Goal: Information Seeking & Learning: Learn about a topic

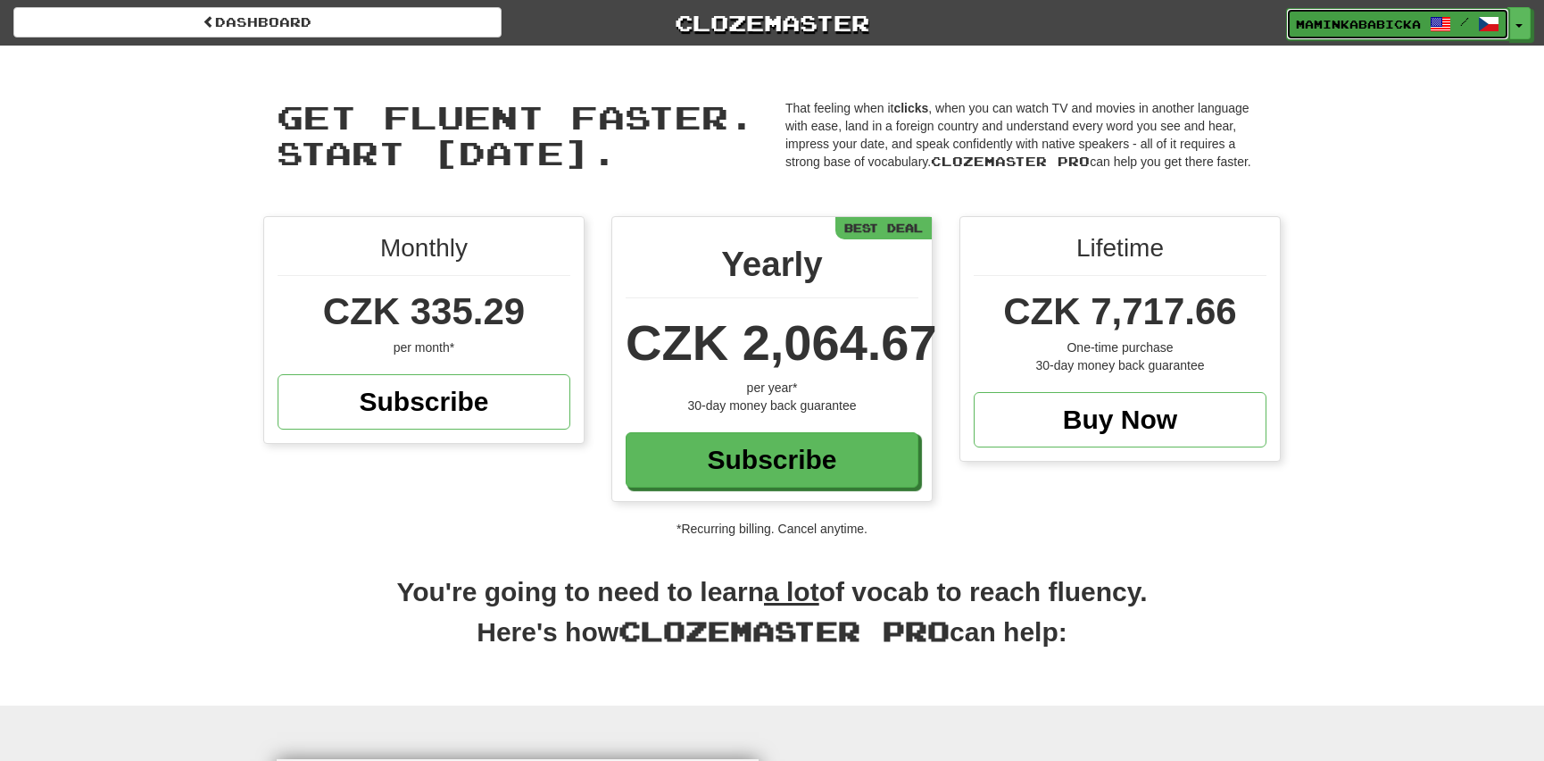
click at [1377, 19] on span "maminkababicka" at bounding box center [1358, 24] width 125 height 16
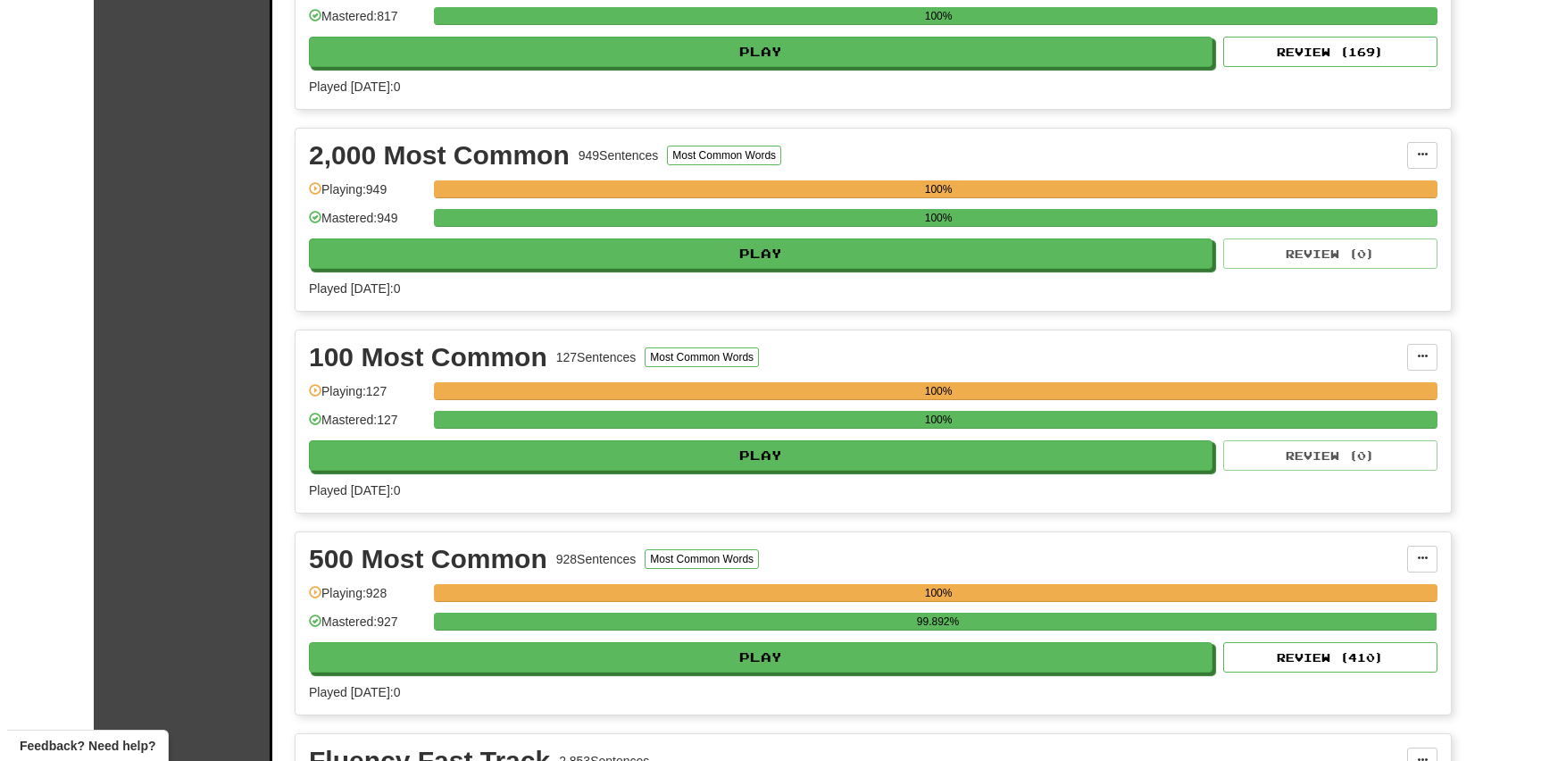
scroll to position [568, 0]
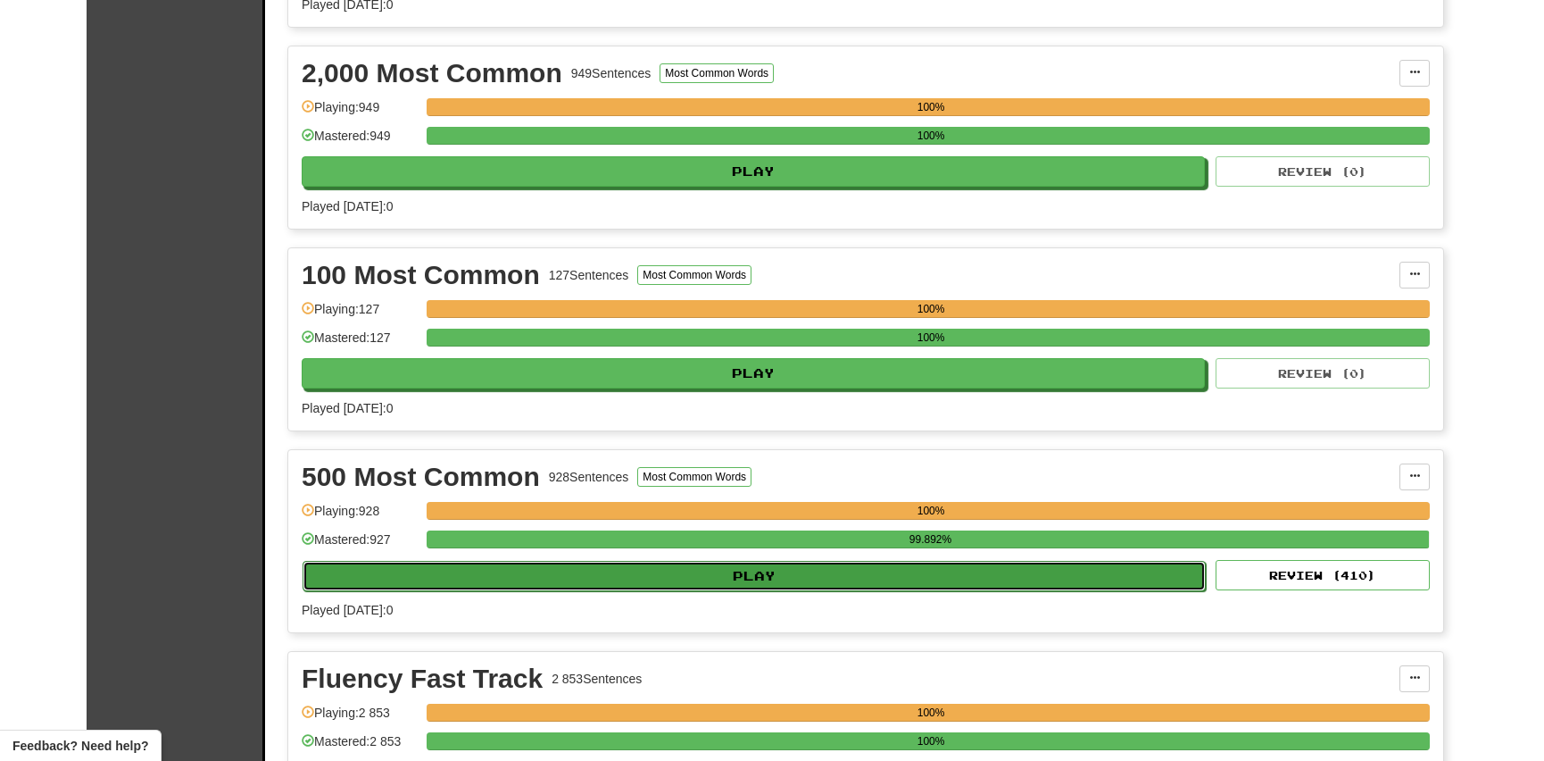
click at [822, 570] on button "Play" at bounding box center [754, 576] width 903 height 30
select select "**"
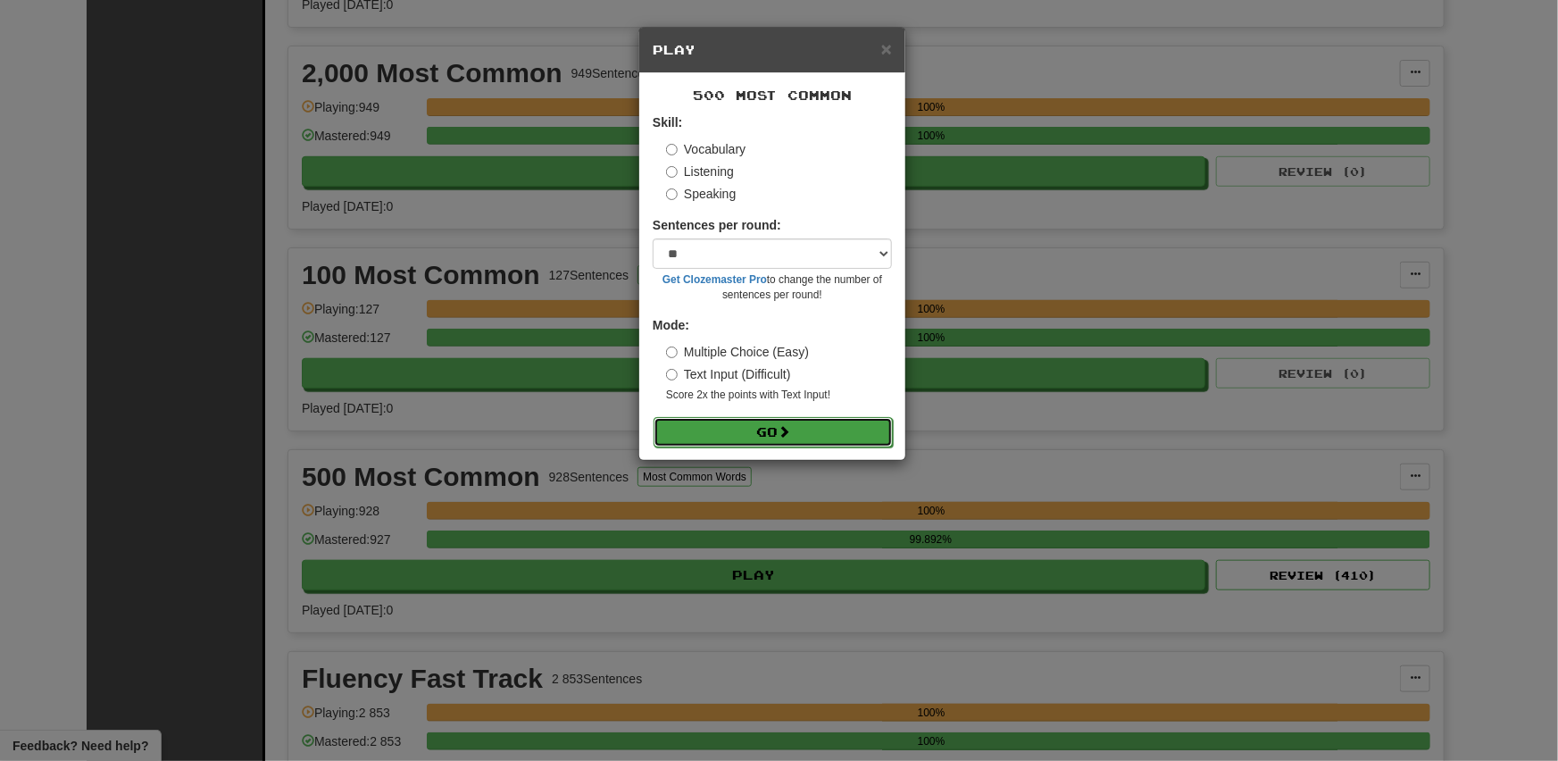
click at [750, 425] on button "Go" at bounding box center [772, 432] width 239 height 30
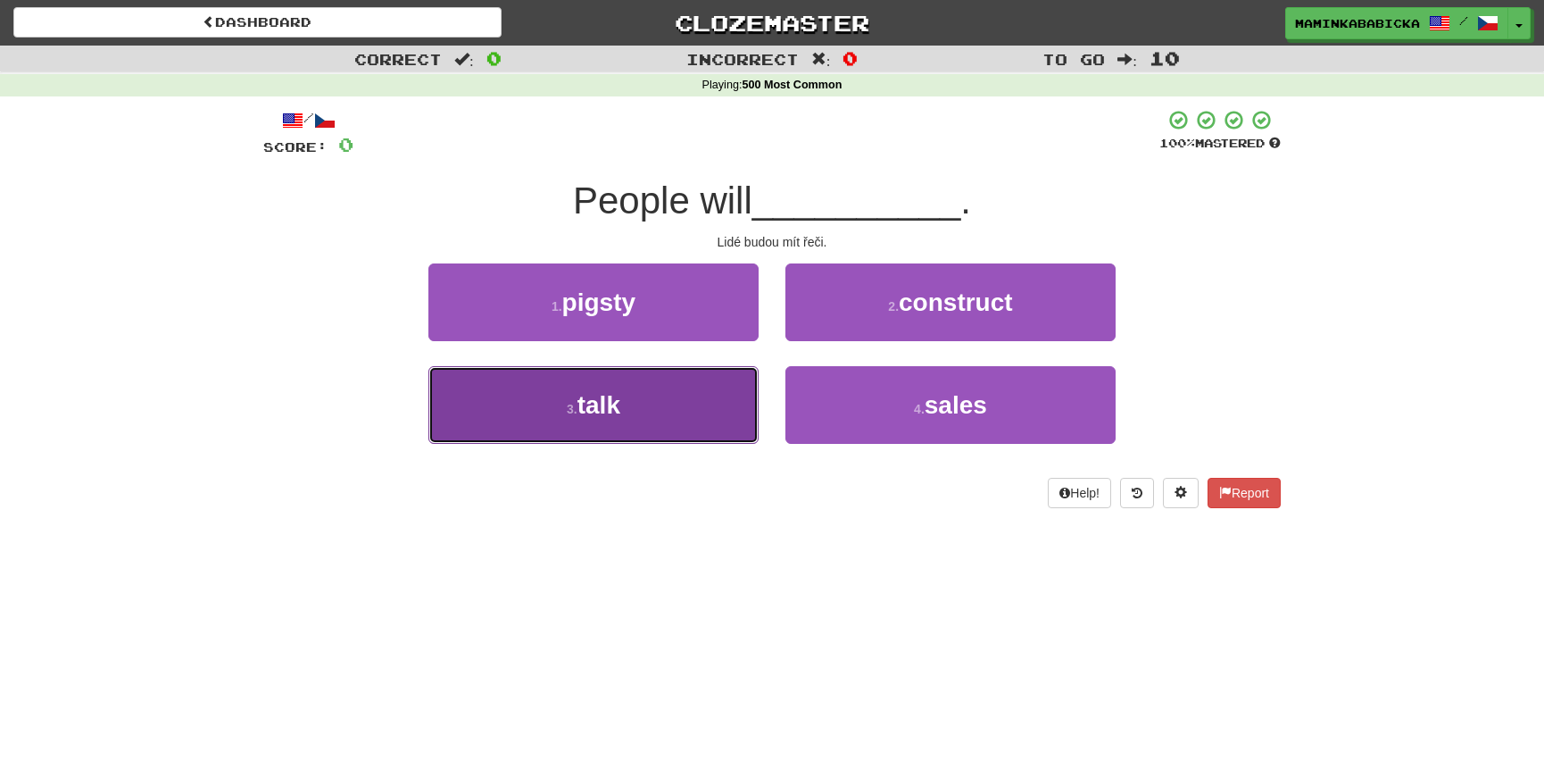
click at [603, 404] on span "talk" at bounding box center [599, 405] width 43 height 28
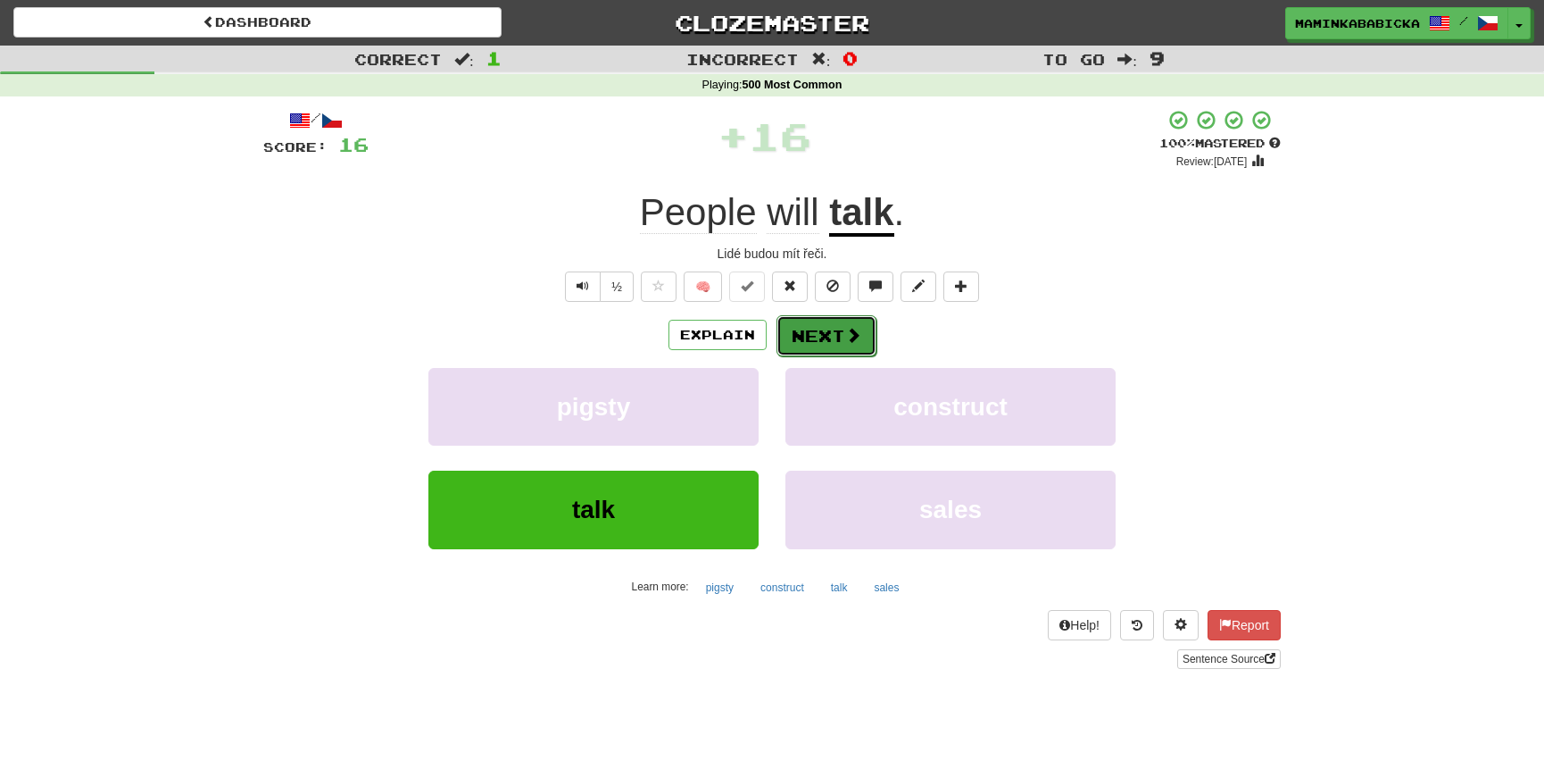
click at [824, 331] on button "Next" at bounding box center [827, 335] width 100 height 41
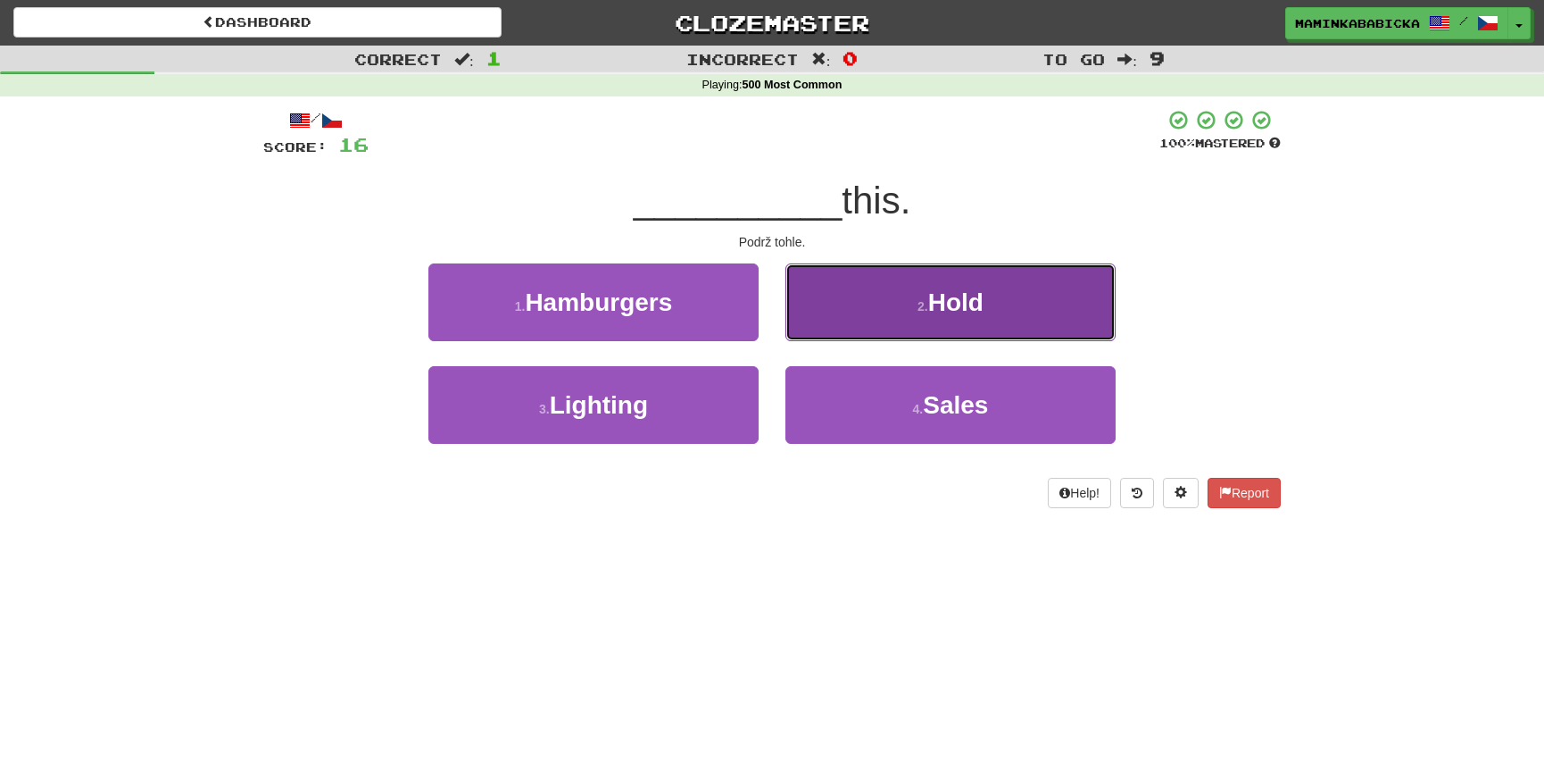
click at [966, 308] on span "Hold" at bounding box center [955, 302] width 55 height 28
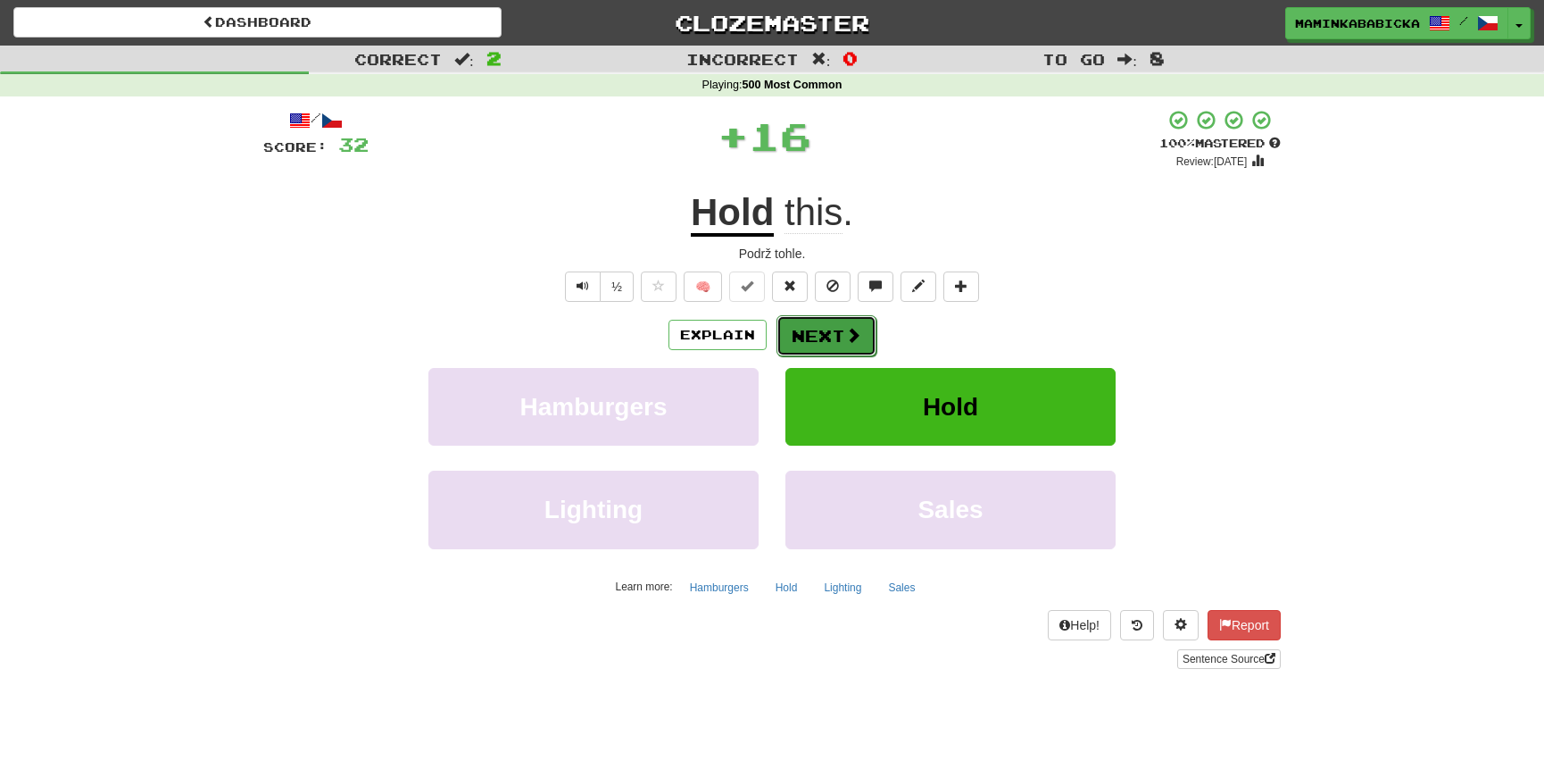
click at [842, 325] on button "Next" at bounding box center [827, 335] width 100 height 41
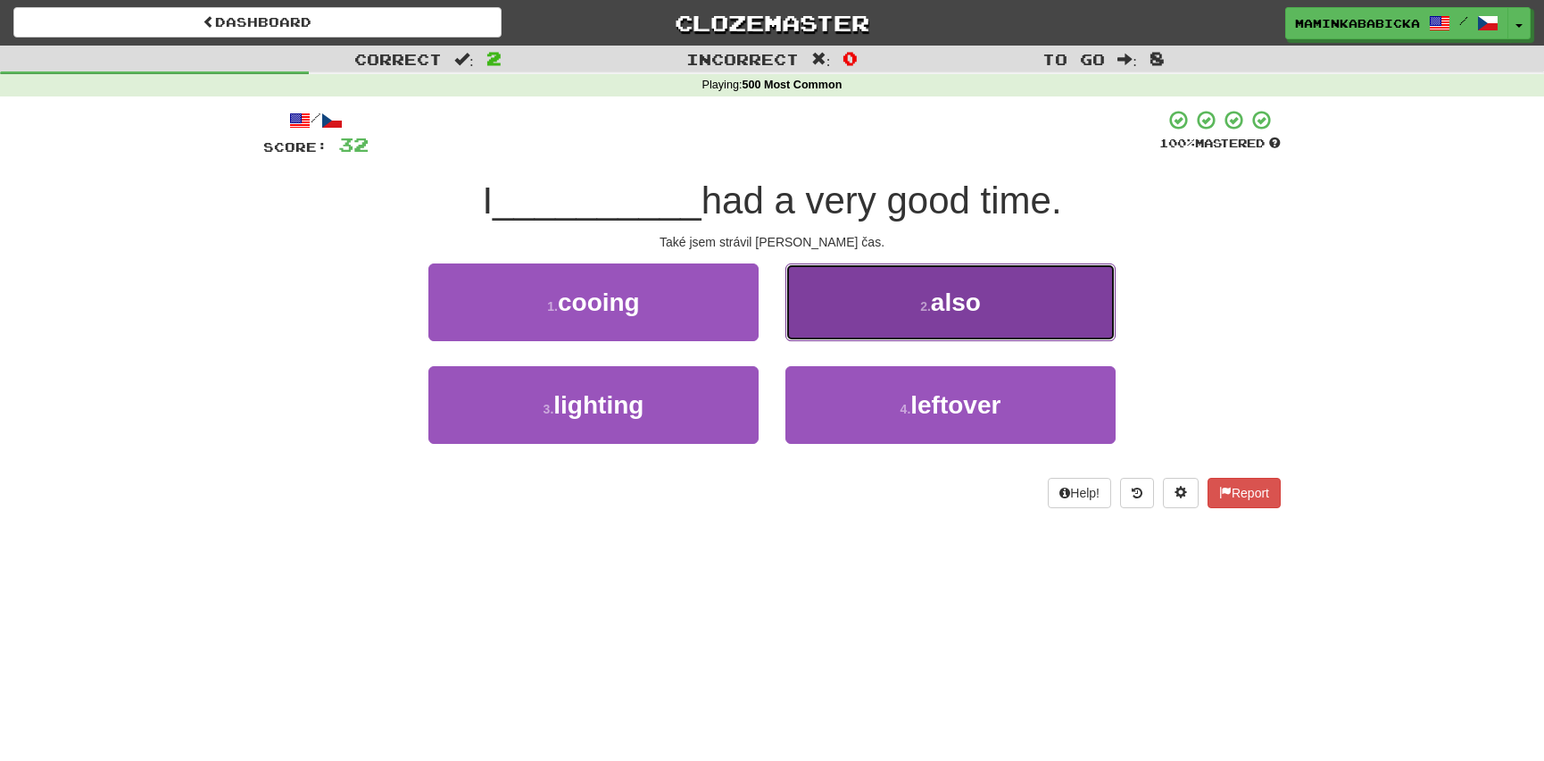
click at [952, 304] on span "also" at bounding box center [956, 302] width 50 height 28
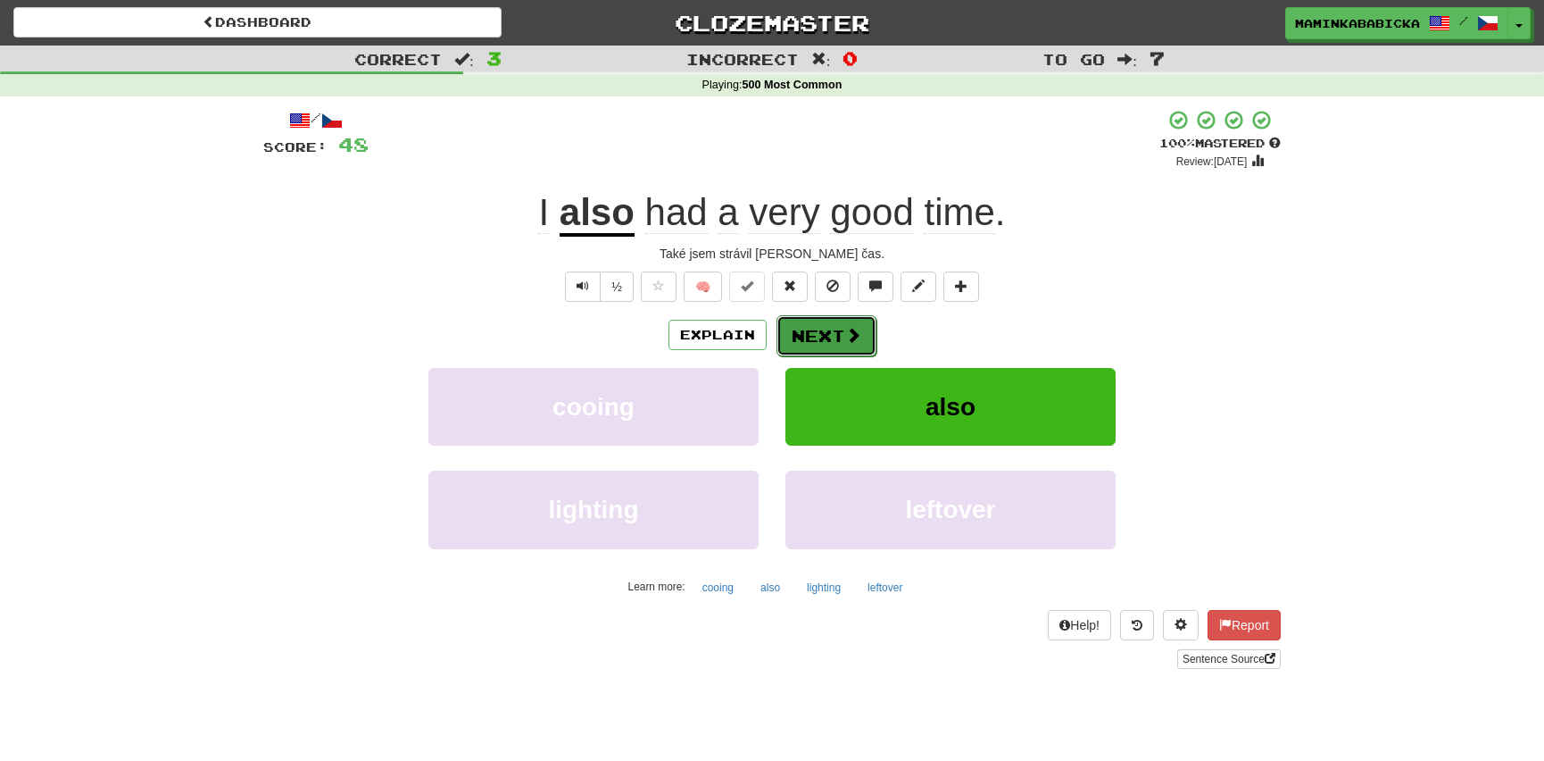
click at [829, 327] on button "Next" at bounding box center [827, 335] width 100 height 41
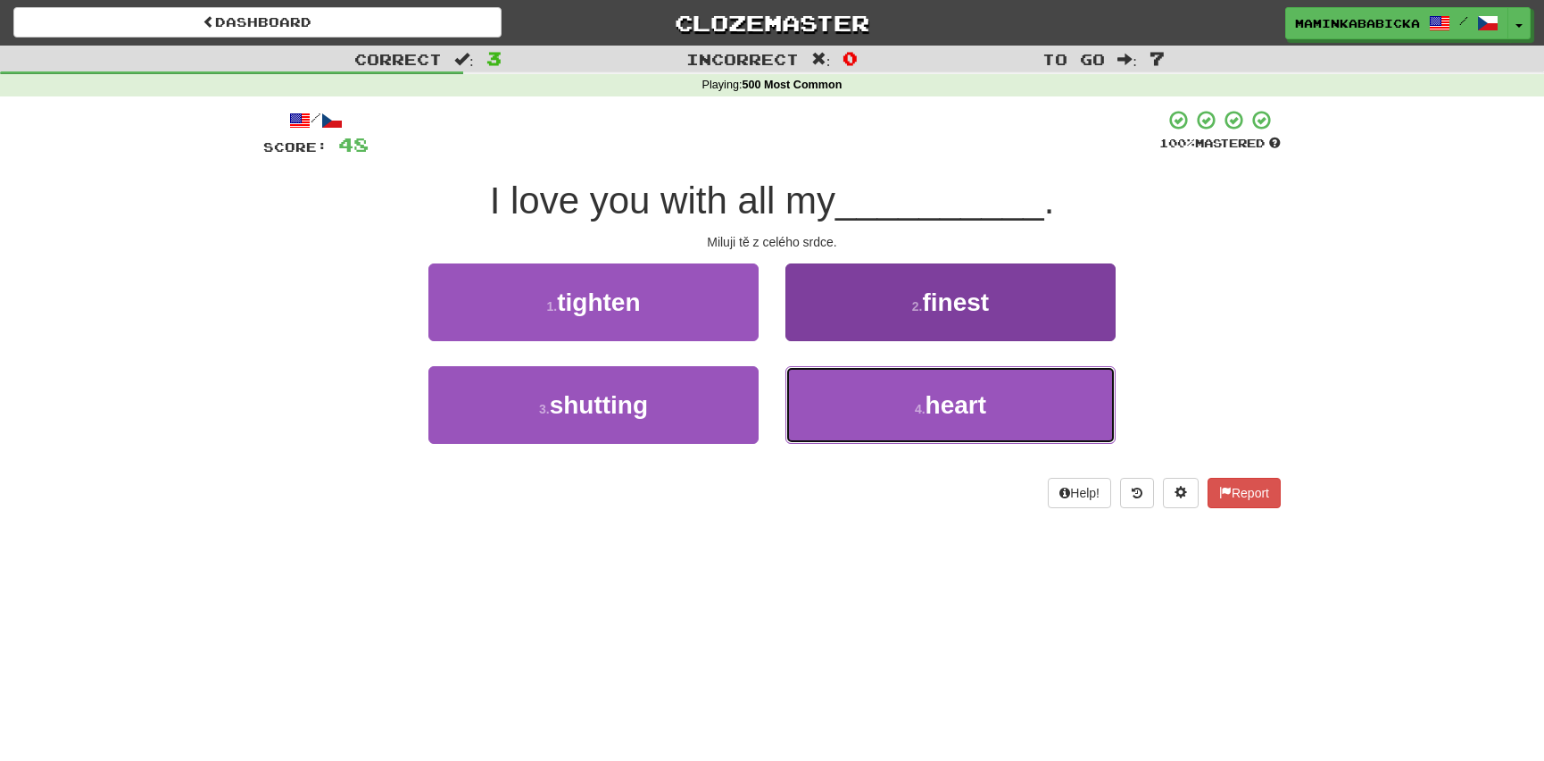
click at [991, 397] on button "4 . heart" at bounding box center [951, 405] width 330 height 78
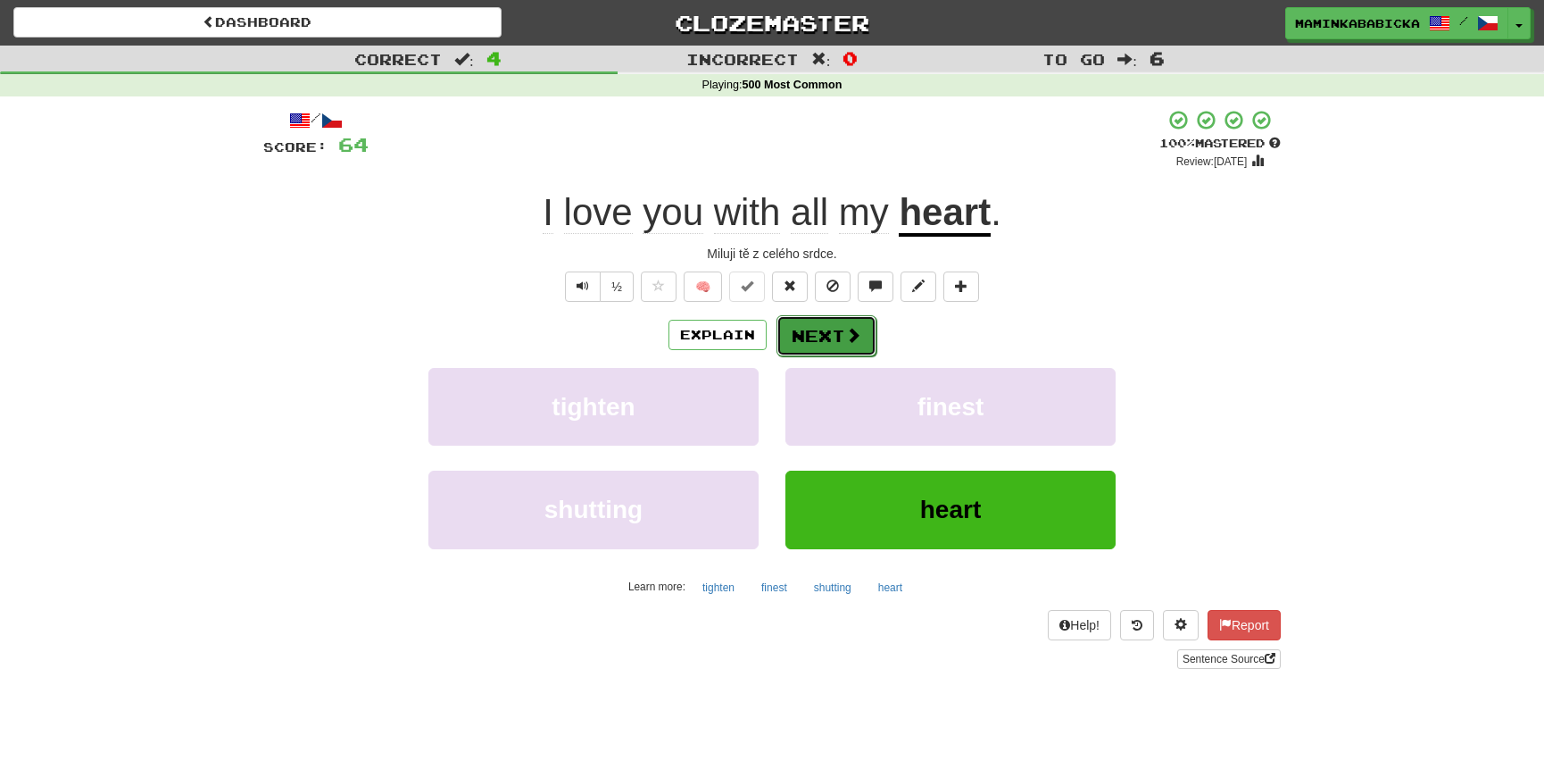
click at [838, 325] on button "Next" at bounding box center [827, 335] width 100 height 41
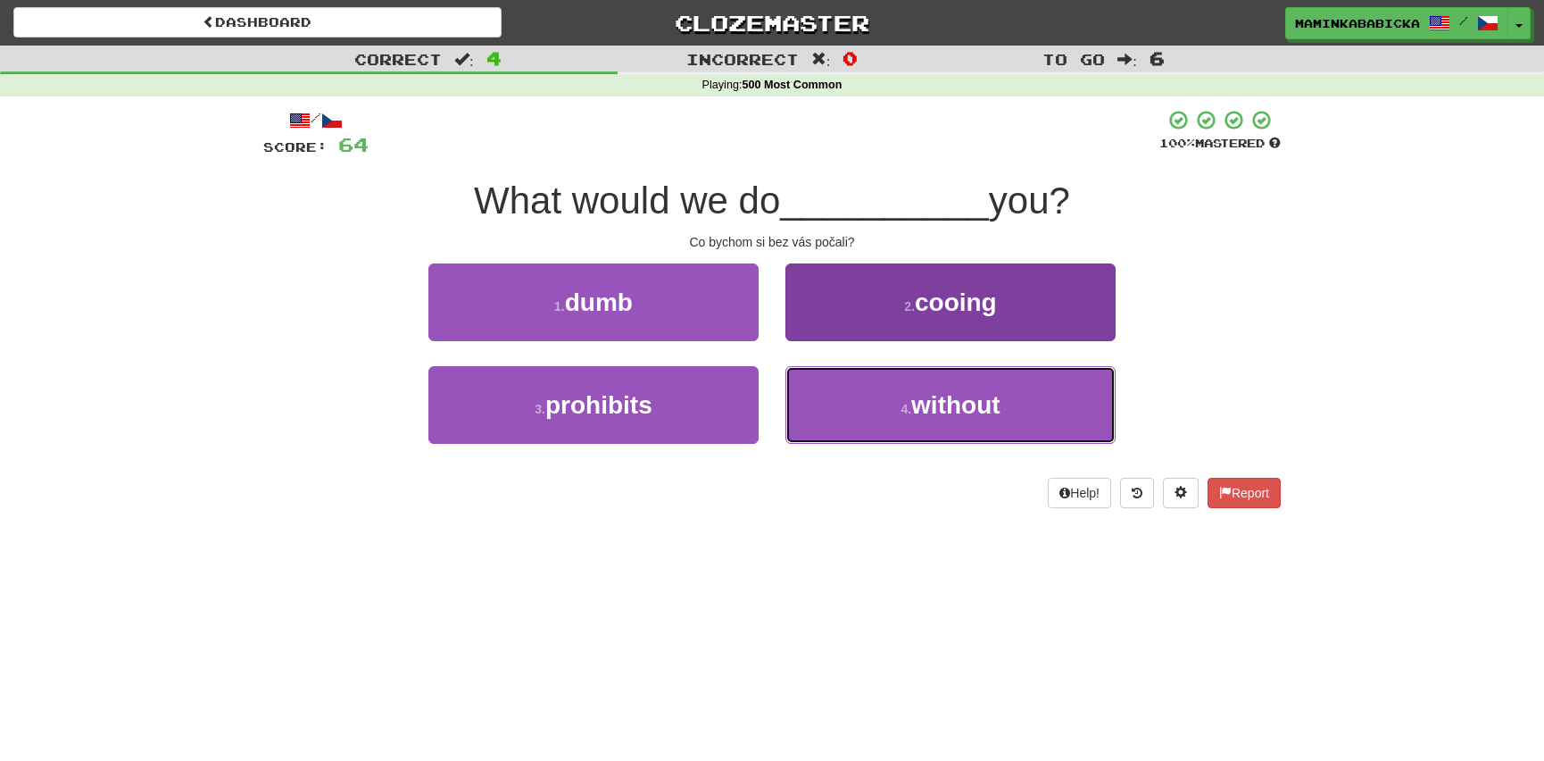
drag, startPoint x: 956, startPoint y: 402, endPoint x: 957, endPoint y: 393, distance: 9.0
click at [957, 398] on span "without" at bounding box center [955, 405] width 89 height 28
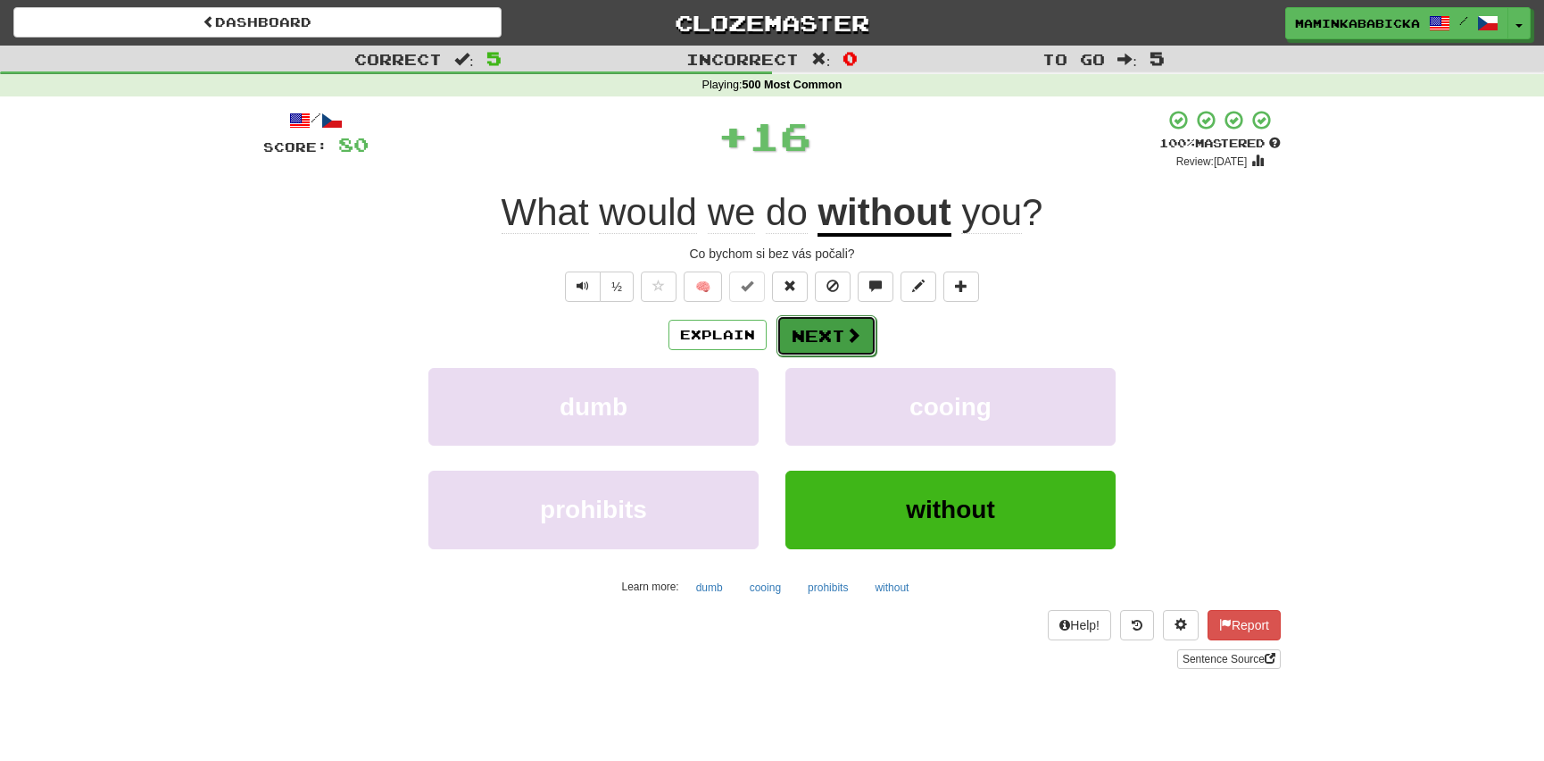
click at [829, 326] on button "Next" at bounding box center [827, 335] width 100 height 41
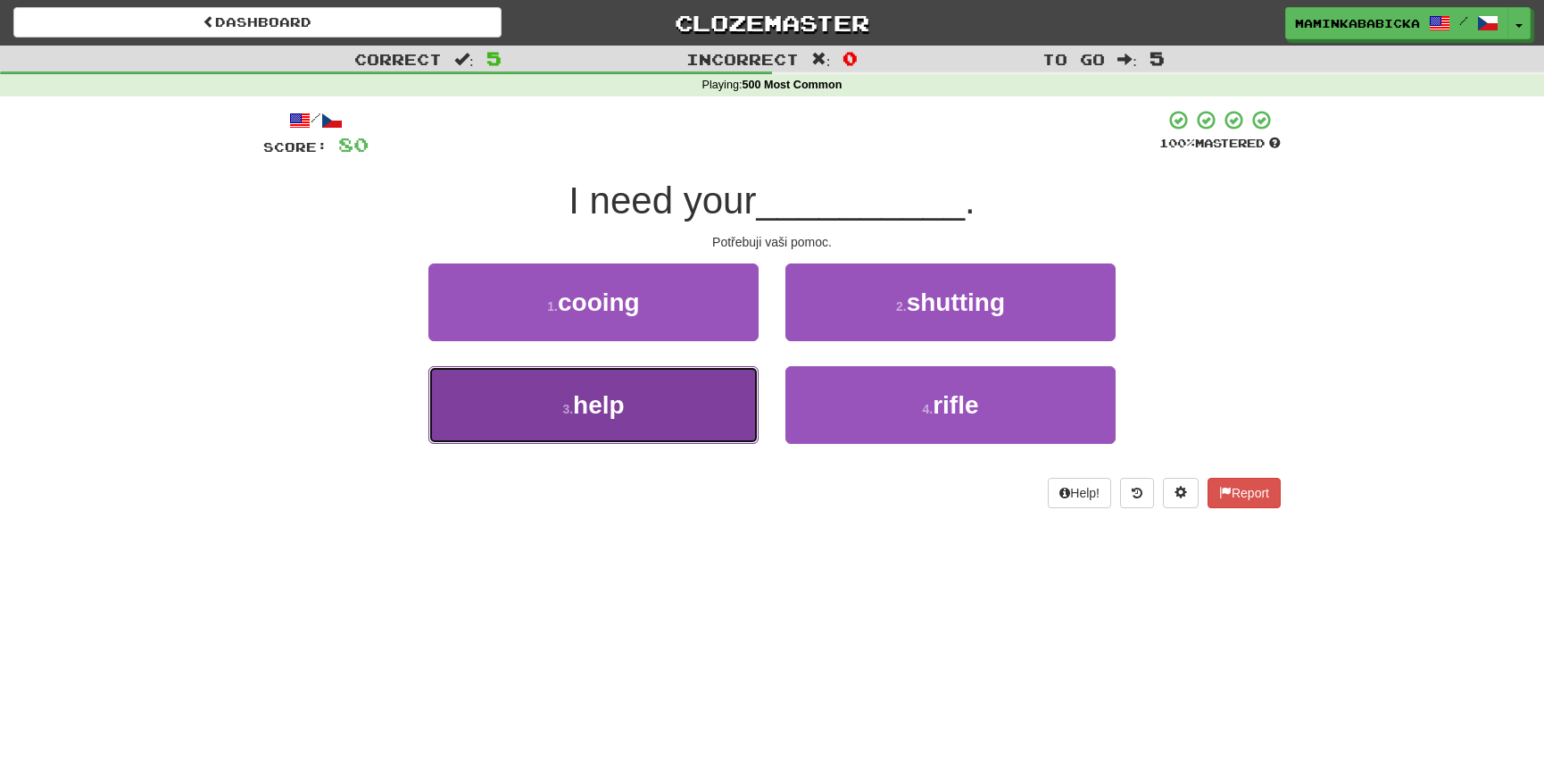
click at [618, 400] on span "help" at bounding box center [599, 405] width 52 height 28
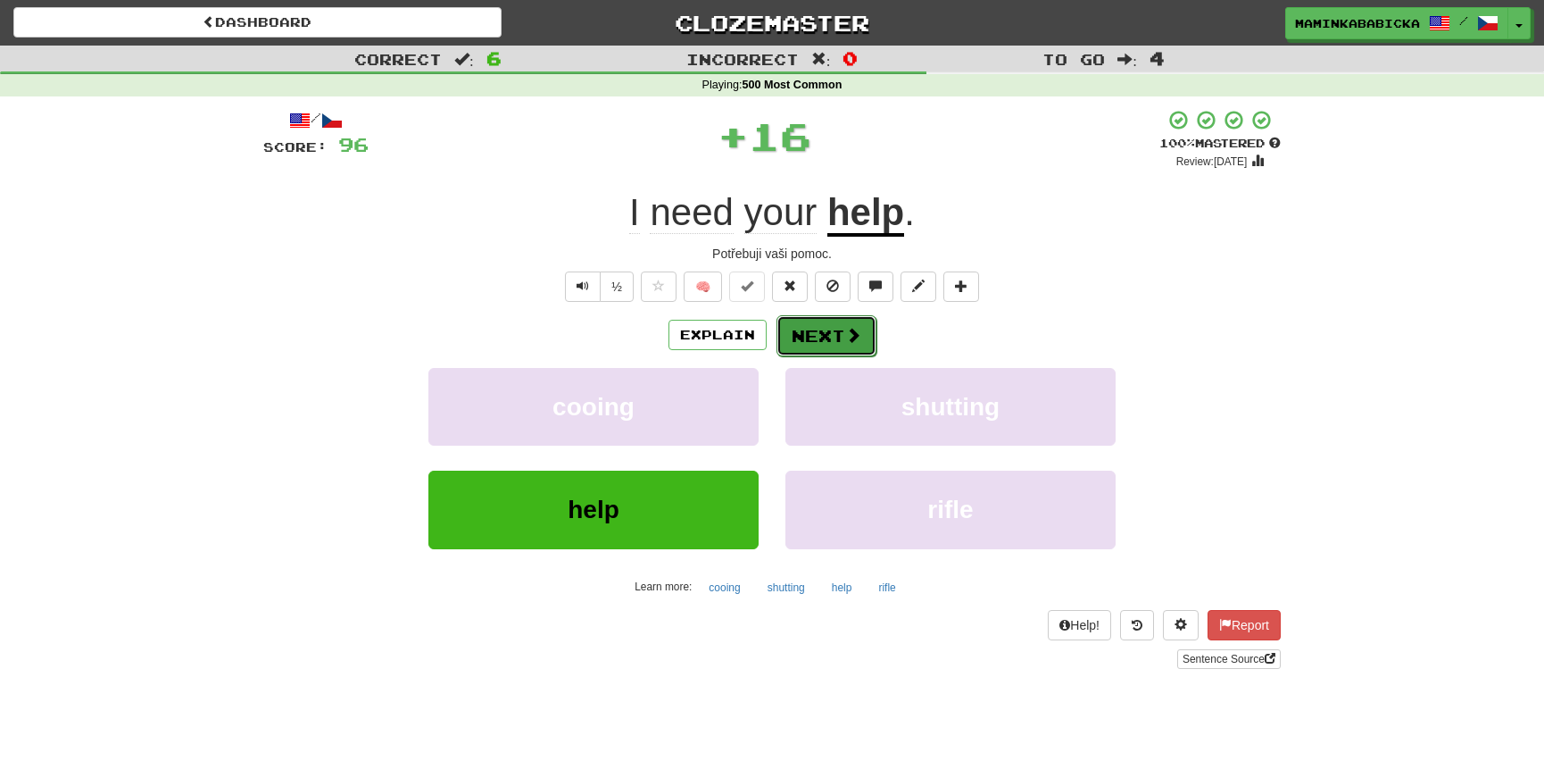
click at [848, 330] on span at bounding box center [853, 335] width 16 height 16
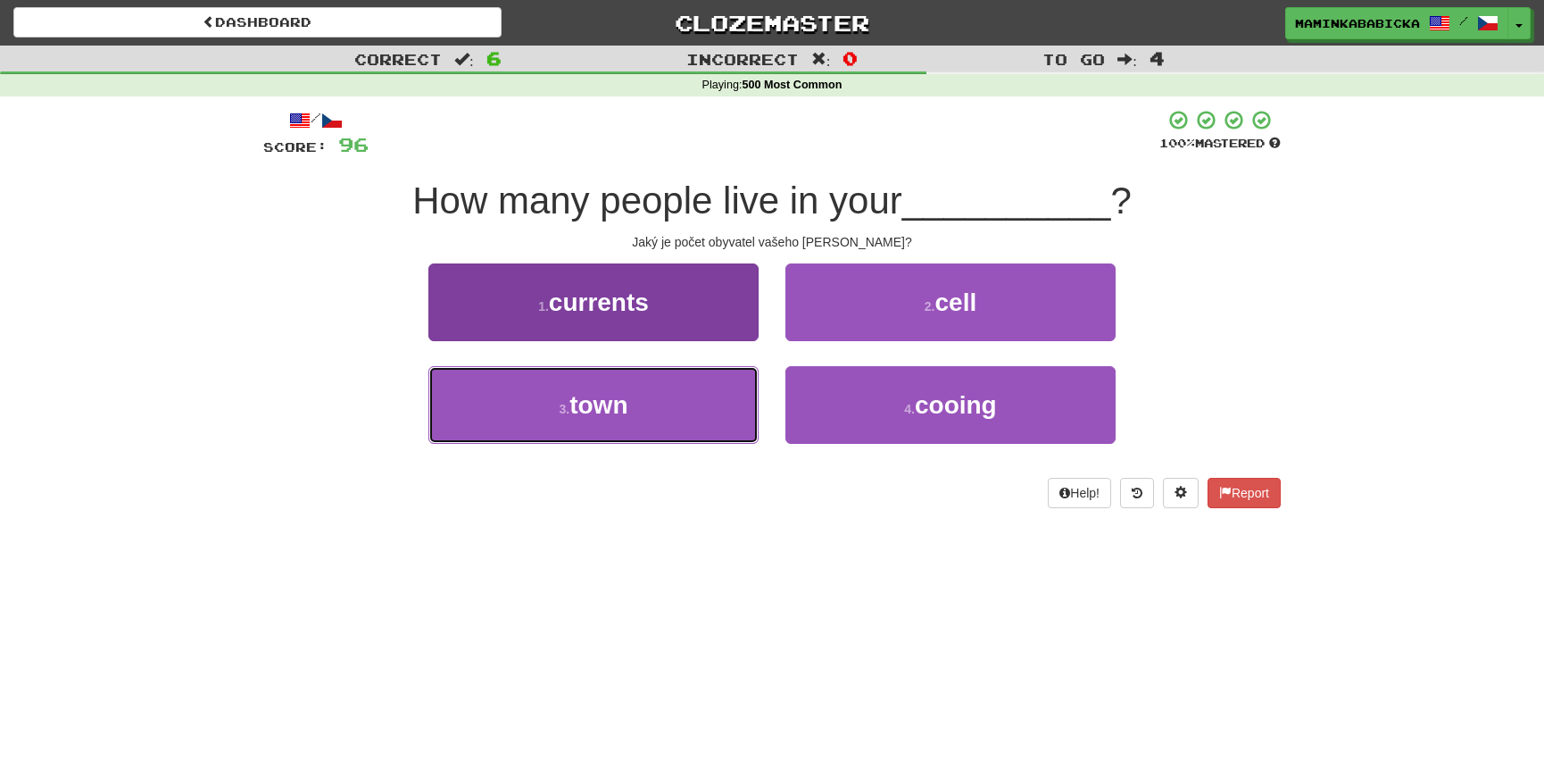
click at [630, 403] on button "3 . town" at bounding box center [593, 405] width 330 height 78
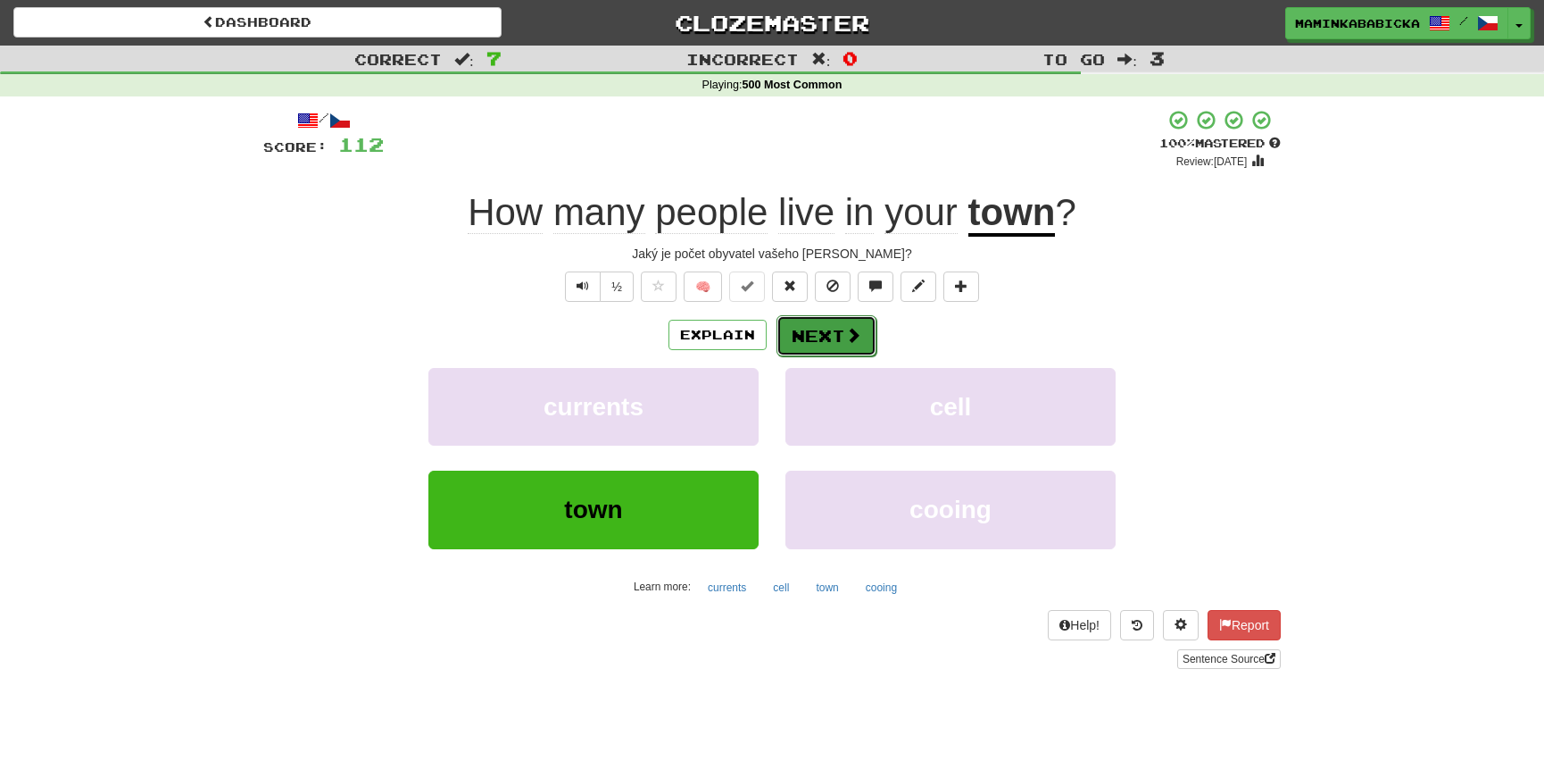
click at [845, 327] on span at bounding box center [853, 335] width 16 height 16
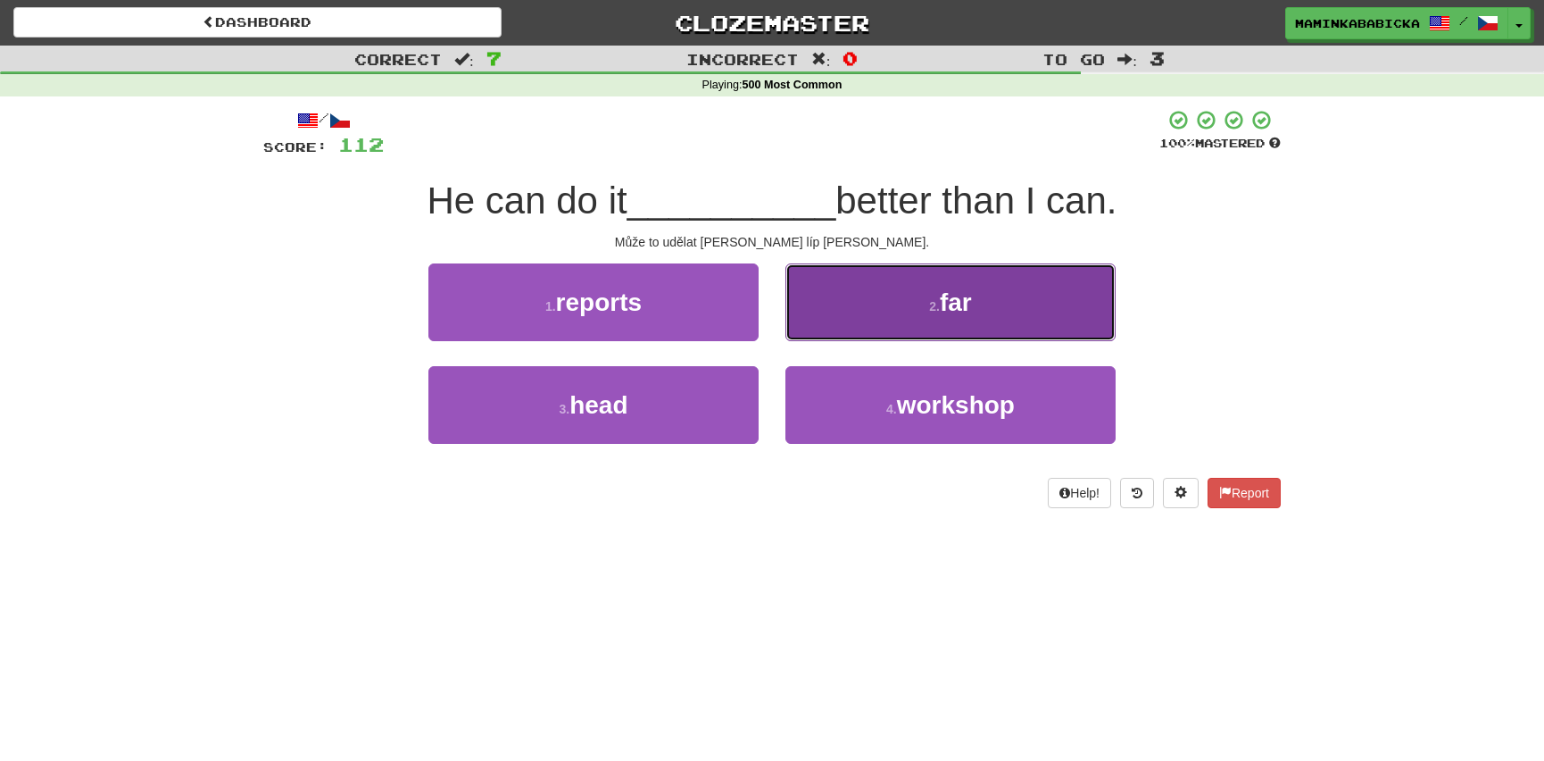
click at [949, 300] on span "far" at bounding box center [956, 302] width 32 height 28
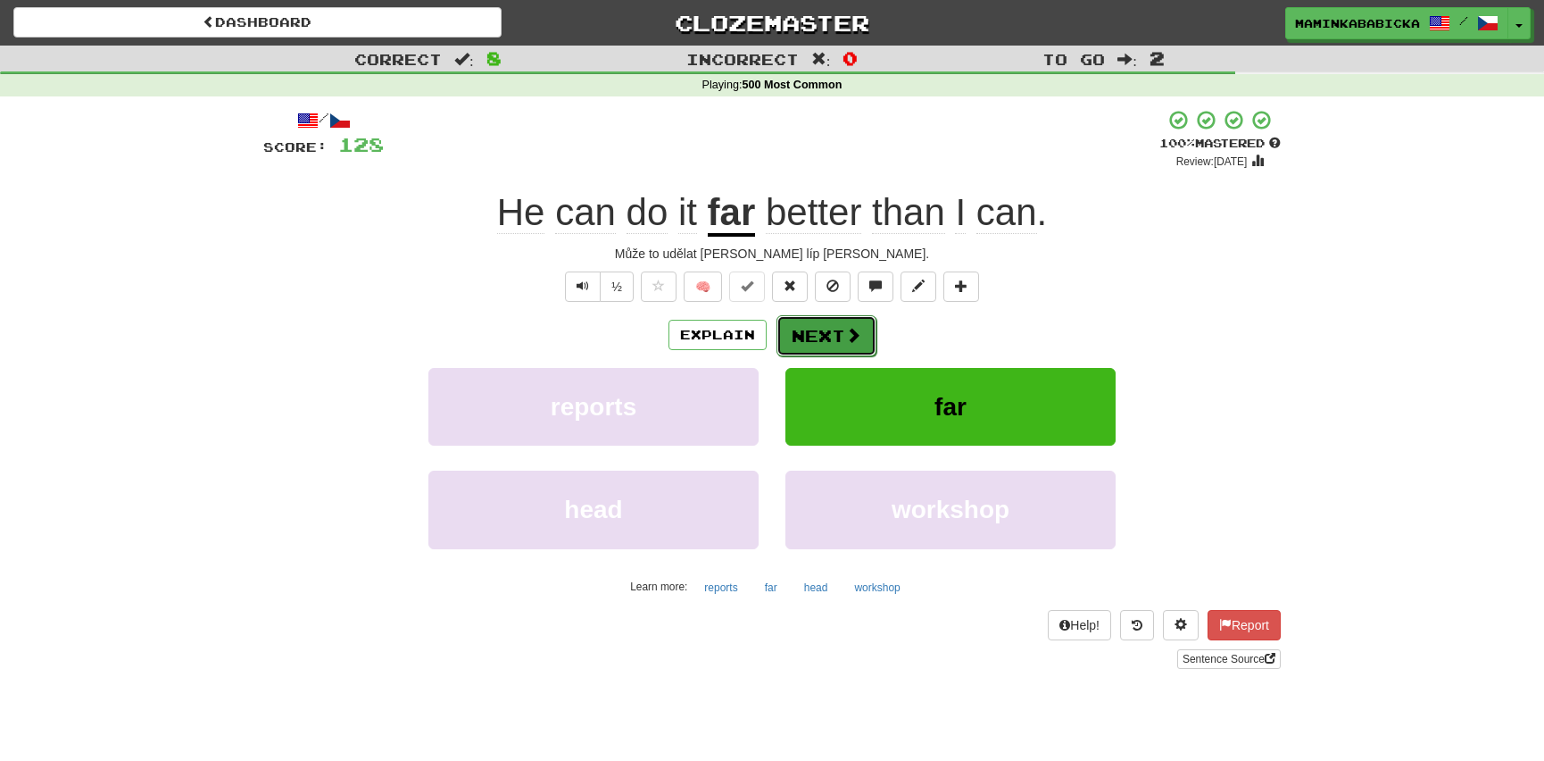
click at [839, 327] on button "Next" at bounding box center [827, 335] width 100 height 41
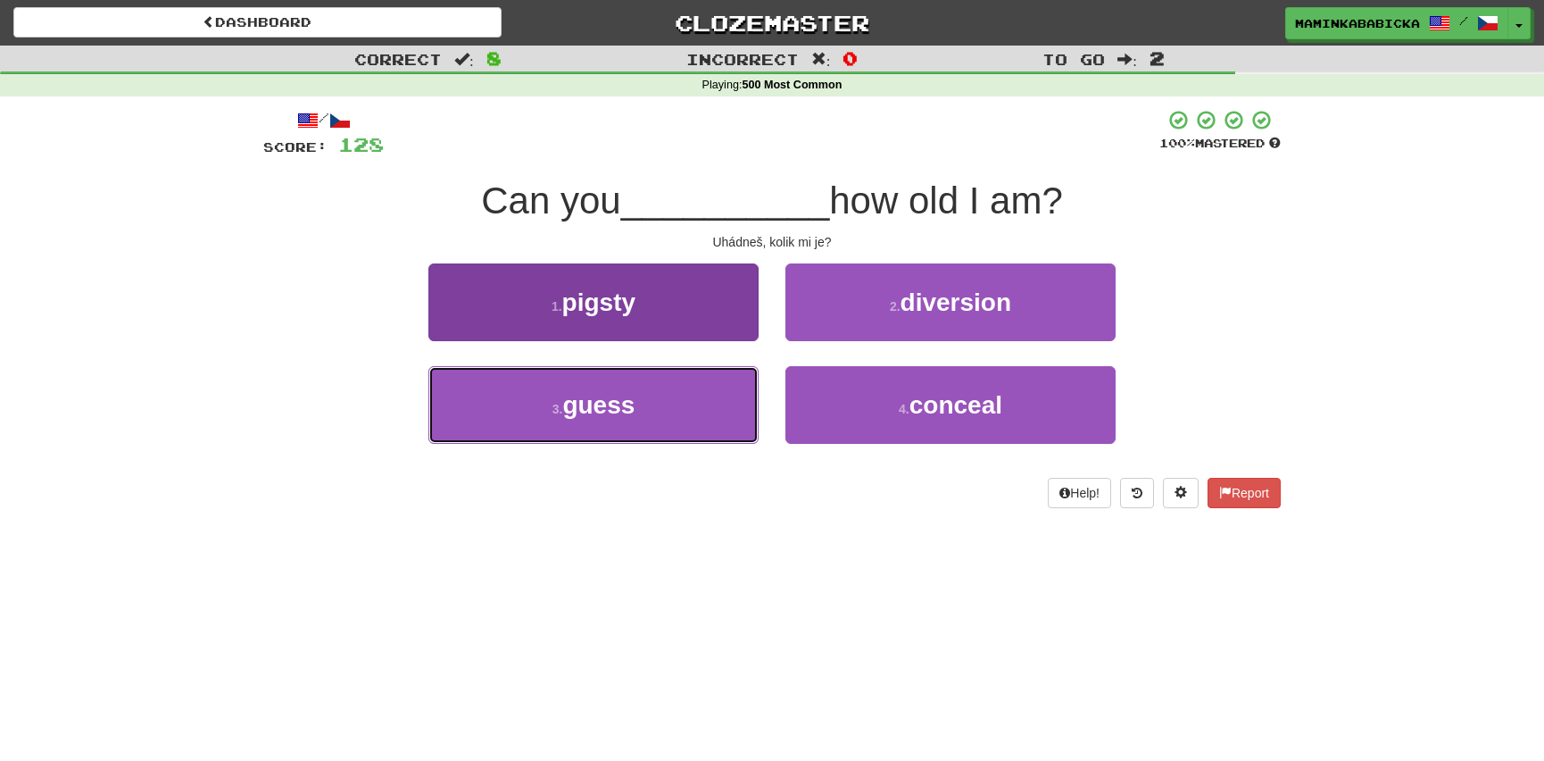
click at [613, 400] on span "guess" at bounding box center [598, 405] width 72 height 28
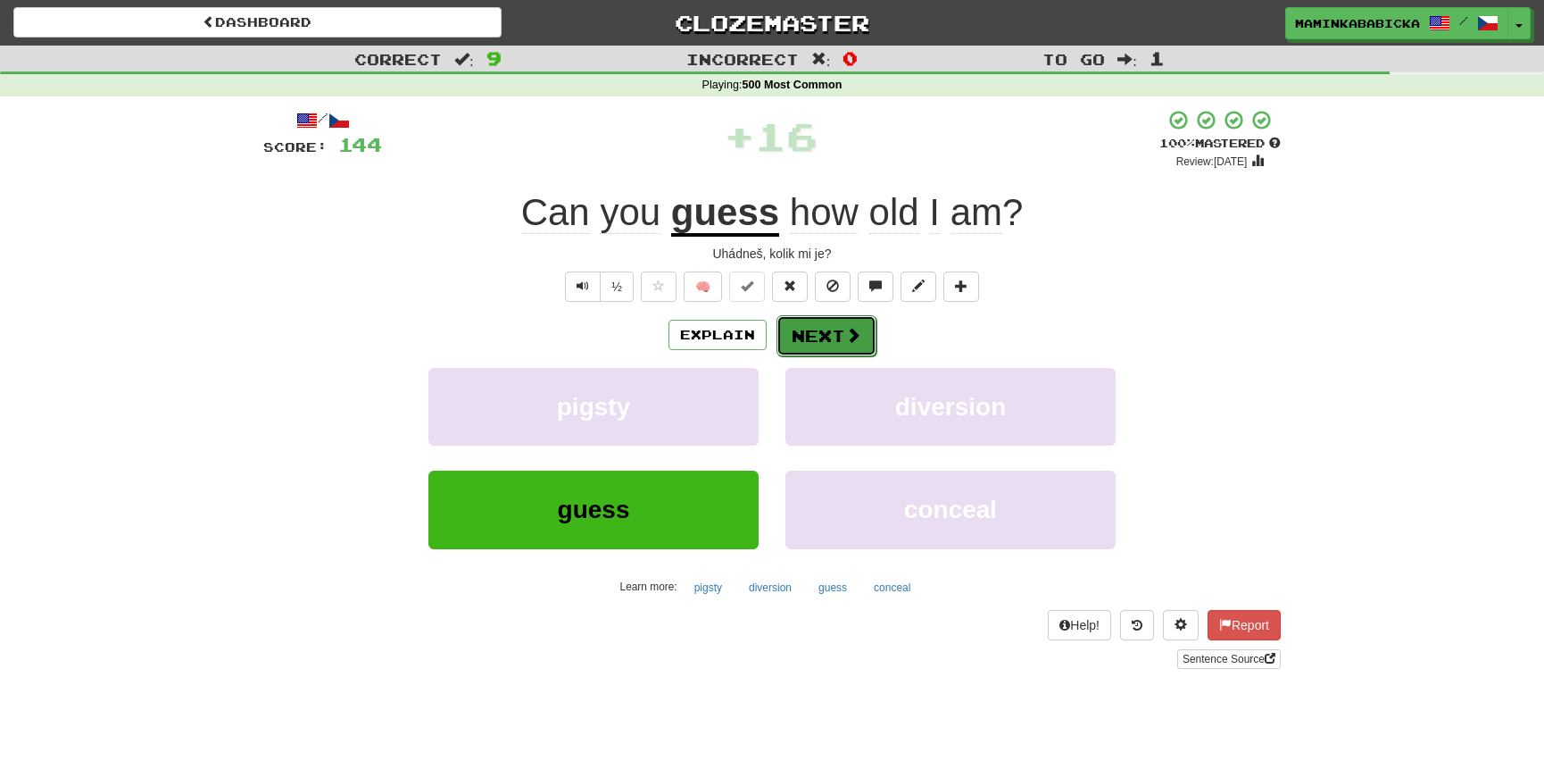
click at [828, 329] on button "Next" at bounding box center [827, 335] width 100 height 41
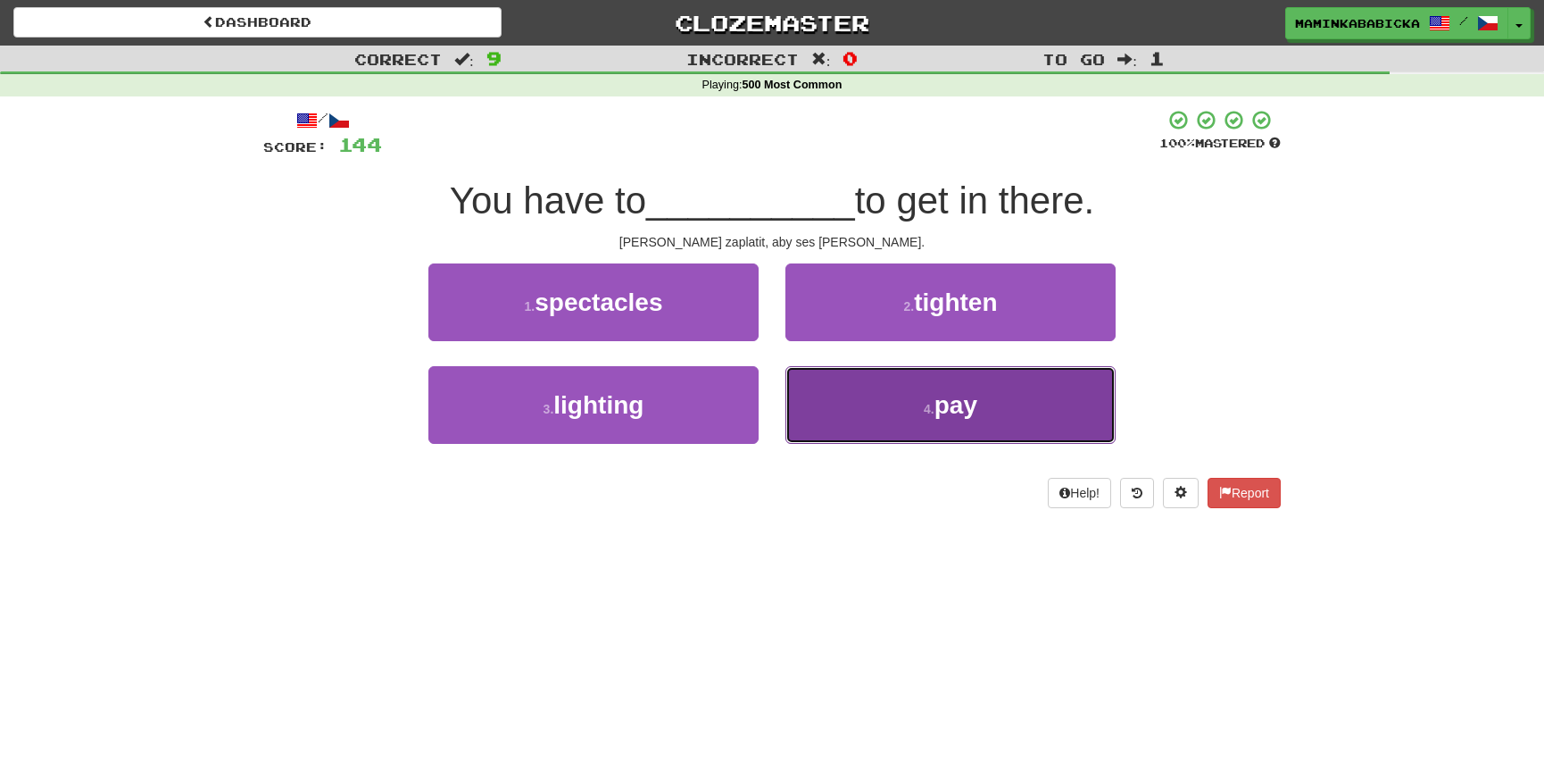
drag, startPoint x: 956, startPoint y: 407, endPoint x: 956, endPoint y: 392, distance: 15.2
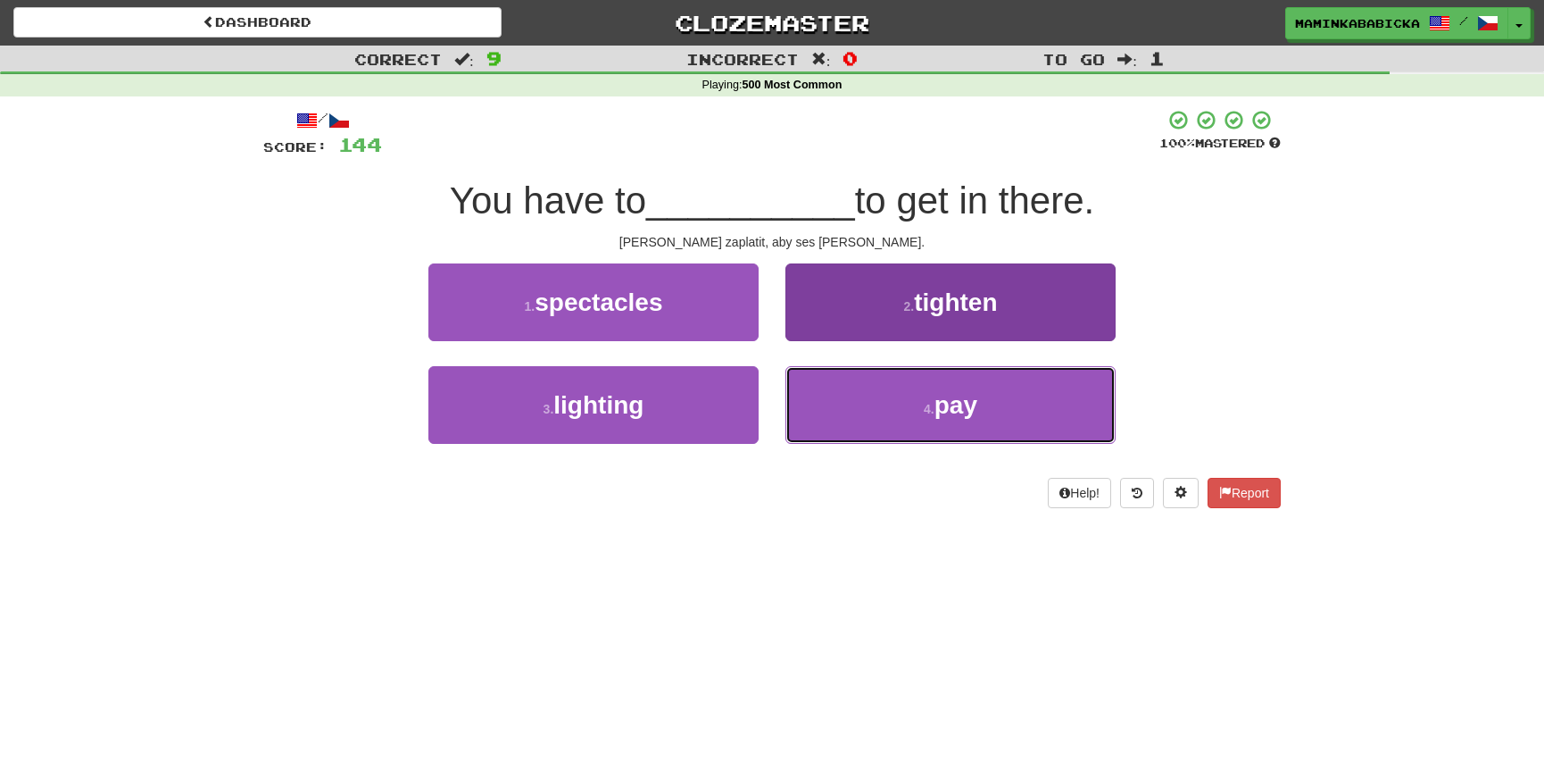
click at [956, 403] on span "pay" at bounding box center [956, 405] width 43 height 28
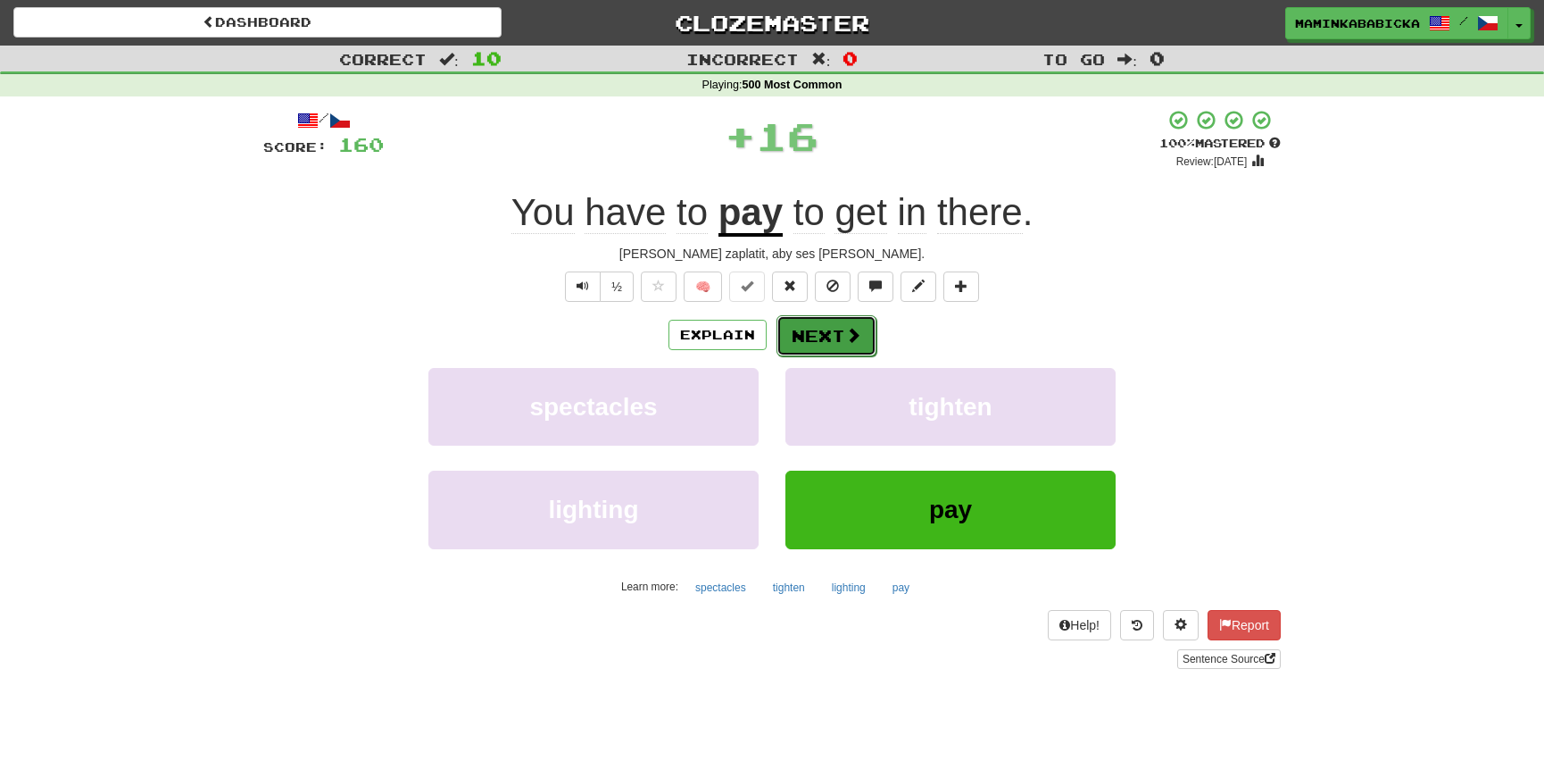
click at [820, 328] on button "Next" at bounding box center [827, 335] width 100 height 41
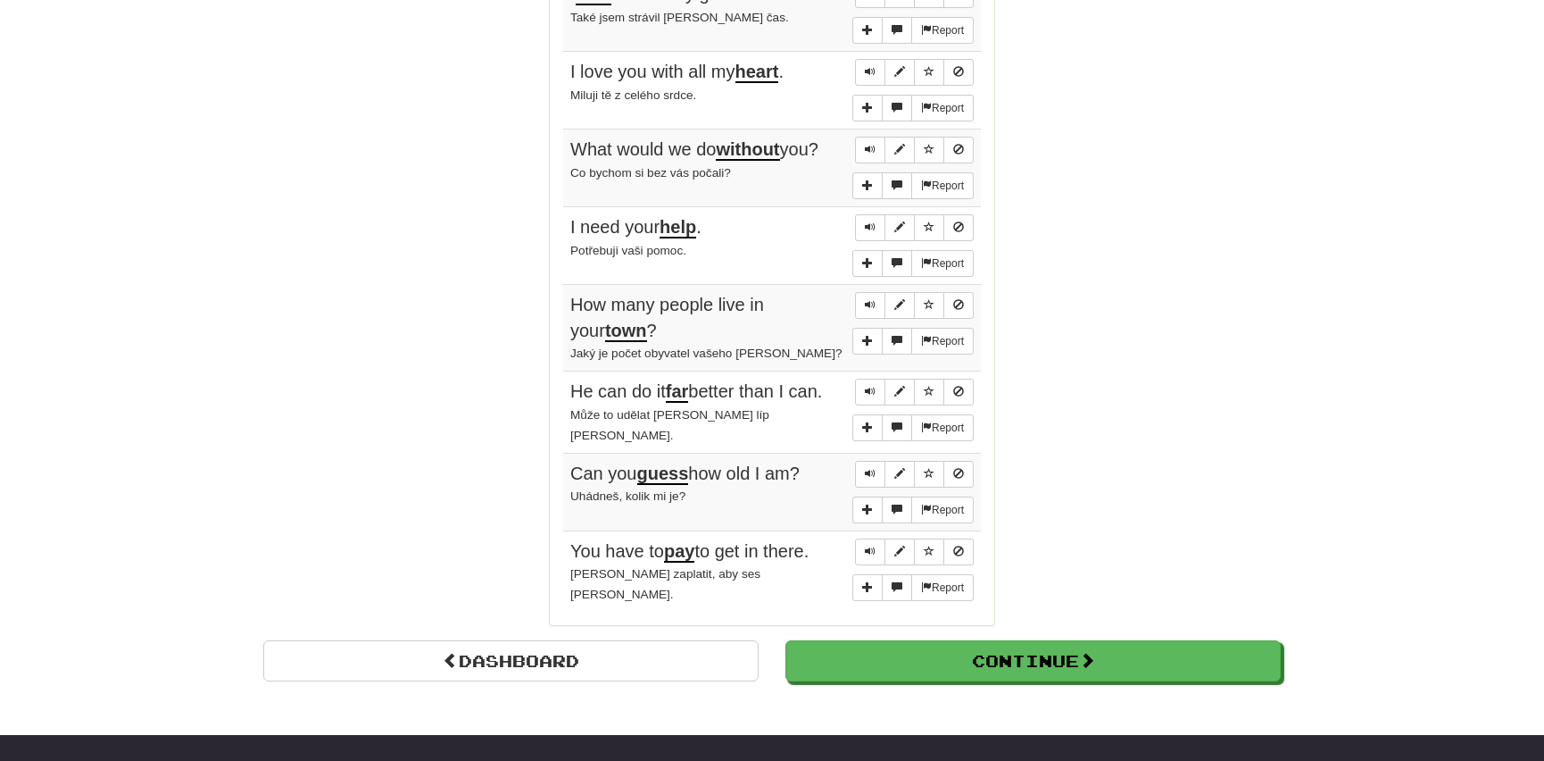
scroll to position [1298, 0]
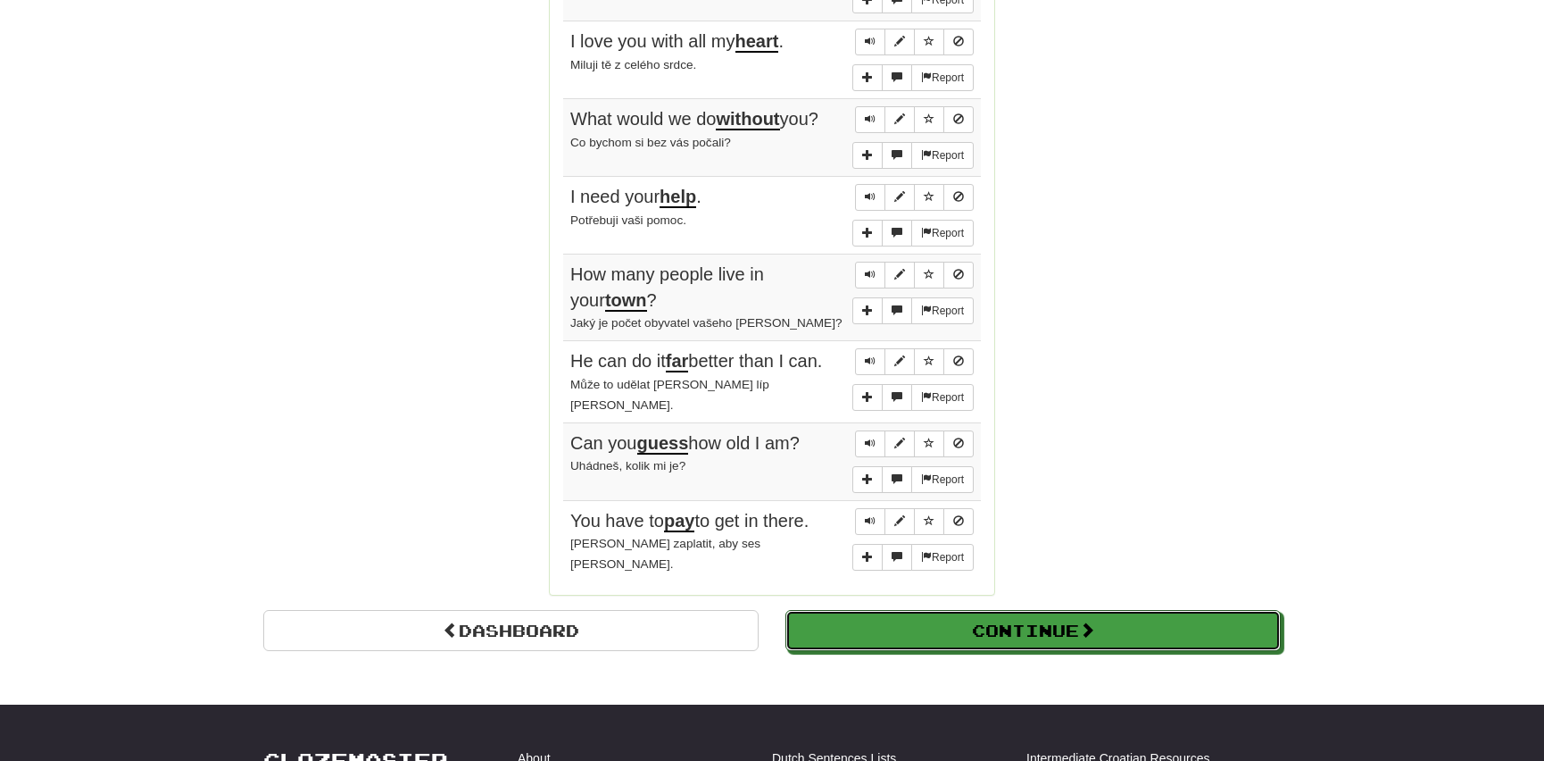
click at [856, 613] on button "Continue" at bounding box center [1033, 630] width 495 height 41
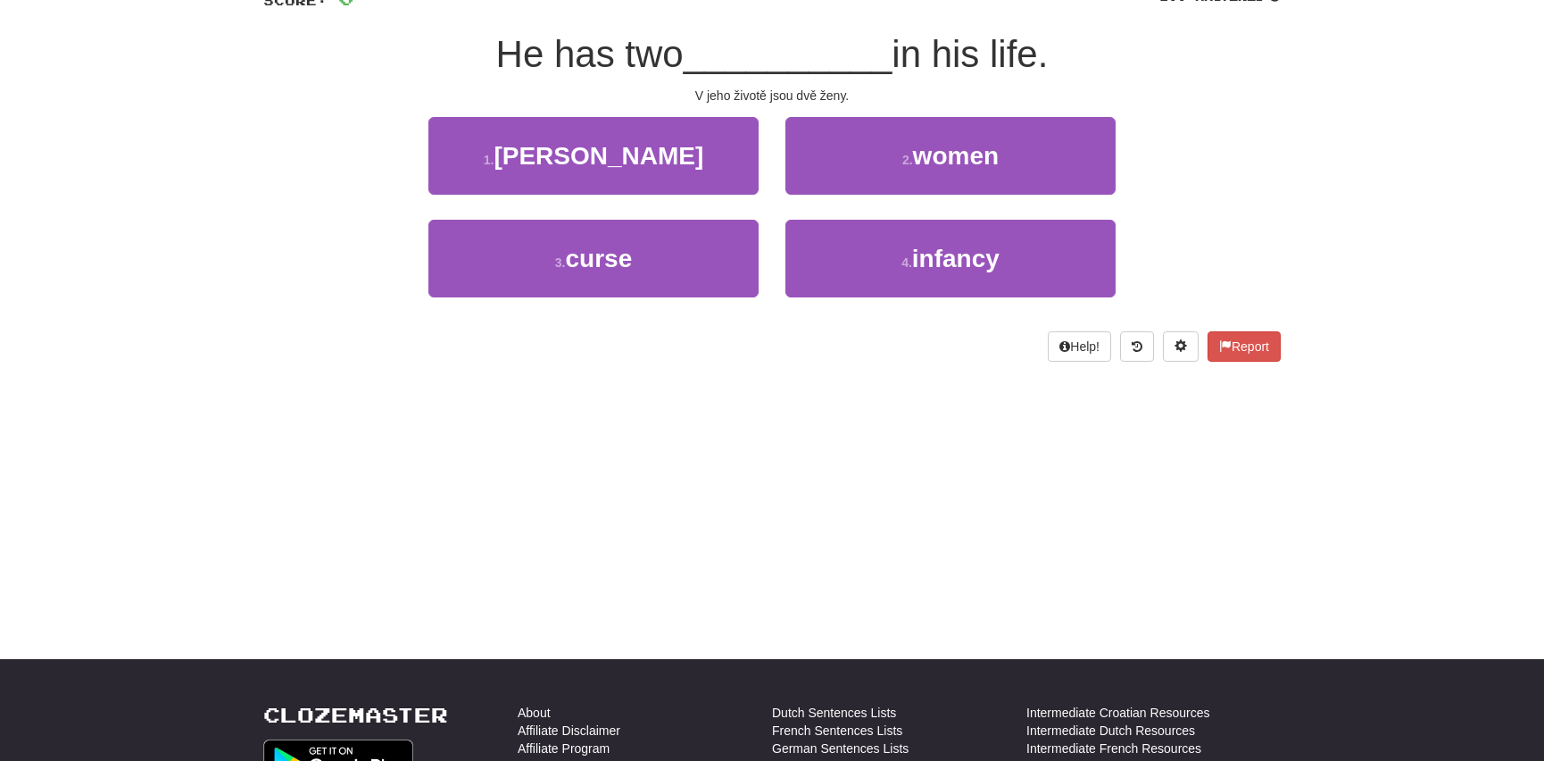
scroll to position [0, 0]
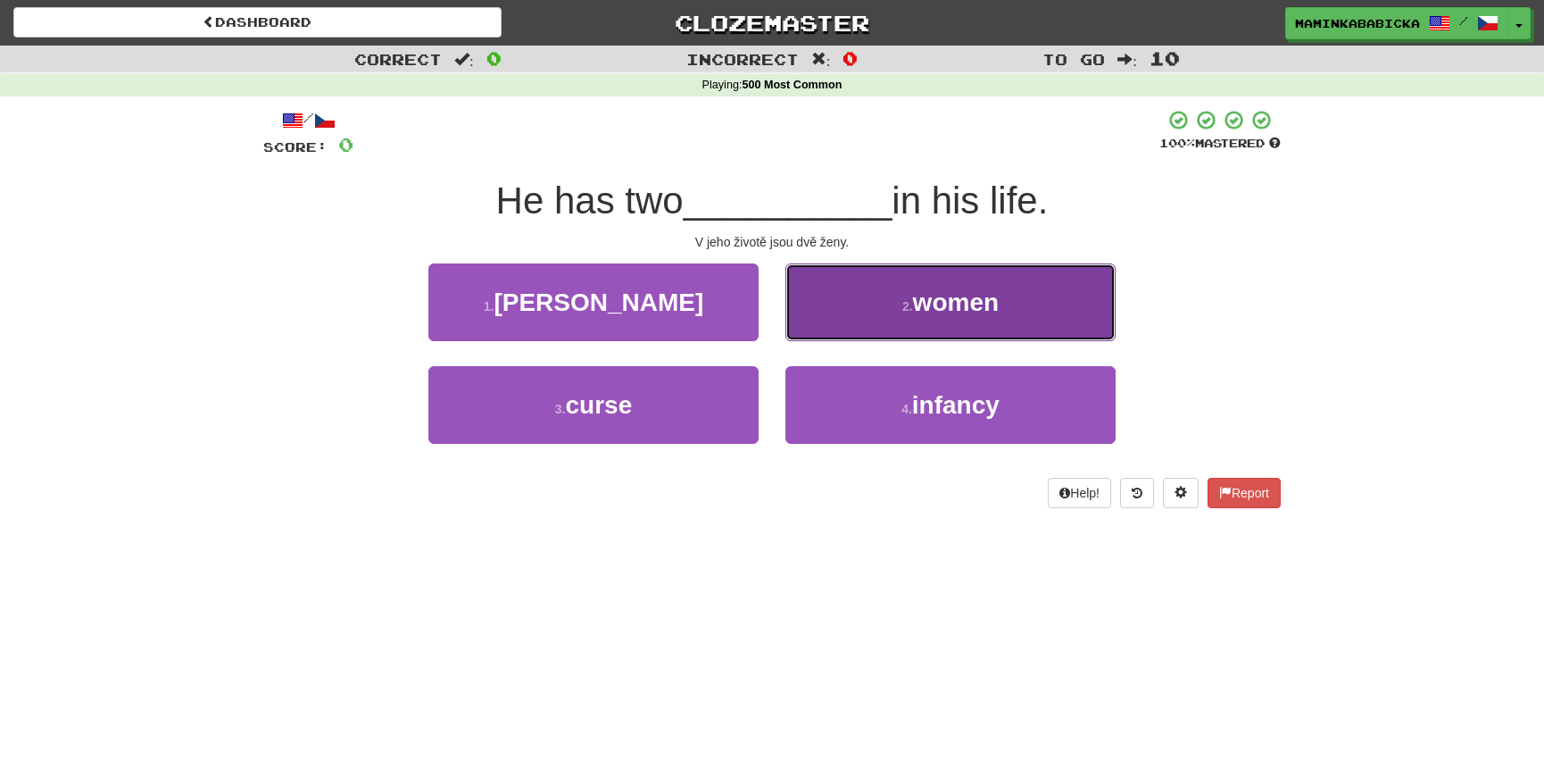
click at [947, 307] on span "women" at bounding box center [956, 302] width 86 height 28
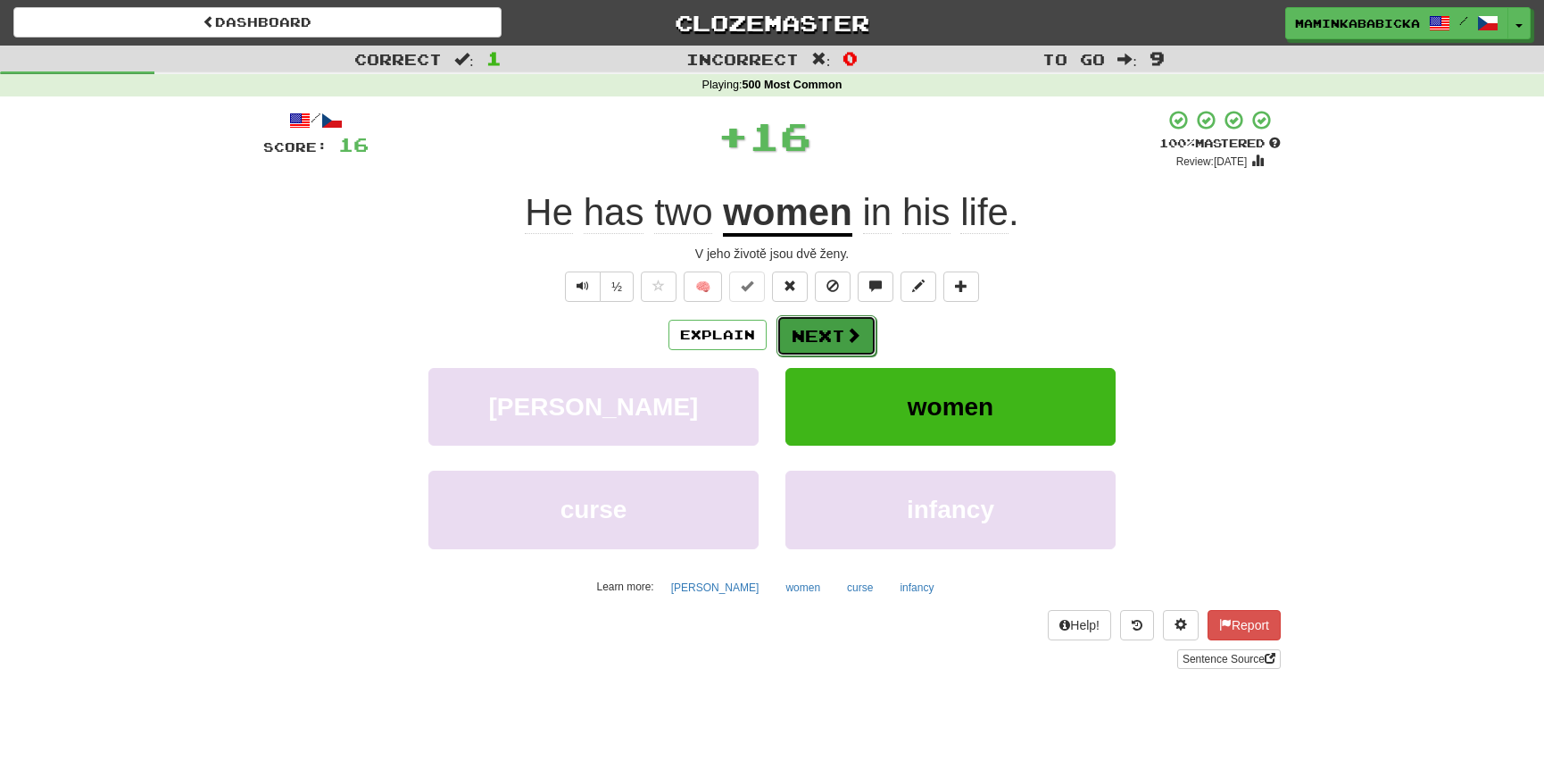
click at [828, 329] on button "Next" at bounding box center [827, 335] width 100 height 41
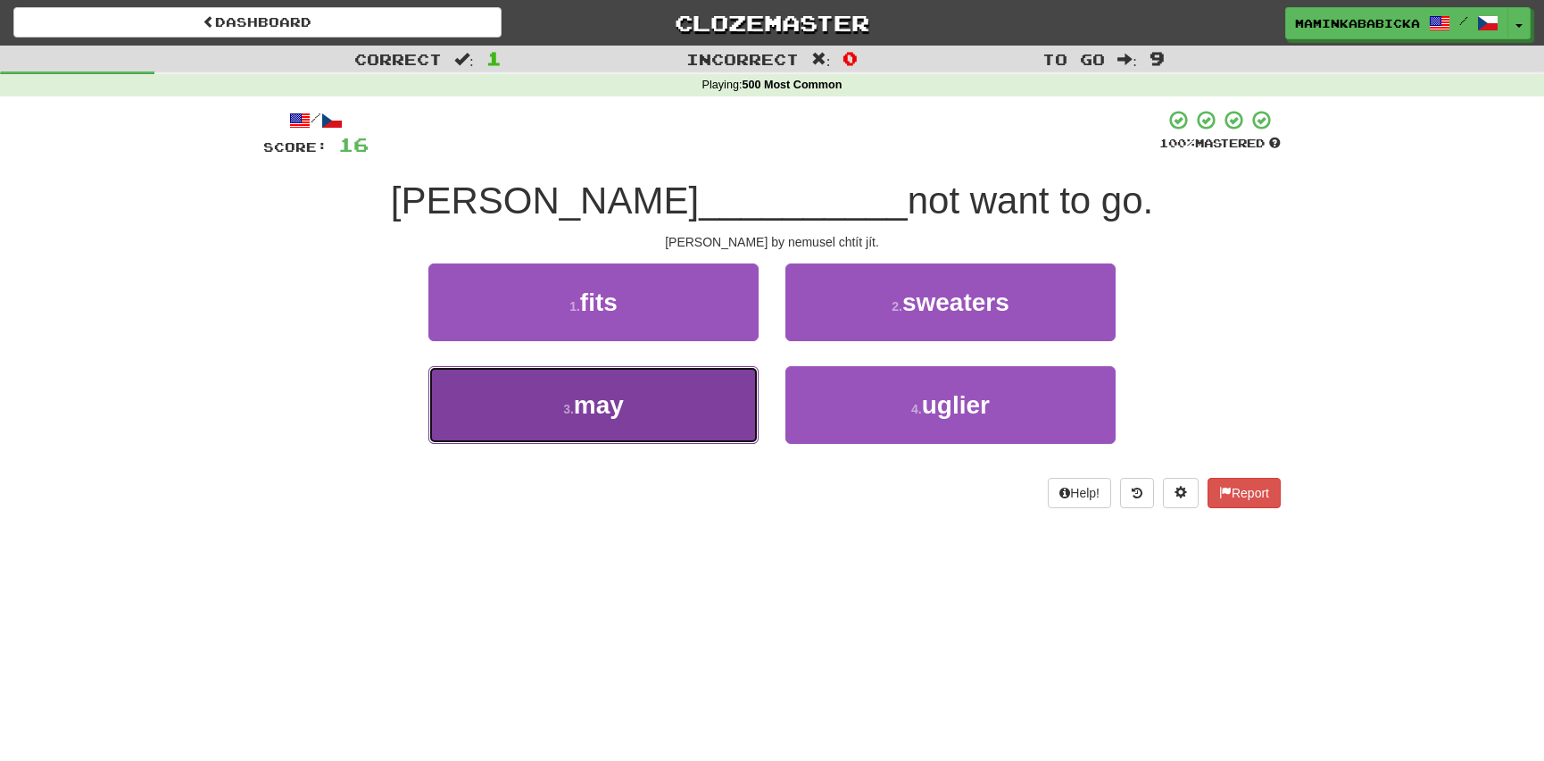
click at [611, 404] on span "may" at bounding box center [599, 405] width 50 height 28
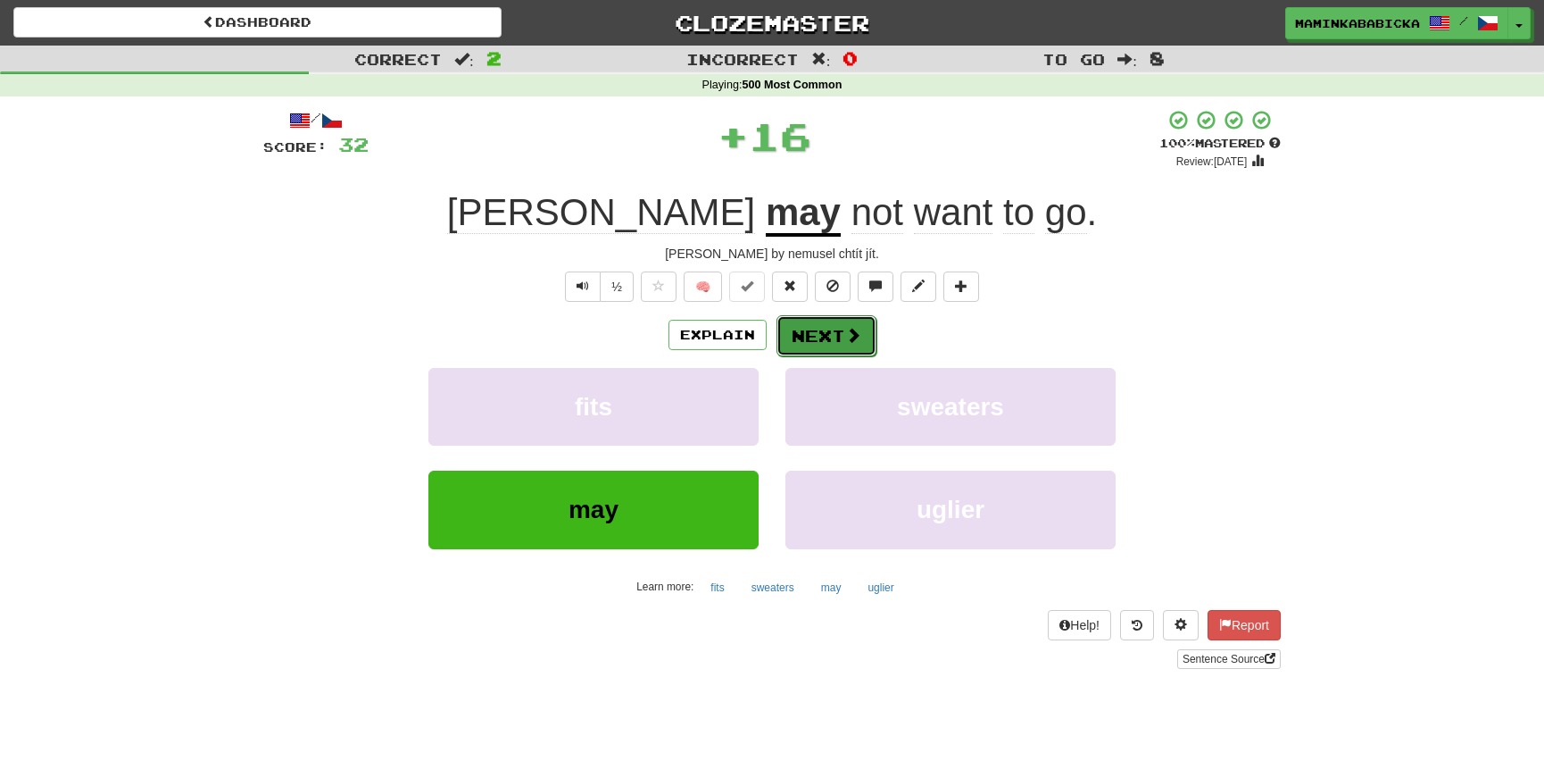
click at [837, 326] on button "Next" at bounding box center [827, 335] width 100 height 41
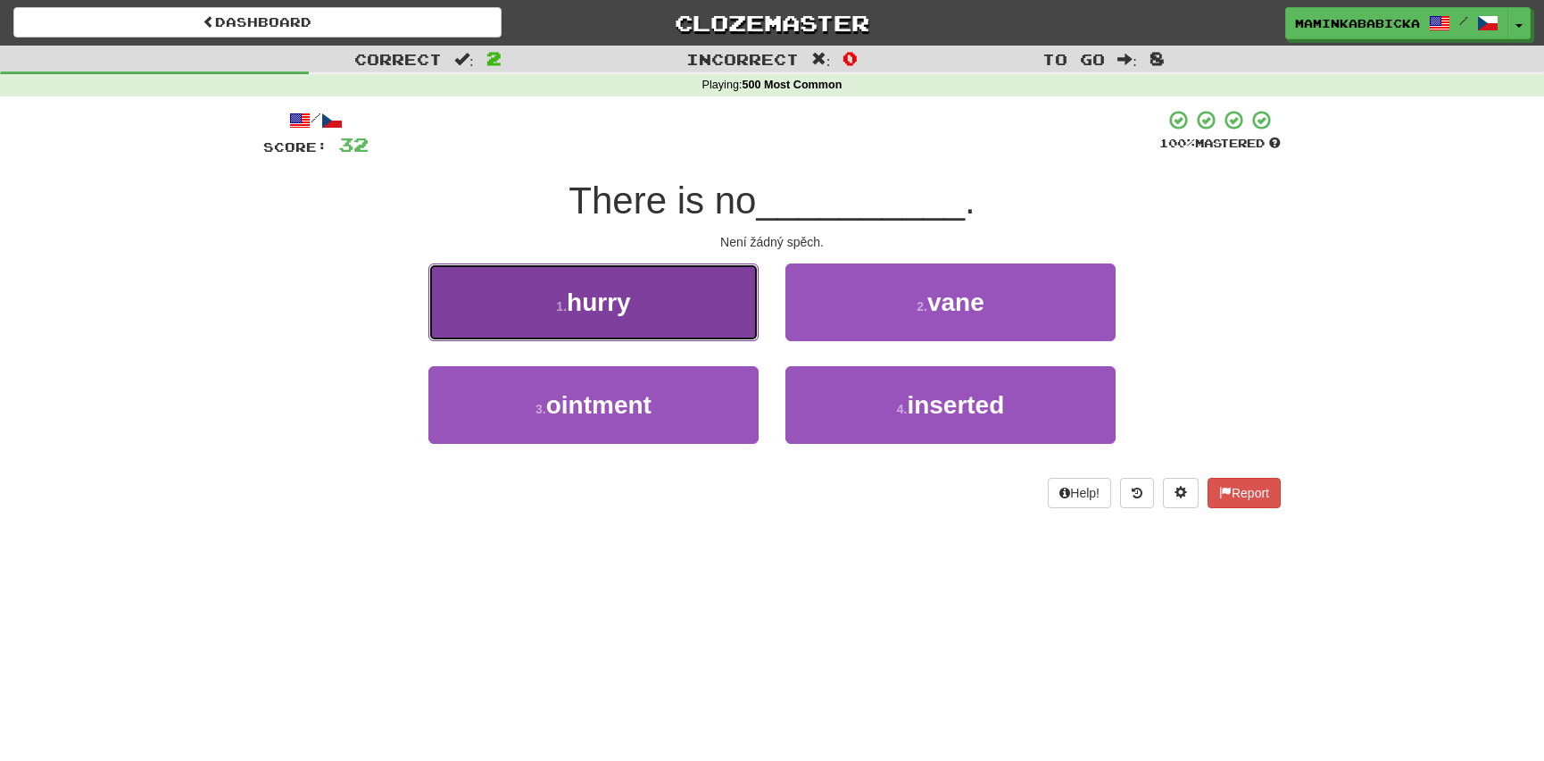
click at [636, 302] on button "1 . hurry" at bounding box center [593, 302] width 330 height 78
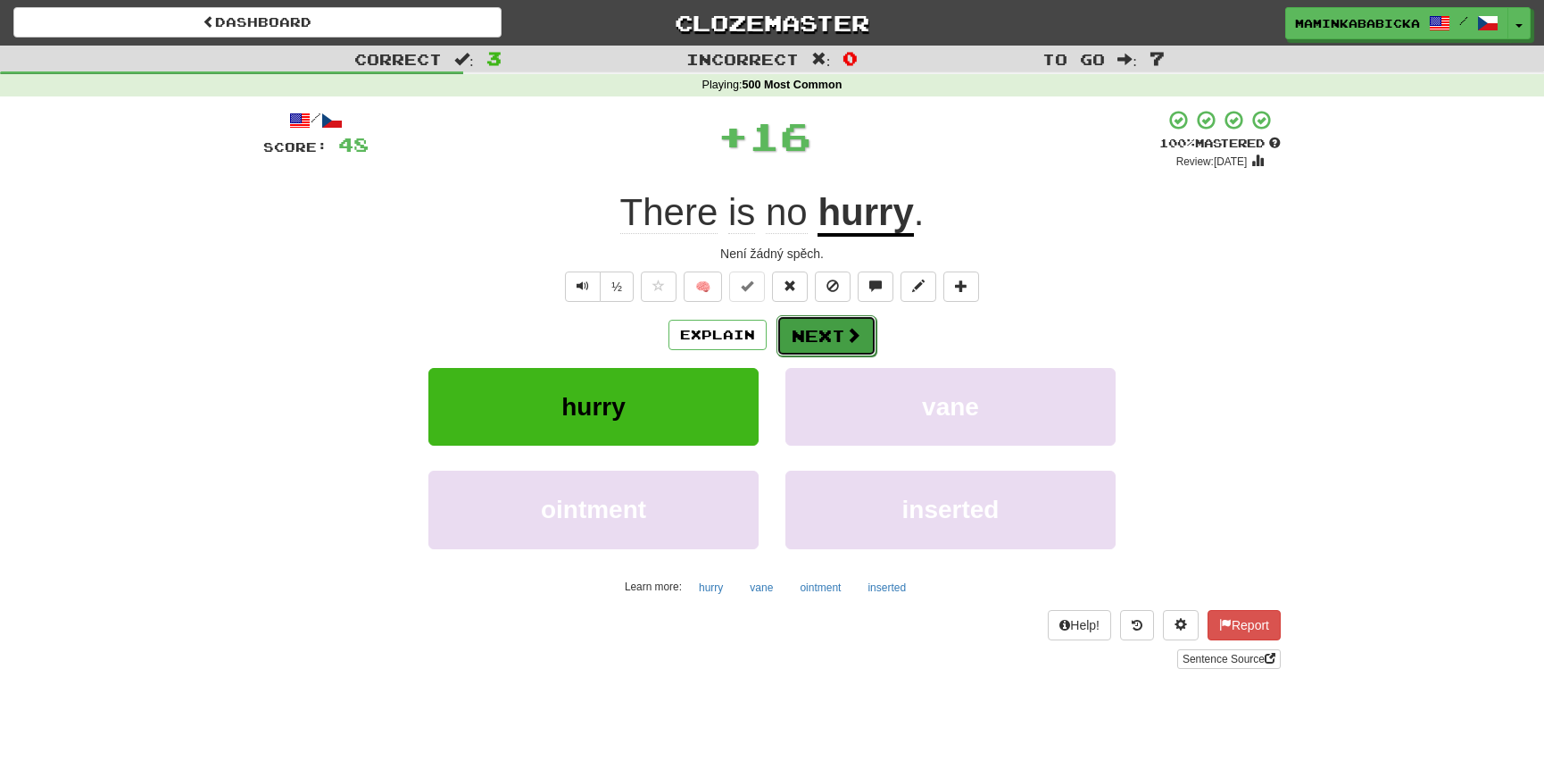
click at [847, 328] on span at bounding box center [853, 335] width 16 height 16
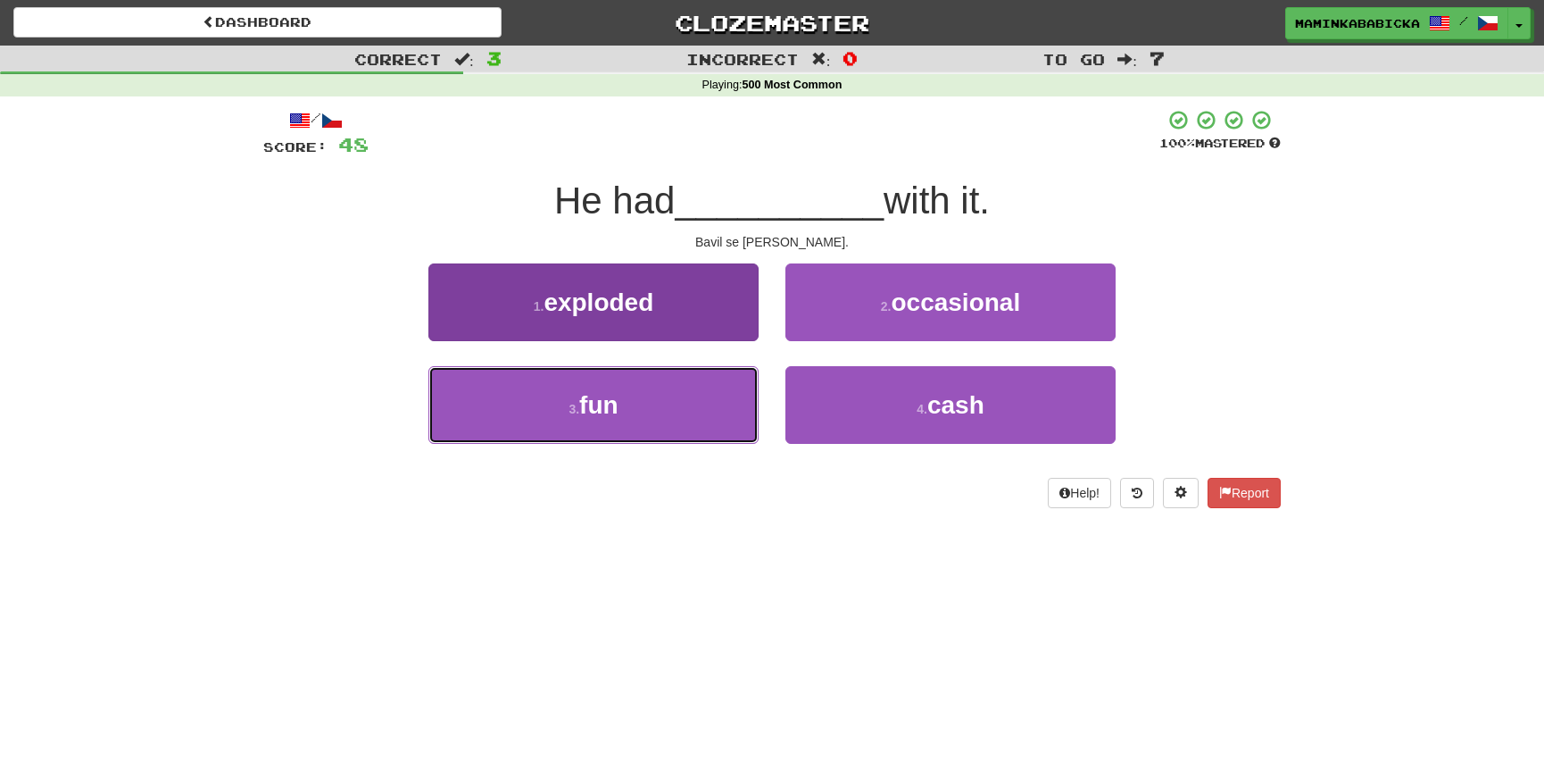
drag, startPoint x: 643, startPoint y: 401, endPoint x: 658, endPoint y: 382, distance: 24.1
click at [644, 398] on button "3 . fun" at bounding box center [593, 405] width 330 height 78
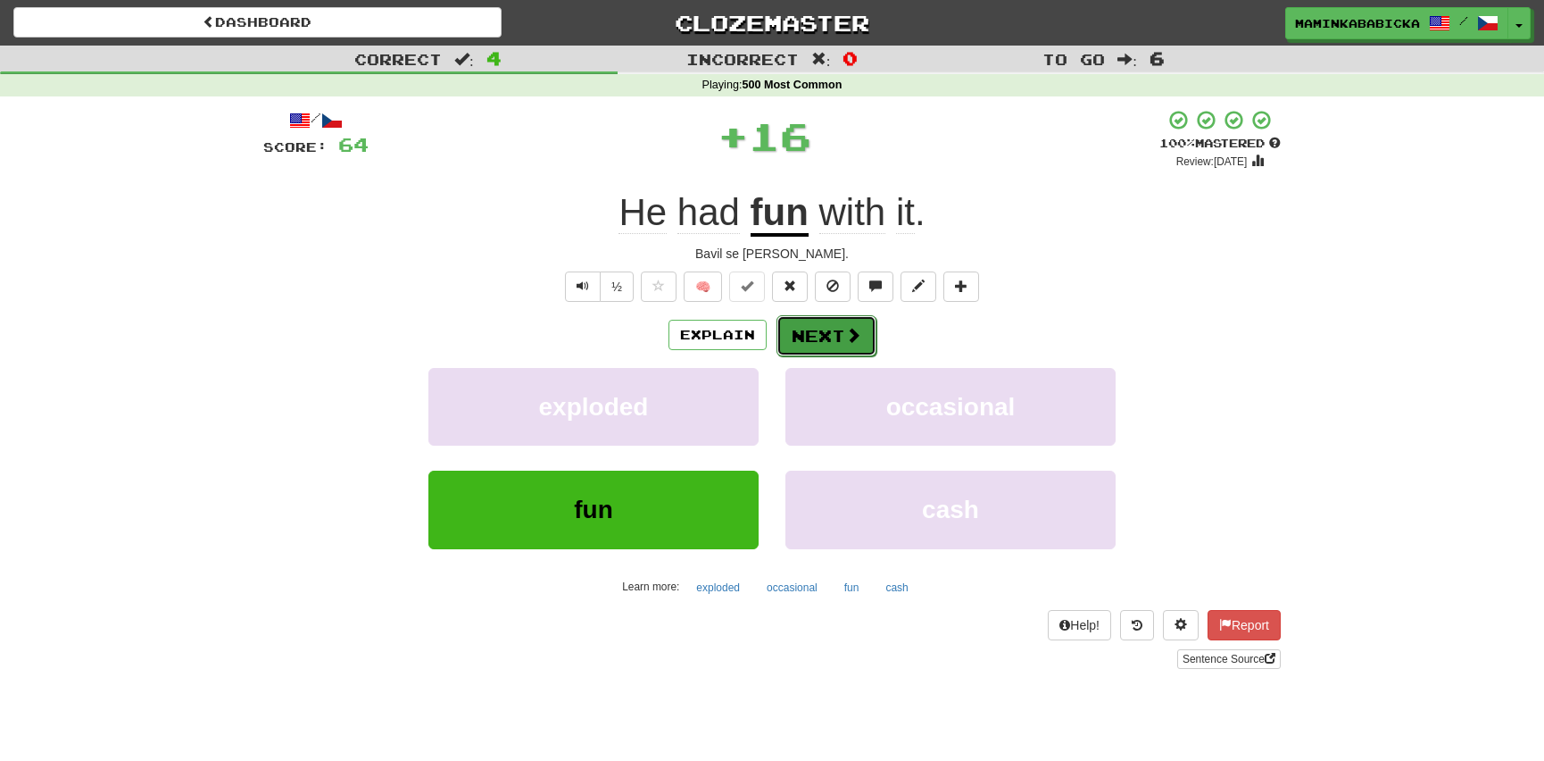
click at [821, 327] on button "Next" at bounding box center [827, 335] width 100 height 41
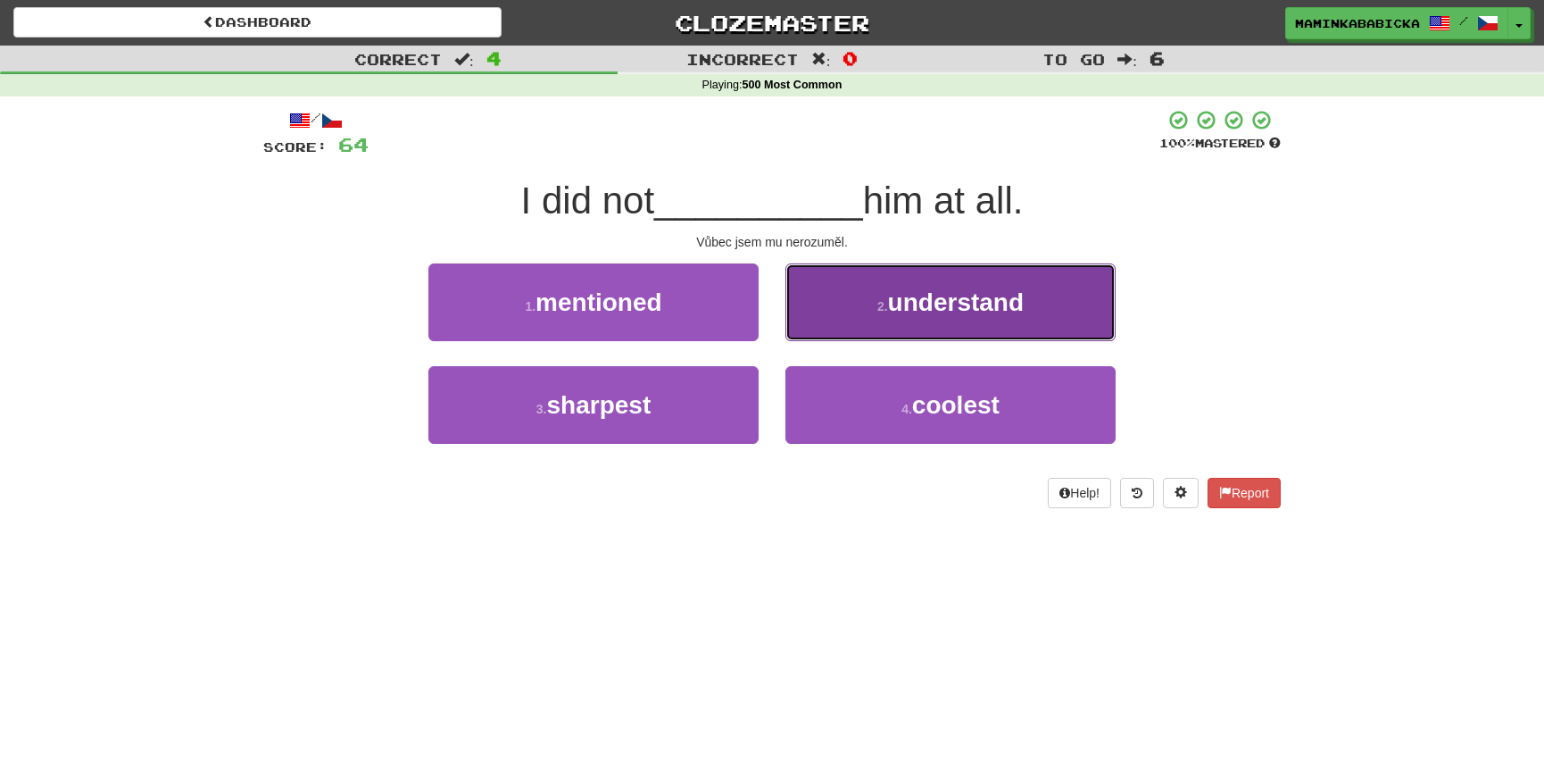
click at [951, 304] on span "understand" at bounding box center [956, 302] width 136 height 28
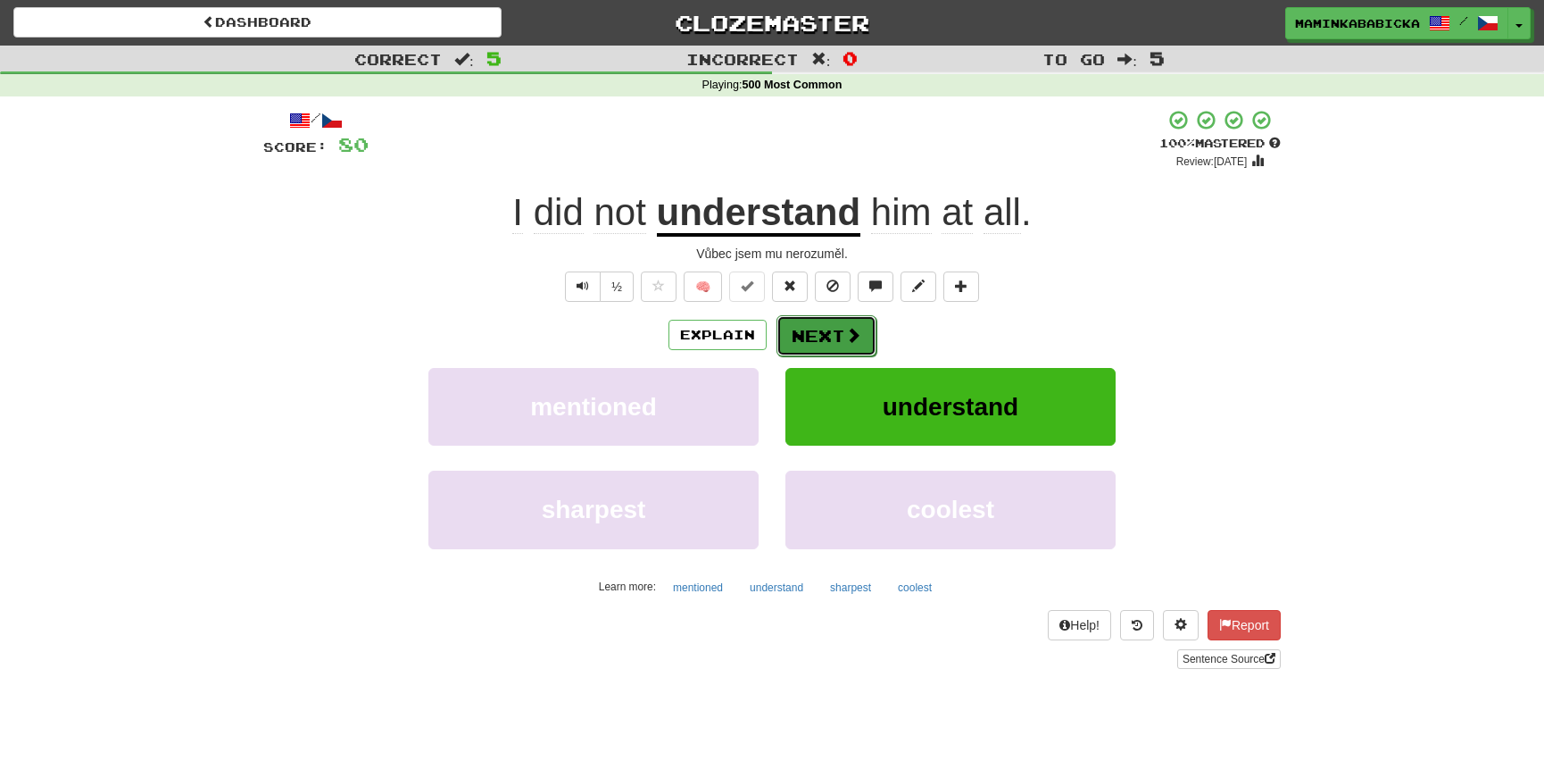
click at [841, 328] on button "Next" at bounding box center [827, 335] width 100 height 41
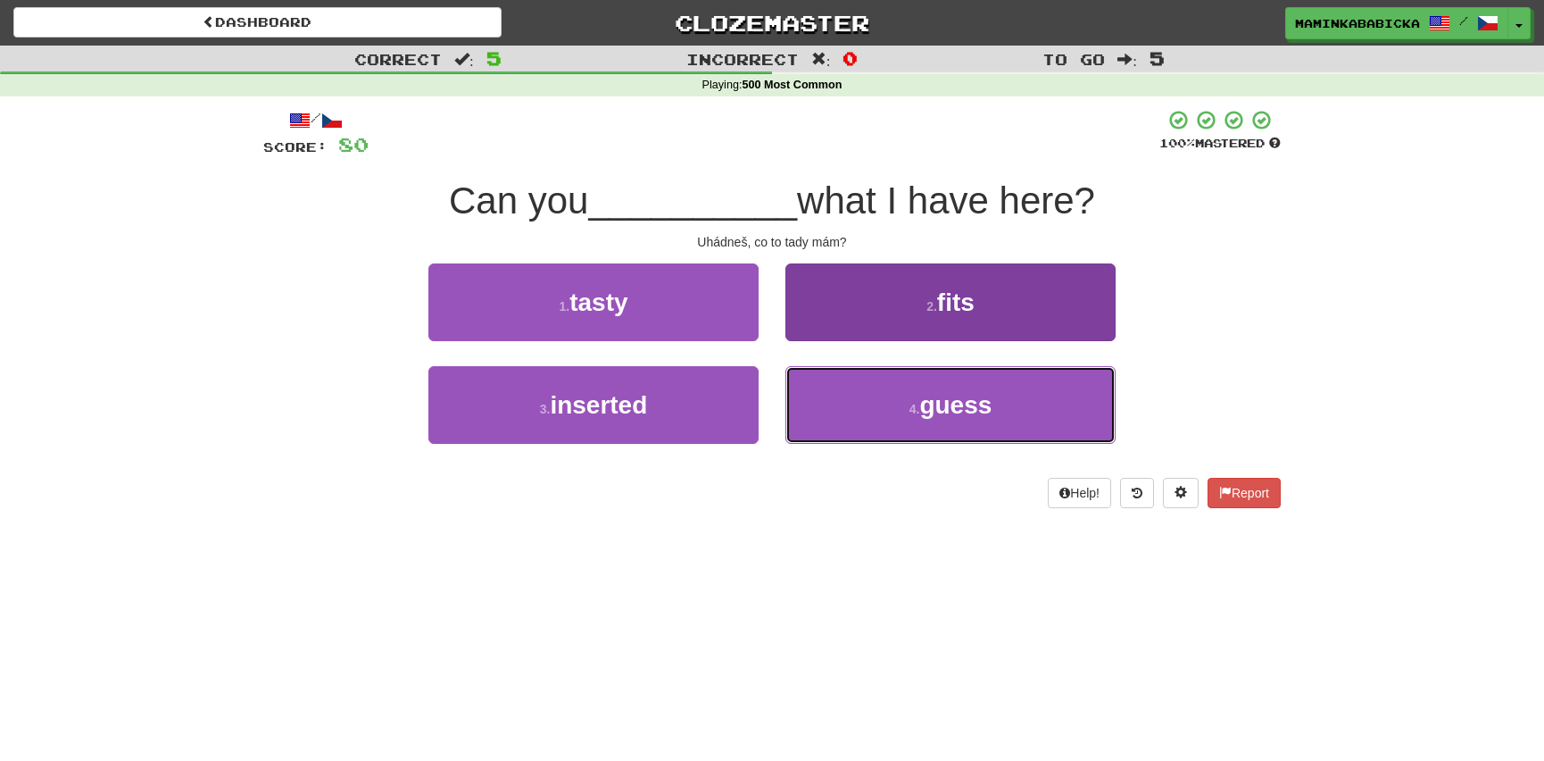
drag, startPoint x: 943, startPoint y: 402, endPoint x: 957, endPoint y: 378, distance: 28.0
click at [943, 395] on span "guess" at bounding box center [955, 405] width 72 height 28
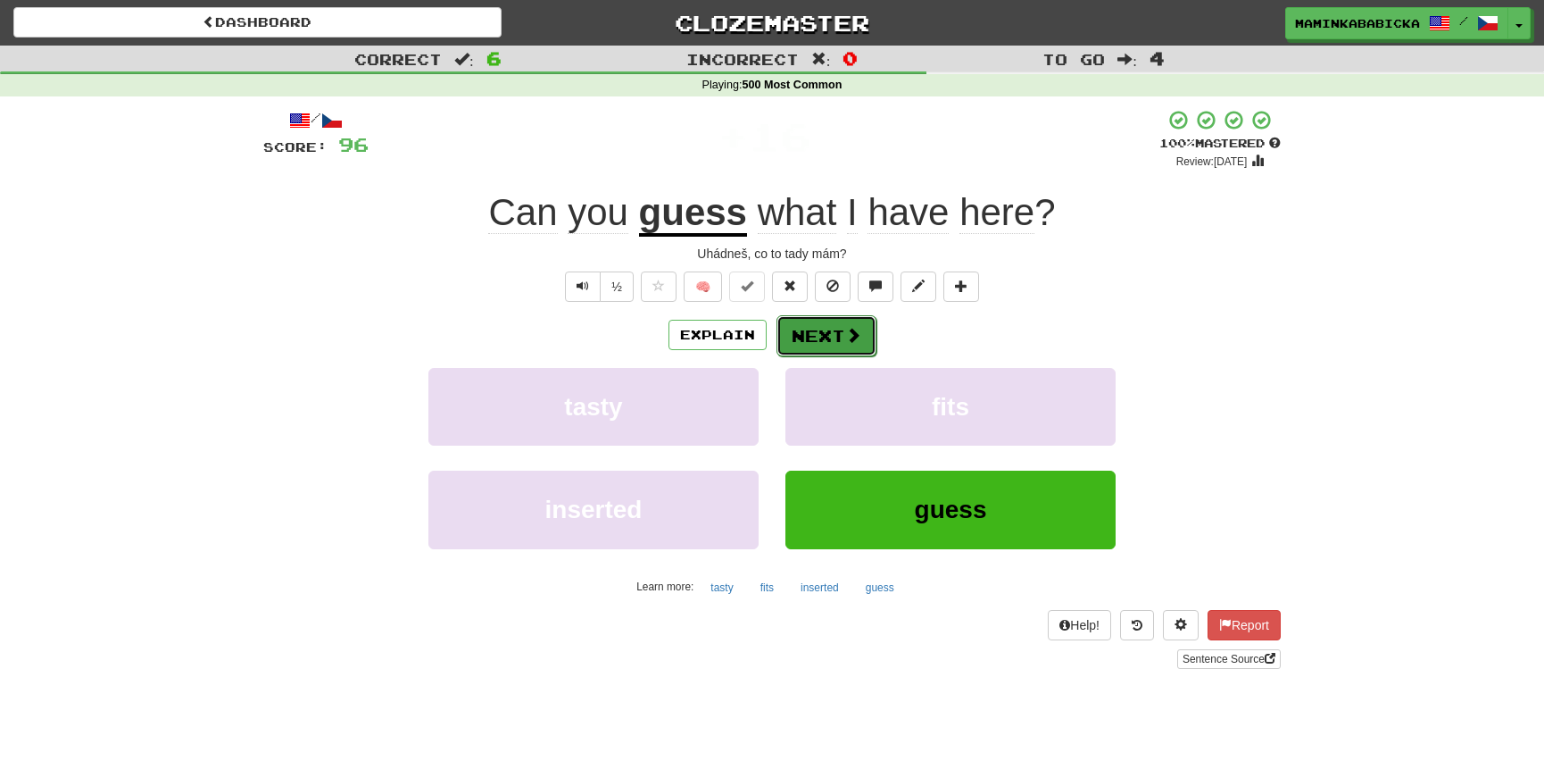
click at [829, 333] on button "Next" at bounding box center [827, 335] width 100 height 41
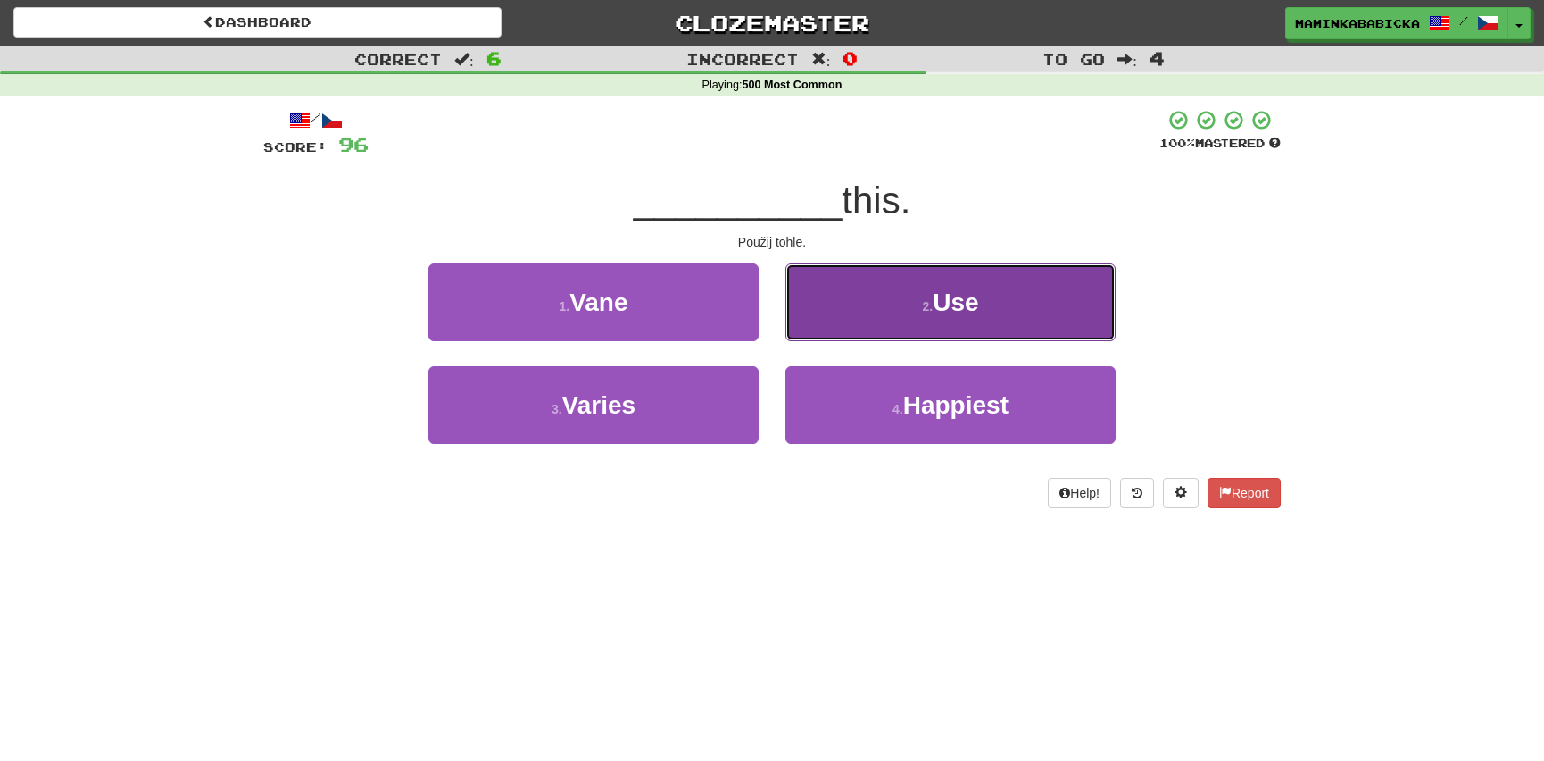
click at [963, 305] on span "Use" at bounding box center [956, 302] width 46 height 28
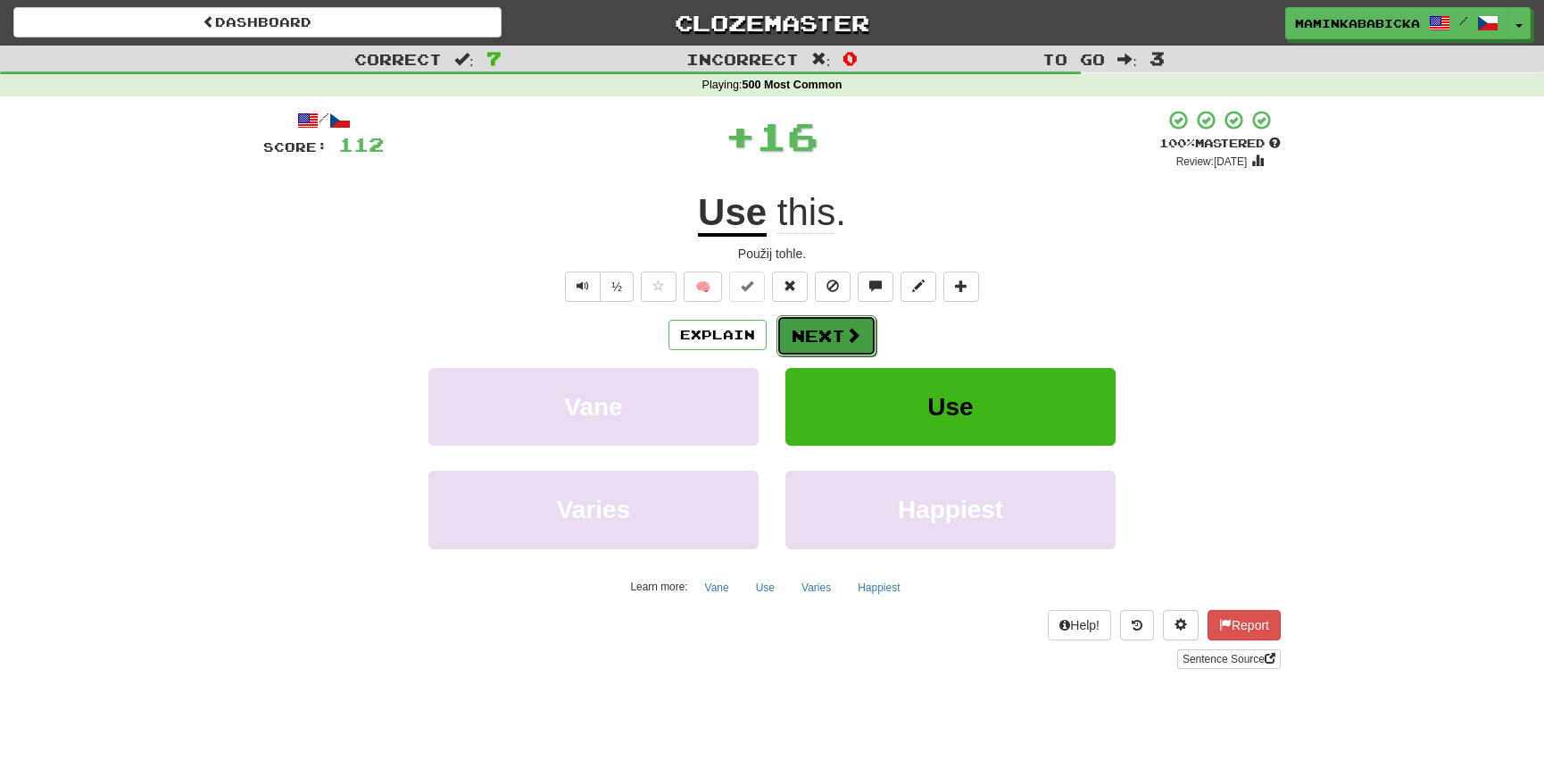
click at [831, 324] on button "Next" at bounding box center [827, 335] width 100 height 41
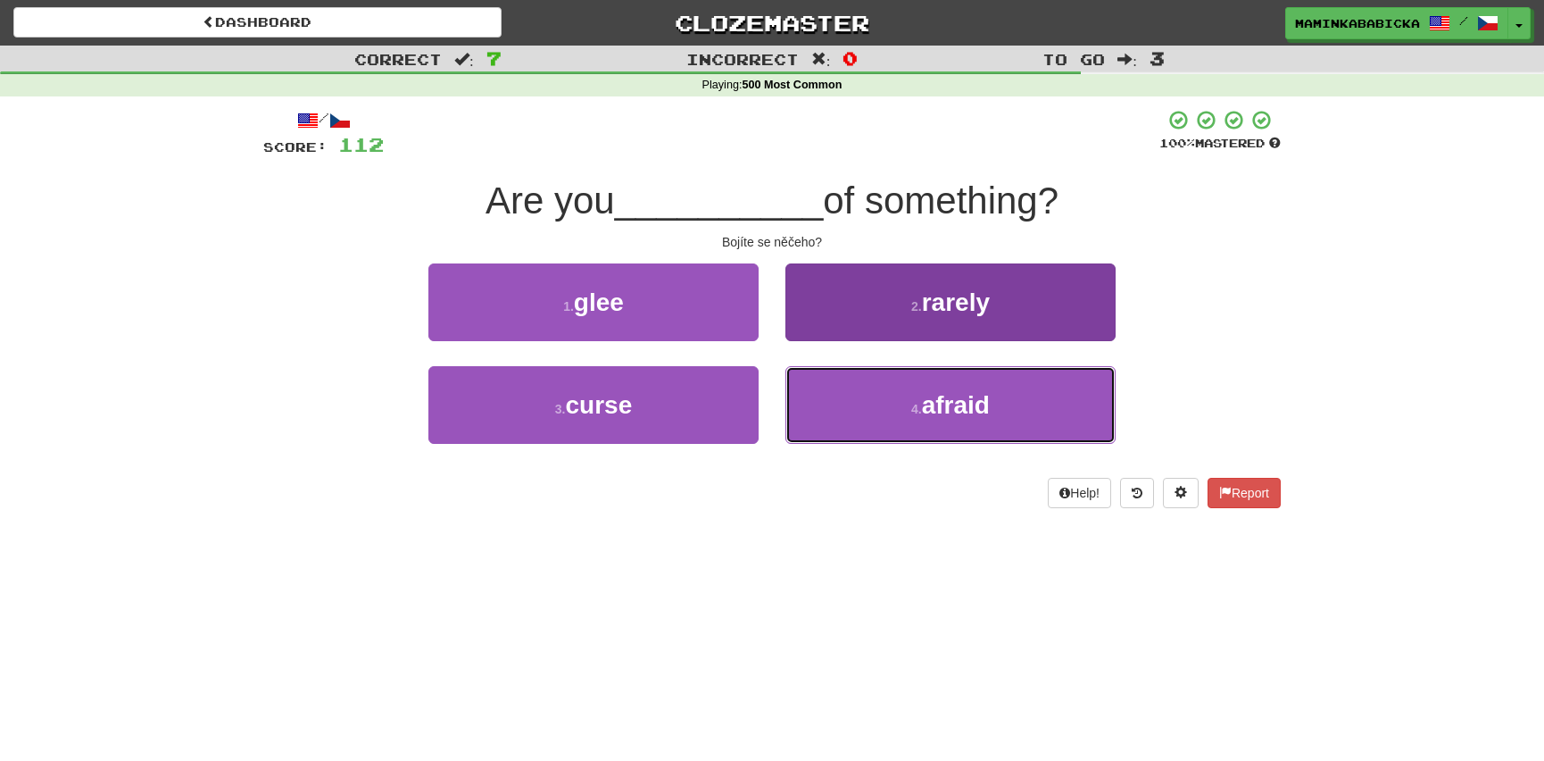
drag, startPoint x: 955, startPoint y: 402, endPoint x: 958, endPoint y: 390, distance: 11.9
click at [956, 395] on span "afraid" at bounding box center [956, 405] width 68 height 28
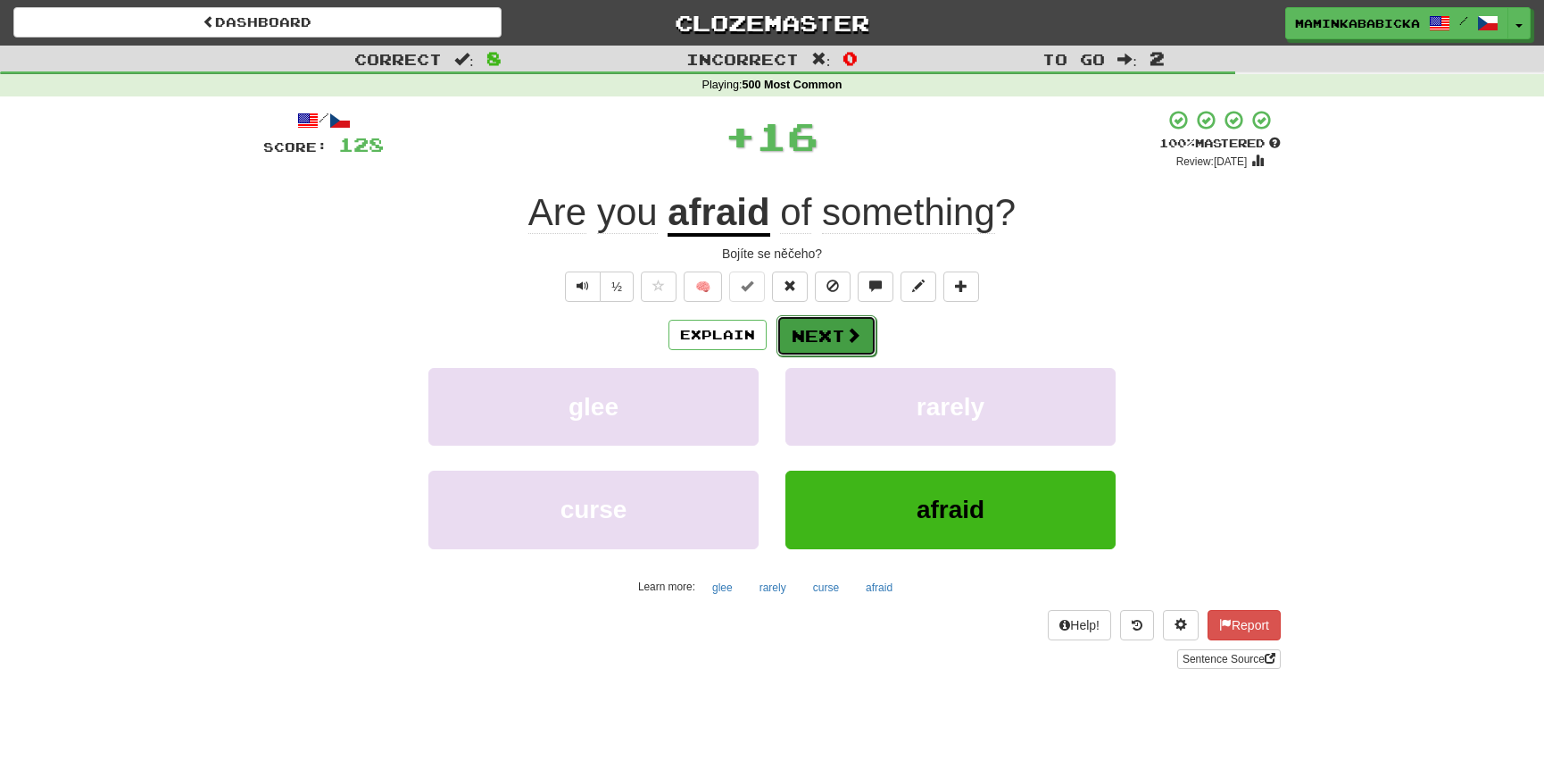
click at [839, 320] on button "Next" at bounding box center [827, 335] width 100 height 41
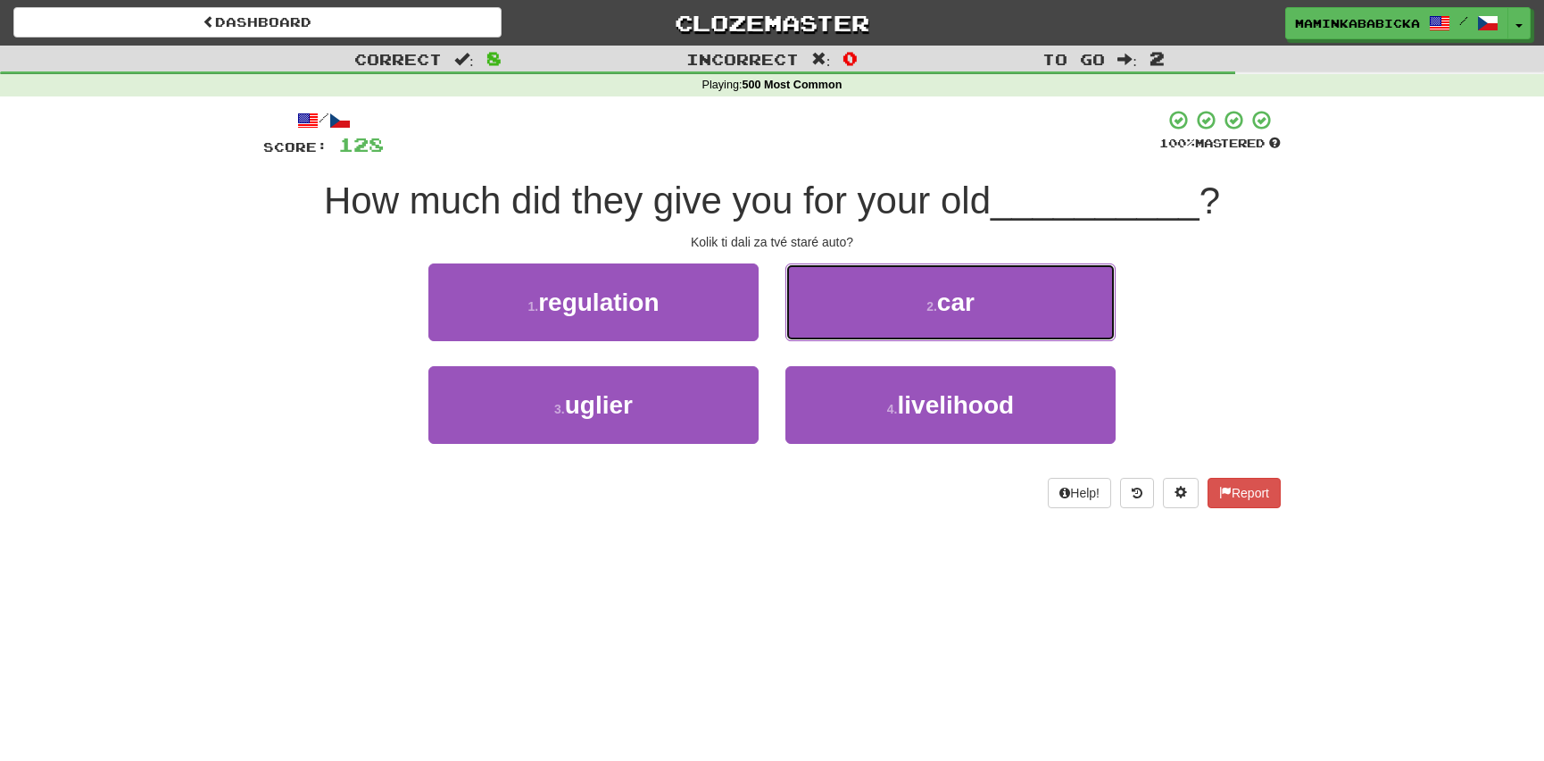
click at [985, 304] on button "2 . car" at bounding box center [951, 302] width 330 height 78
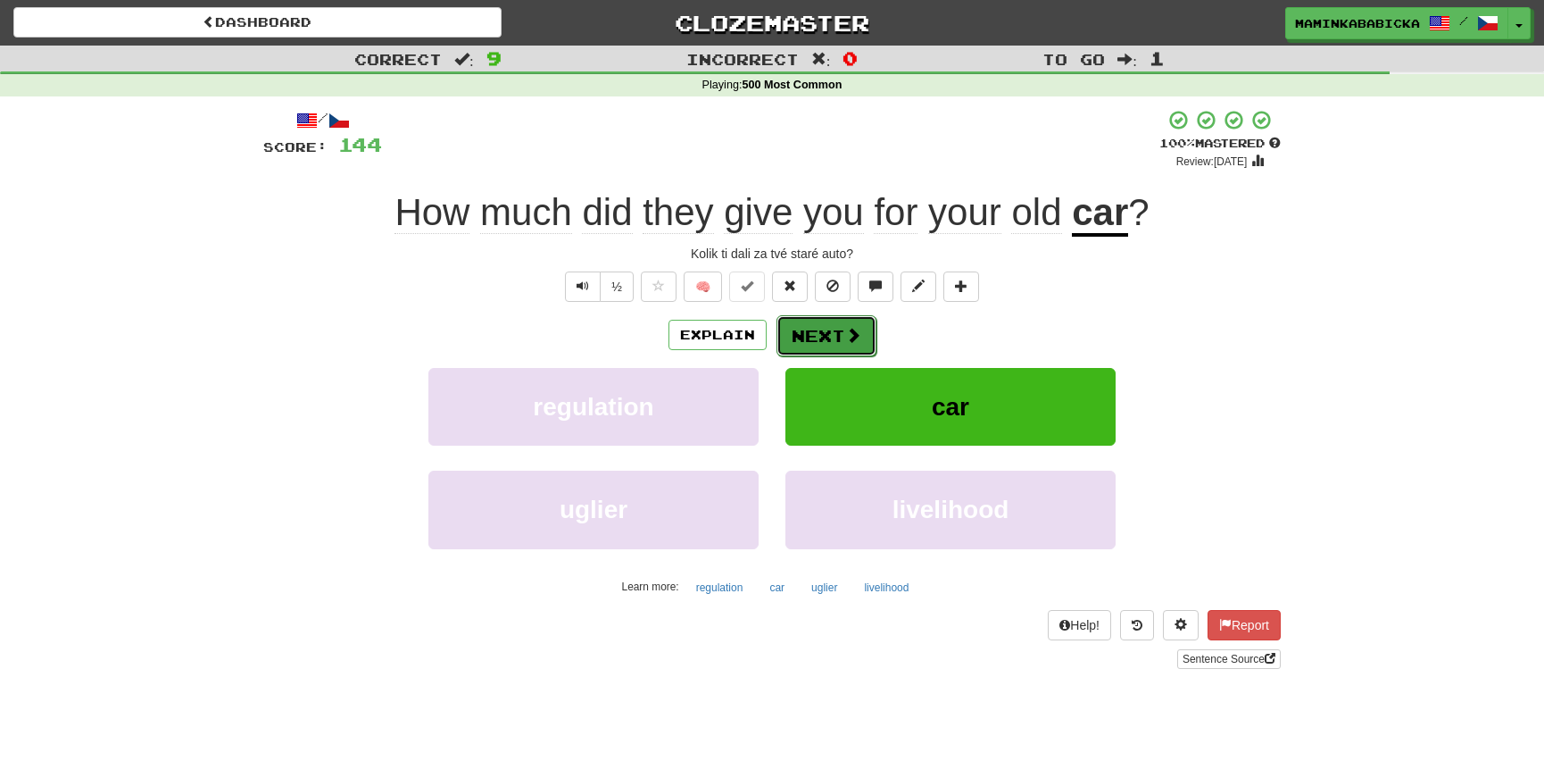
click at [830, 329] on button "Next" at bounding box center [827, 335] width 100 height 41
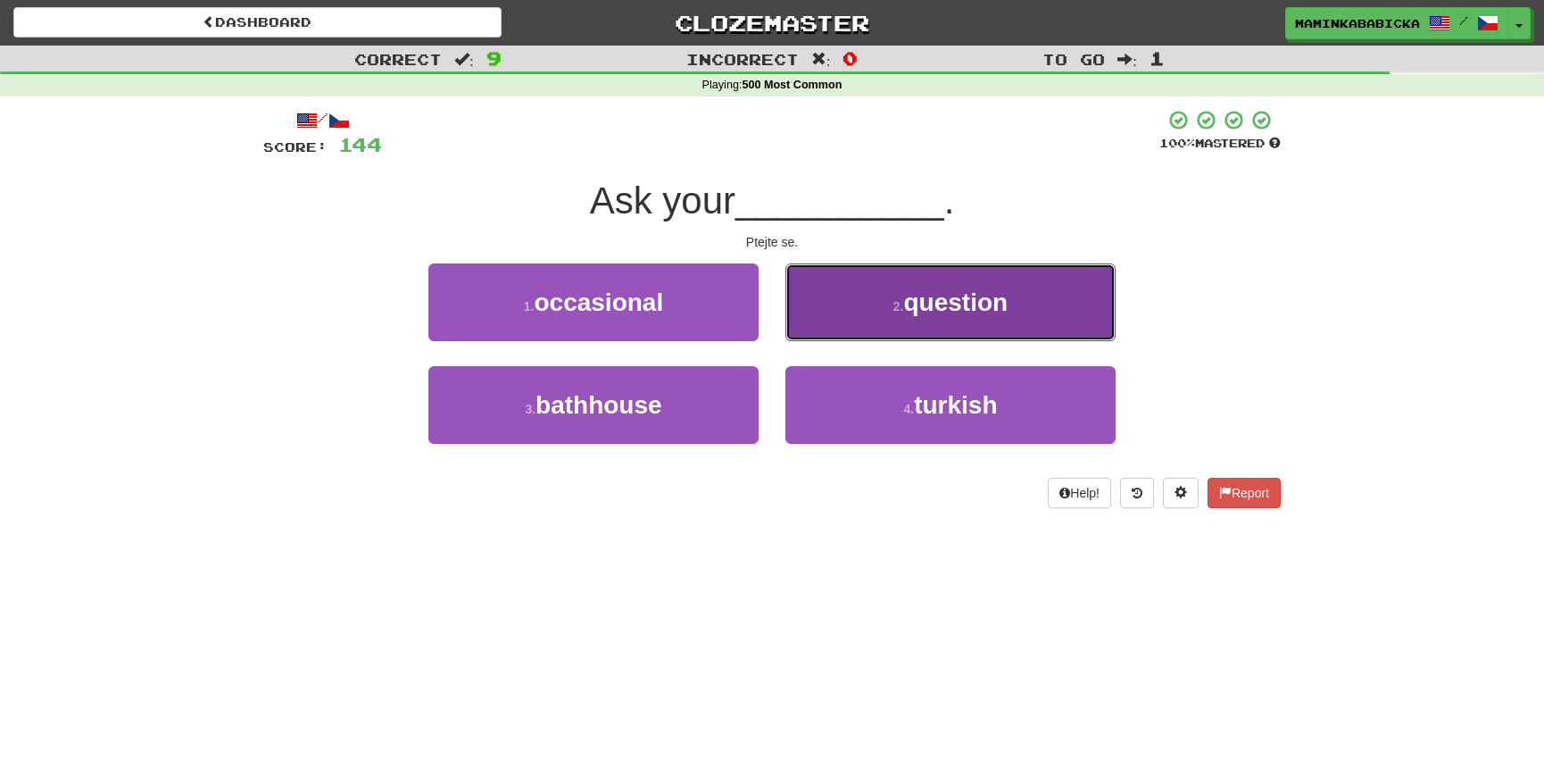
click at [948, 299] on span "question" at bounding box center [956, 302] width 104 height 28
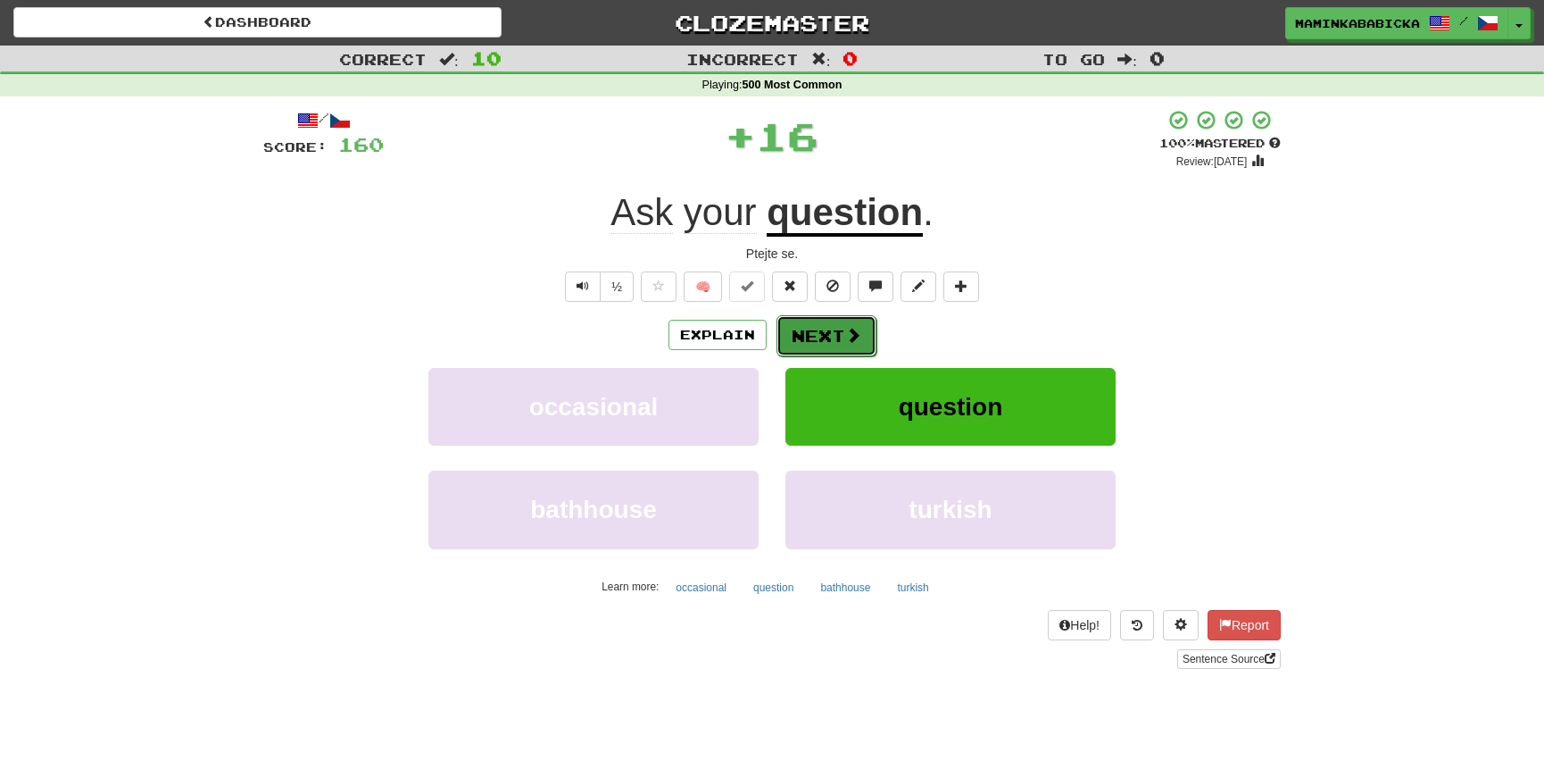
click at [838, 332] on button "Next" at bounding box center [827, 335] width 100 height 41
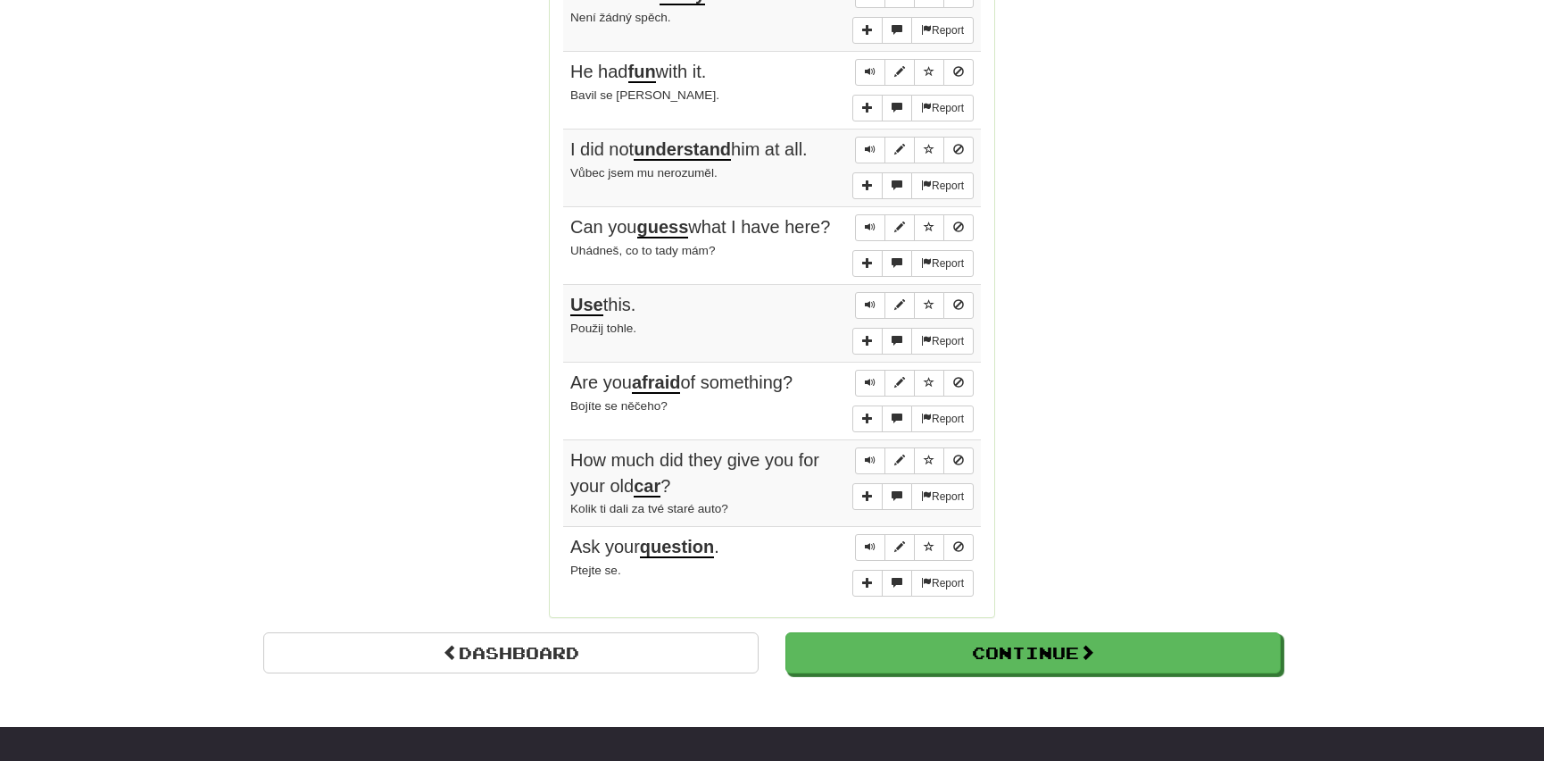
scroll to position [1298, 0]
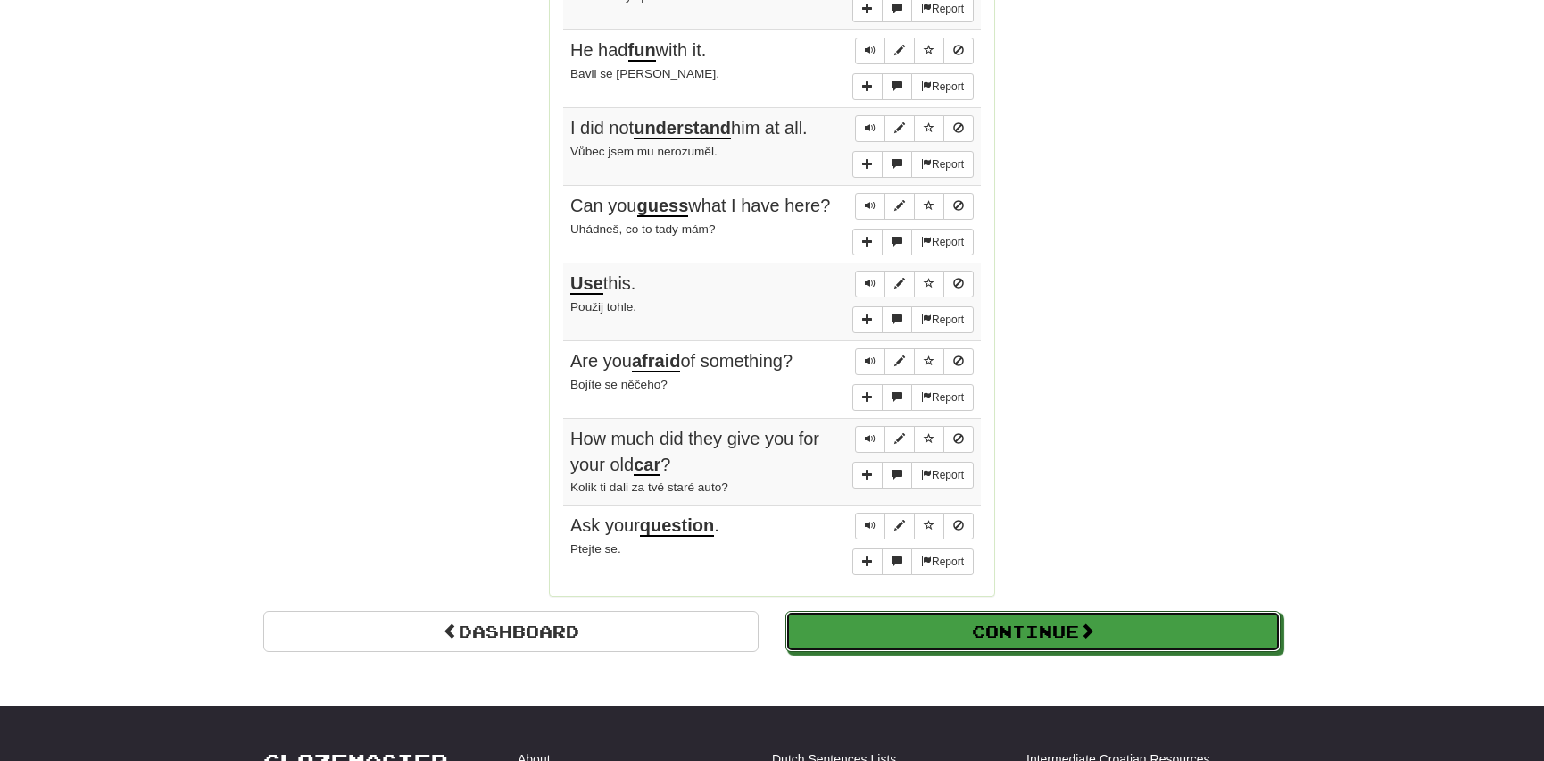
click at [878, 613] on button "Continue" at bounding box center [1033, 631] width 495 height 41
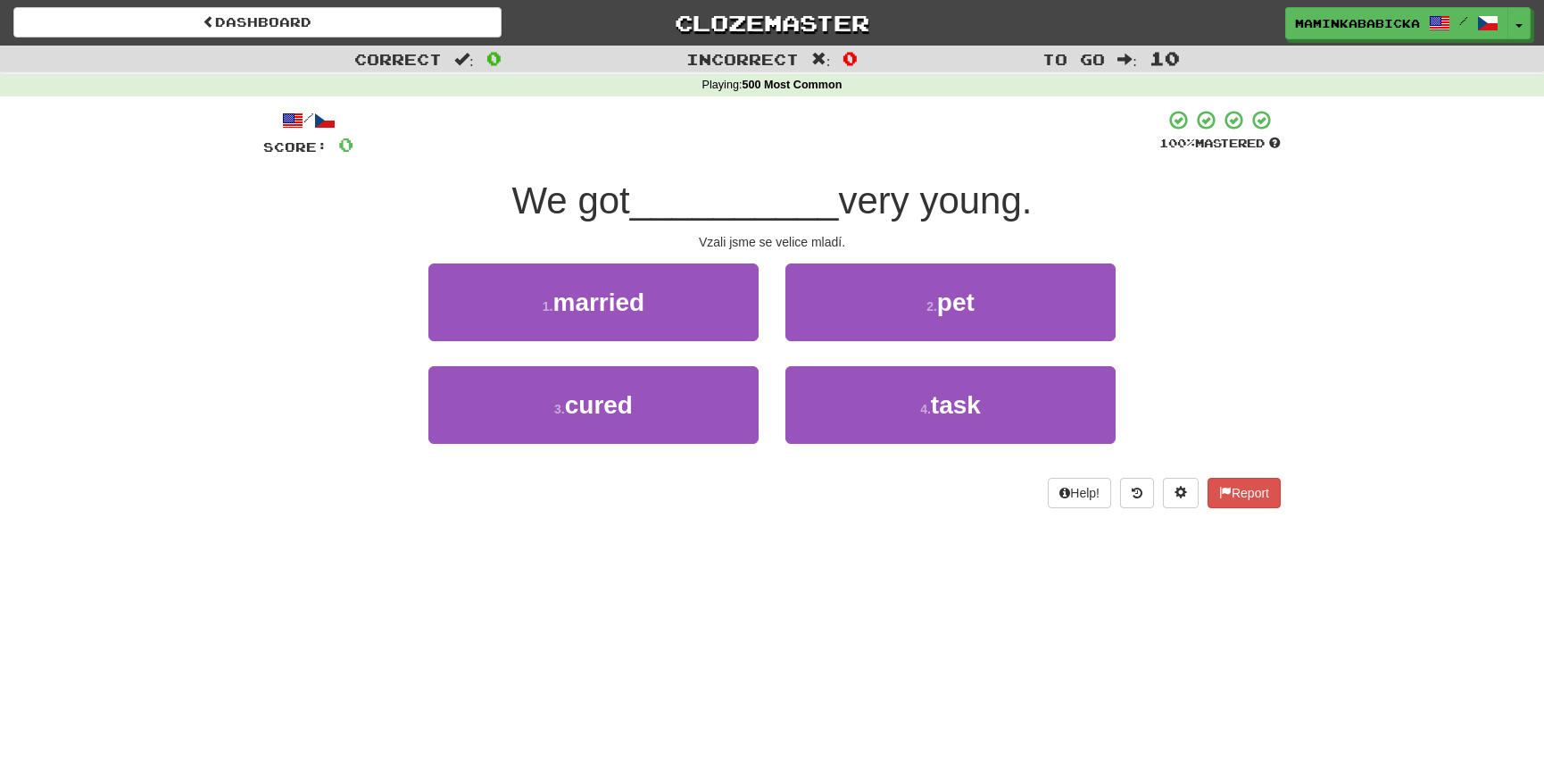
scroll to position [0, 0]
click at [567, 303] on span "married" at bounding box center [599, 302] width 92 height 28
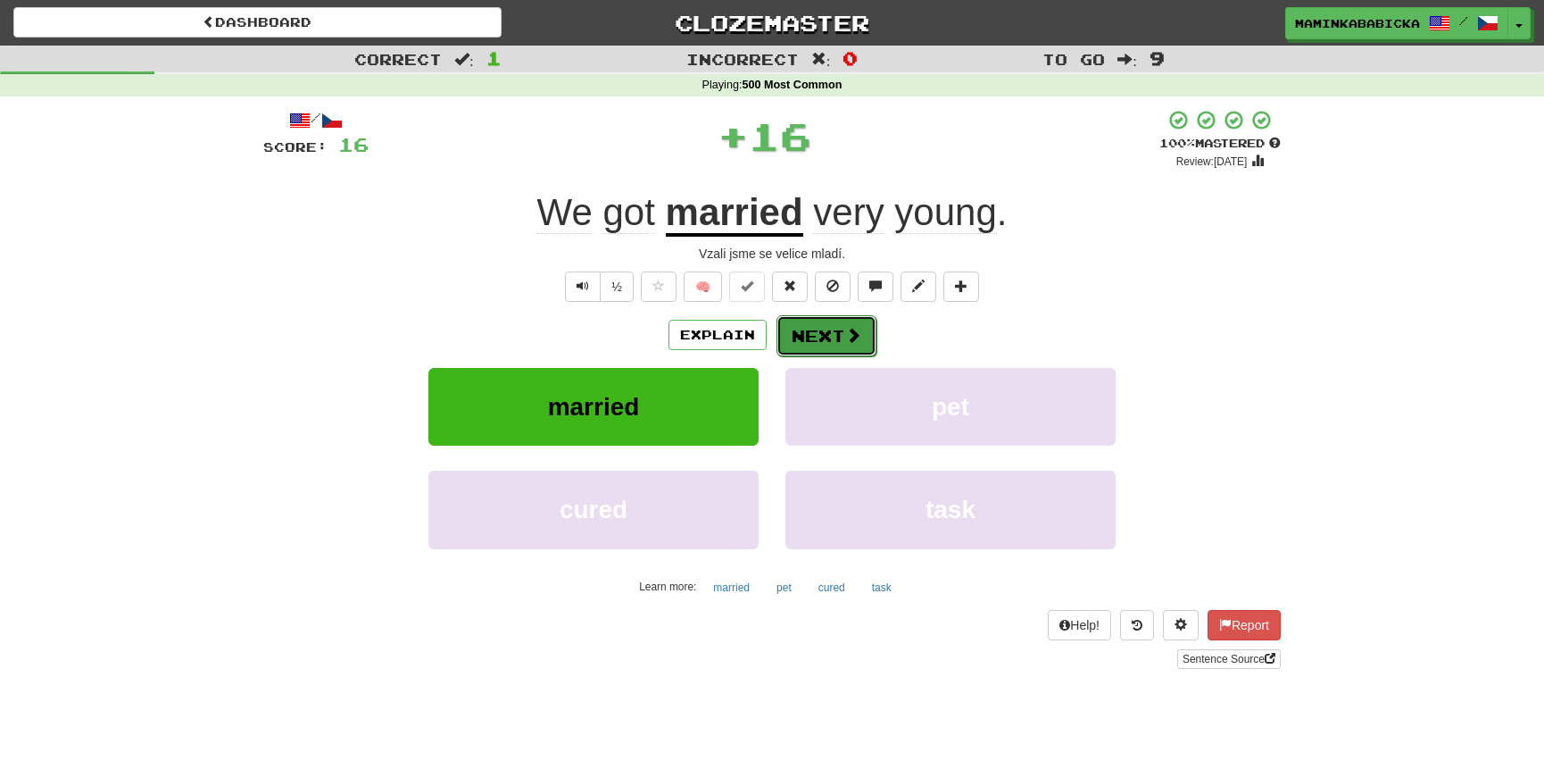
click at [820, 328] on button "Next" at bounding box center [827, 335] width 100 height 41
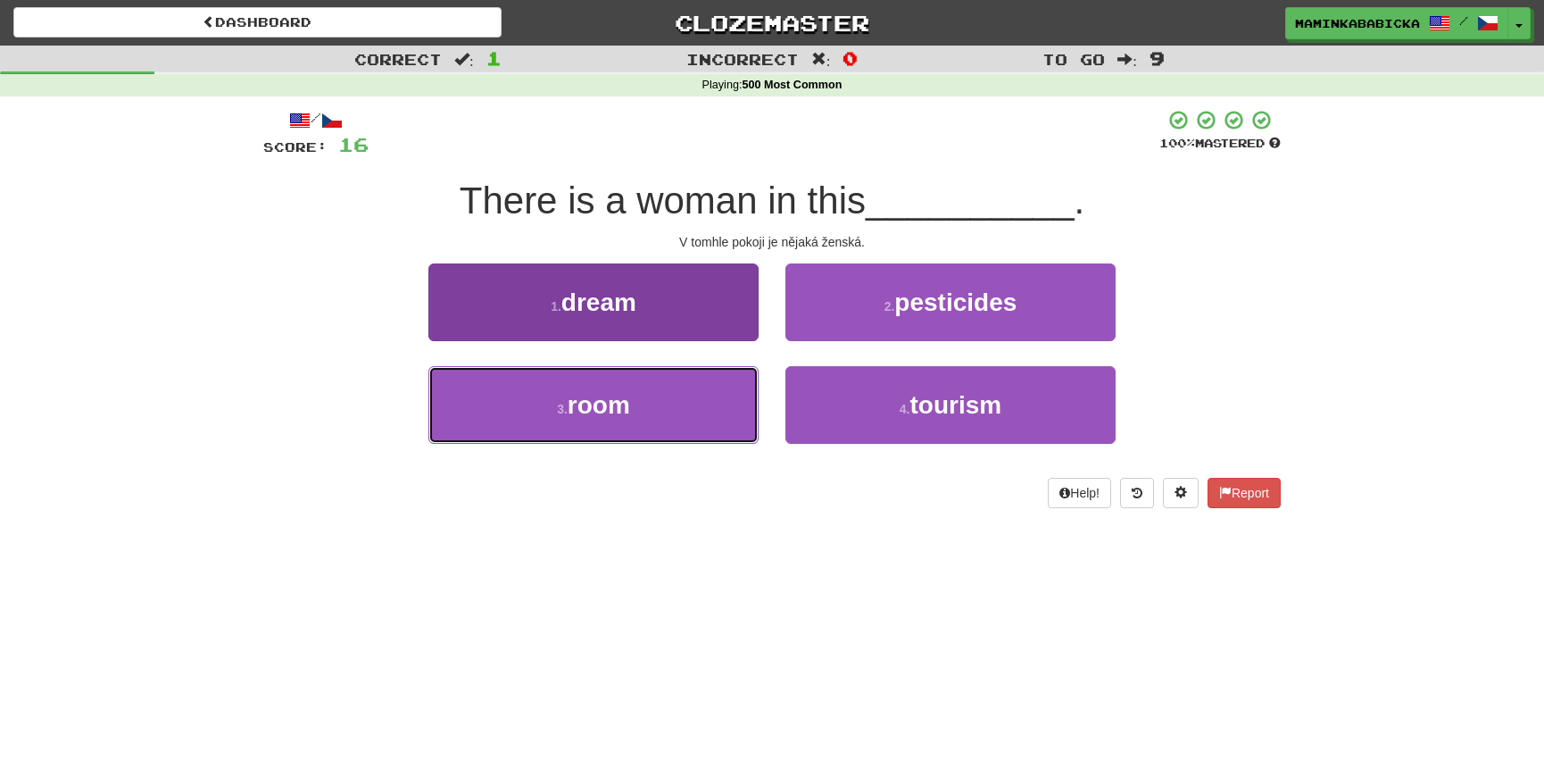
click at [681, 395] on button "3 . room" at bounding box center [593, 405] width 330 height 78
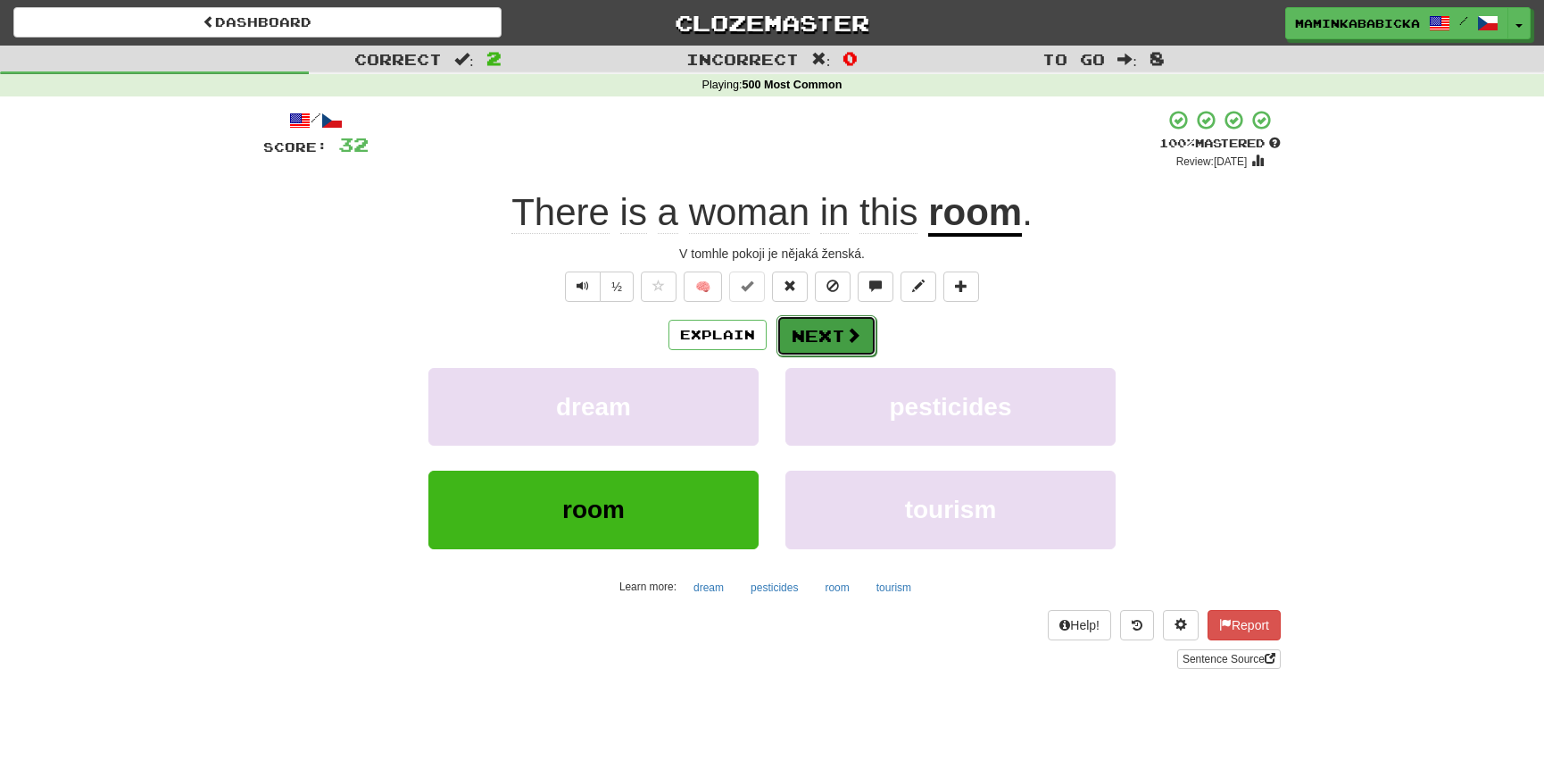
click at [817, 330] on button "Next" at bounding box center [827, 335] width 100 height 41
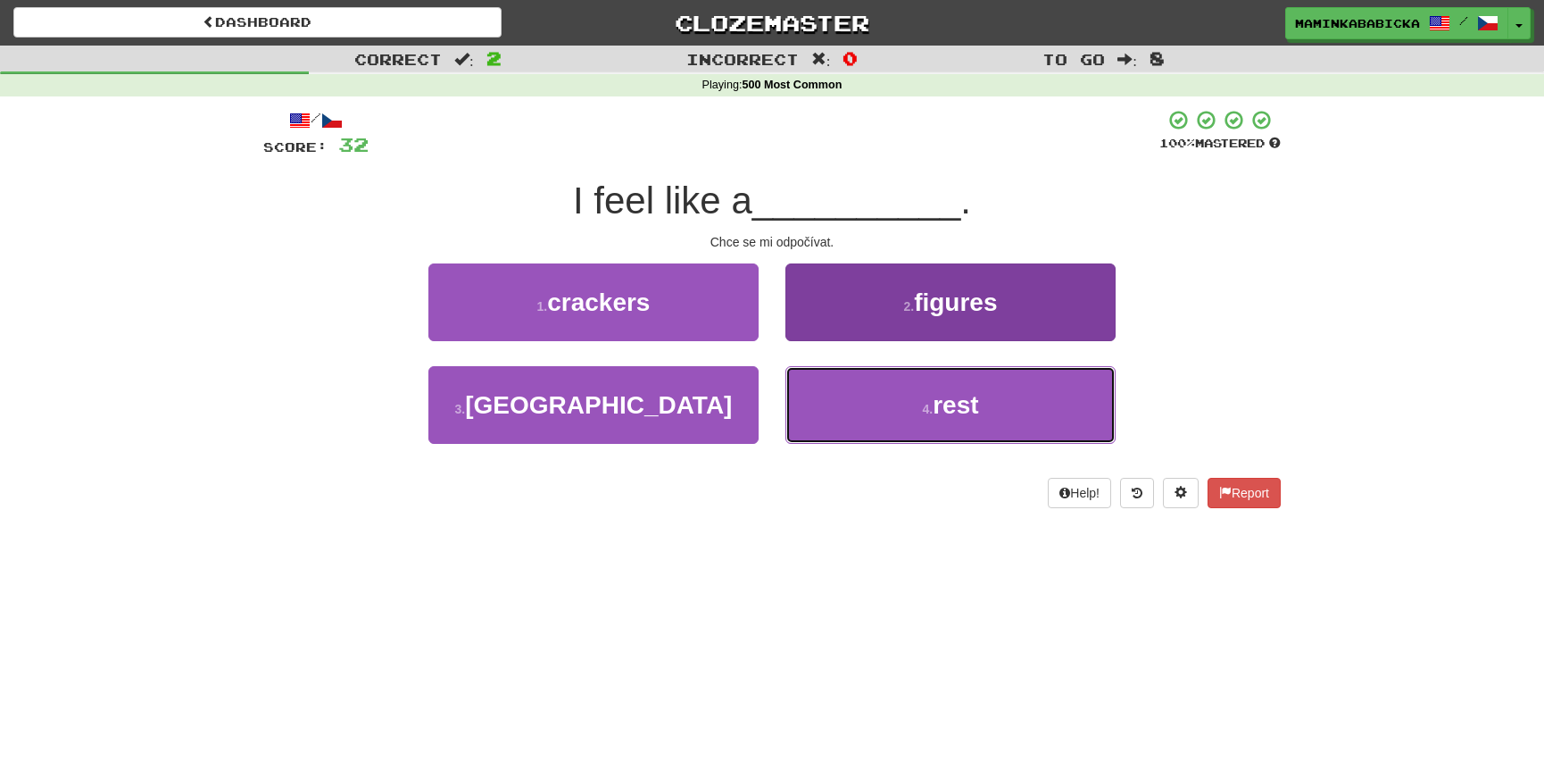
drag, startPoint x: 969, startPoint y: 397, endPoint x: 975, endPoint y: 384, distance: 14.4
click at [970, 395] on span "rest" at bounding box center [956, 405] width 46 height 28
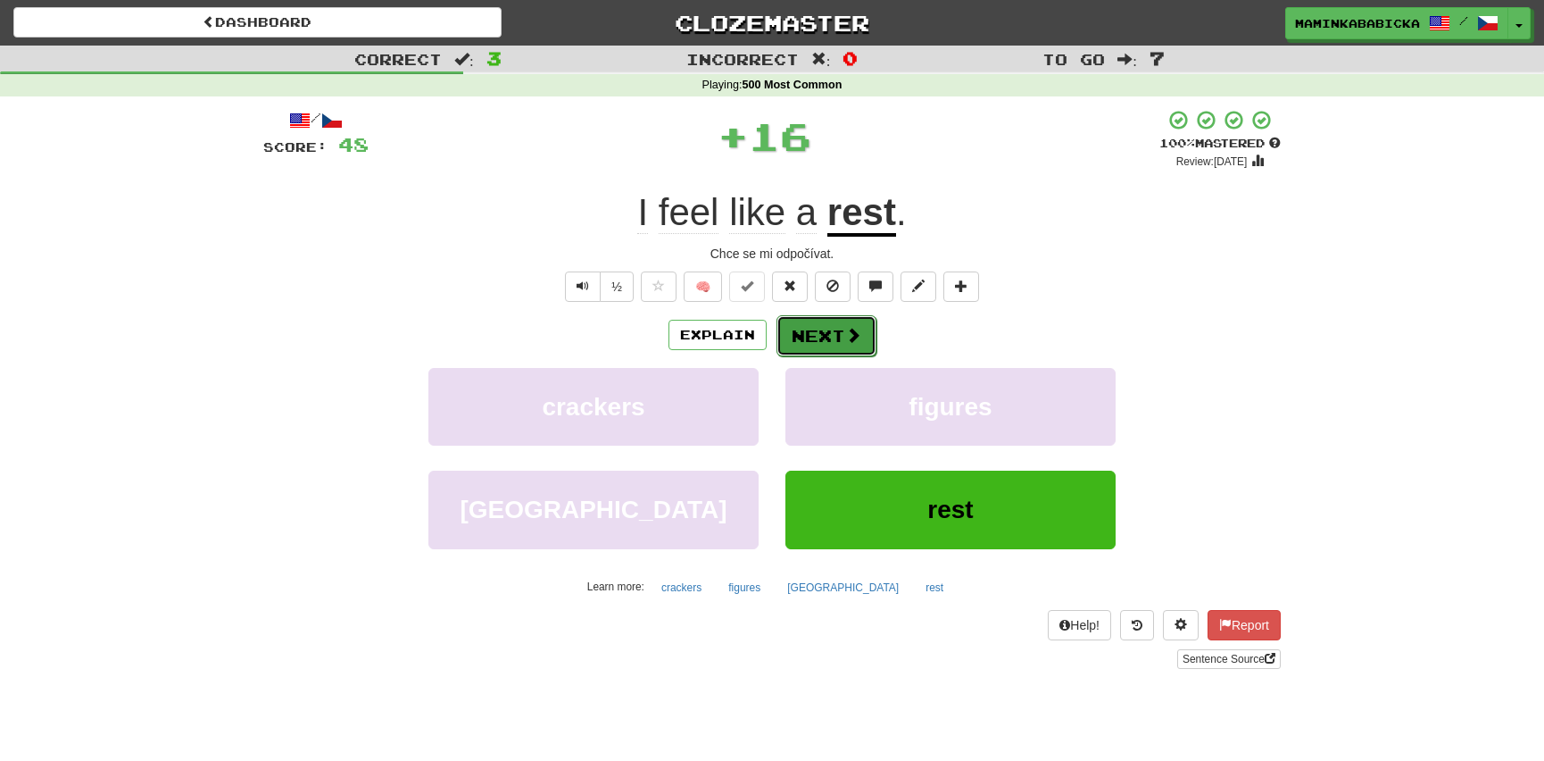
click at [833, 324] on button "Next" at bounding box center [827, 335] width 100 height 41
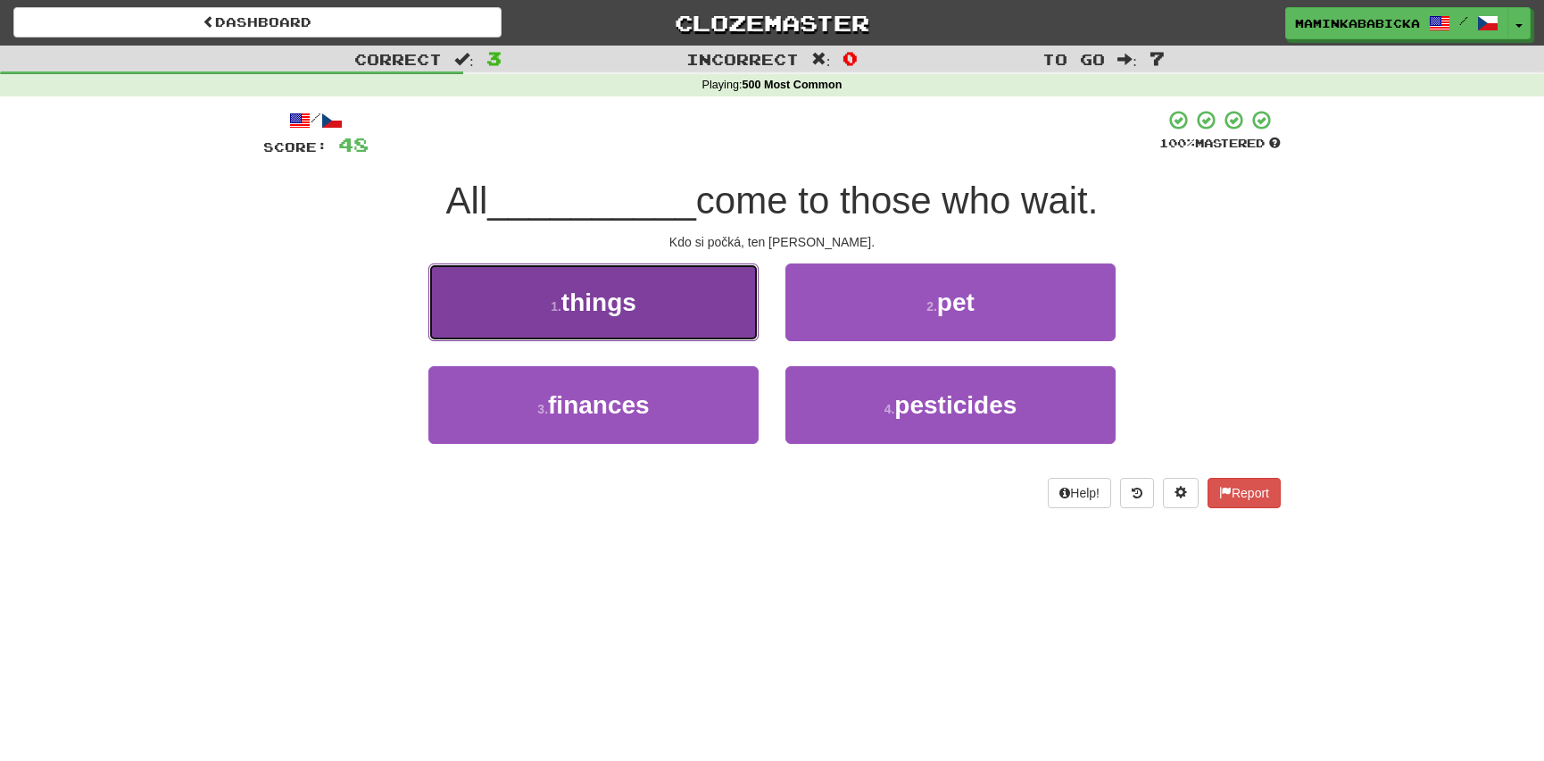
click at [597, 298] on span "things" at bounding box center [599, 302] width 75 height 28
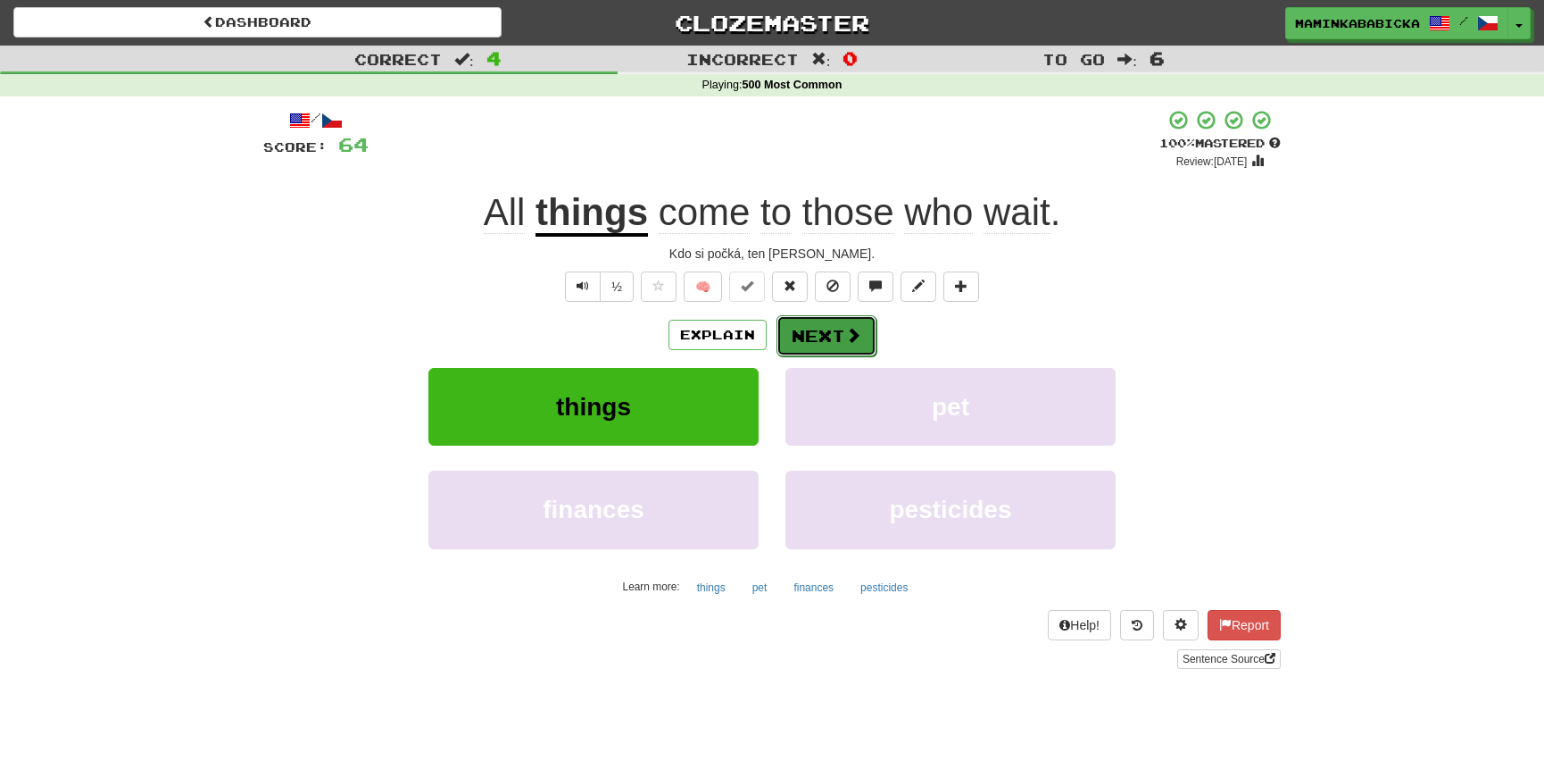
click at [832, 327] on button "Next" at bounding box center [827, 335] width 100 height 41
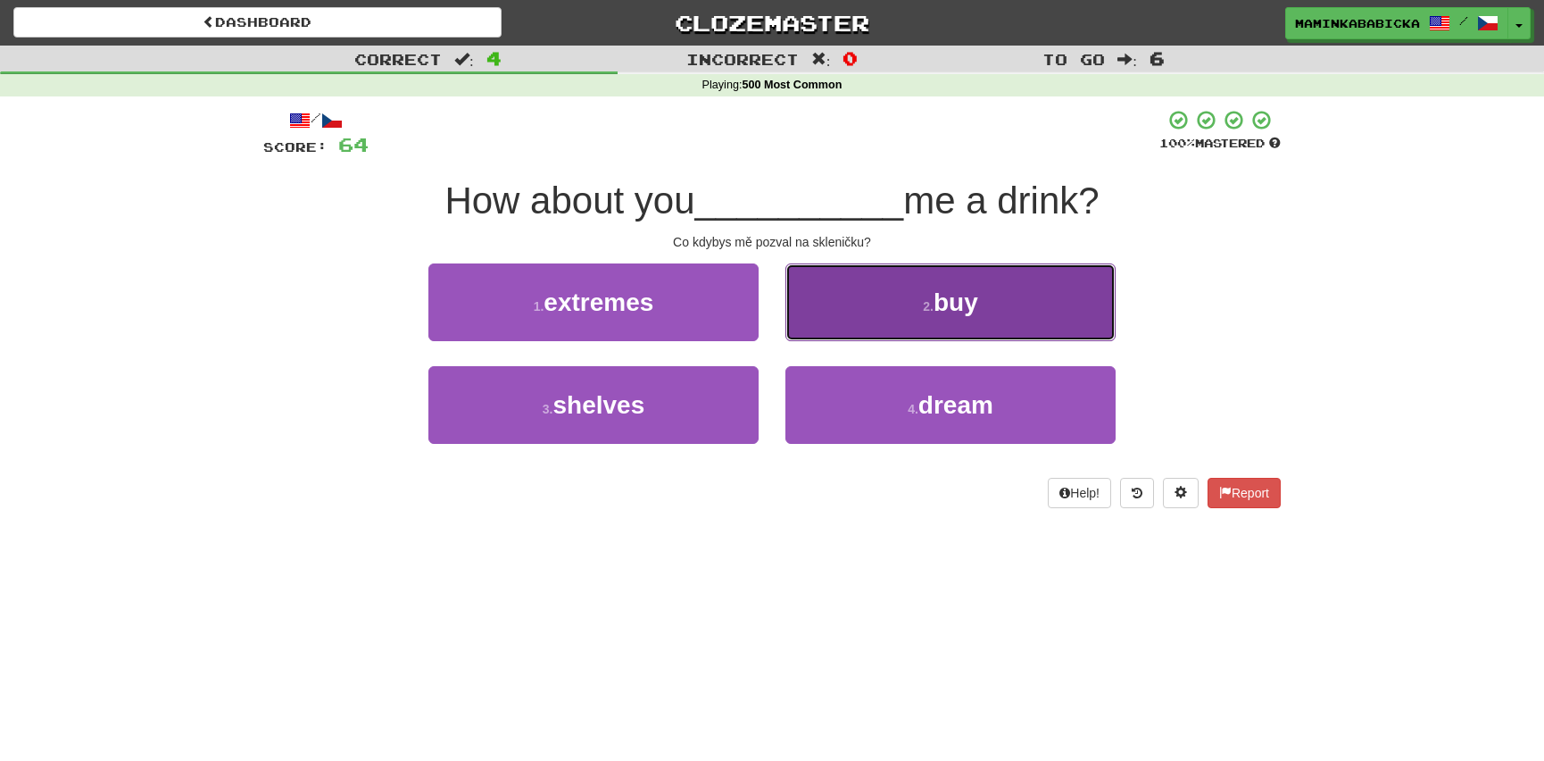
click at [962, 294] on span "buy" at bounding box center [956, 302] width 45 height 28
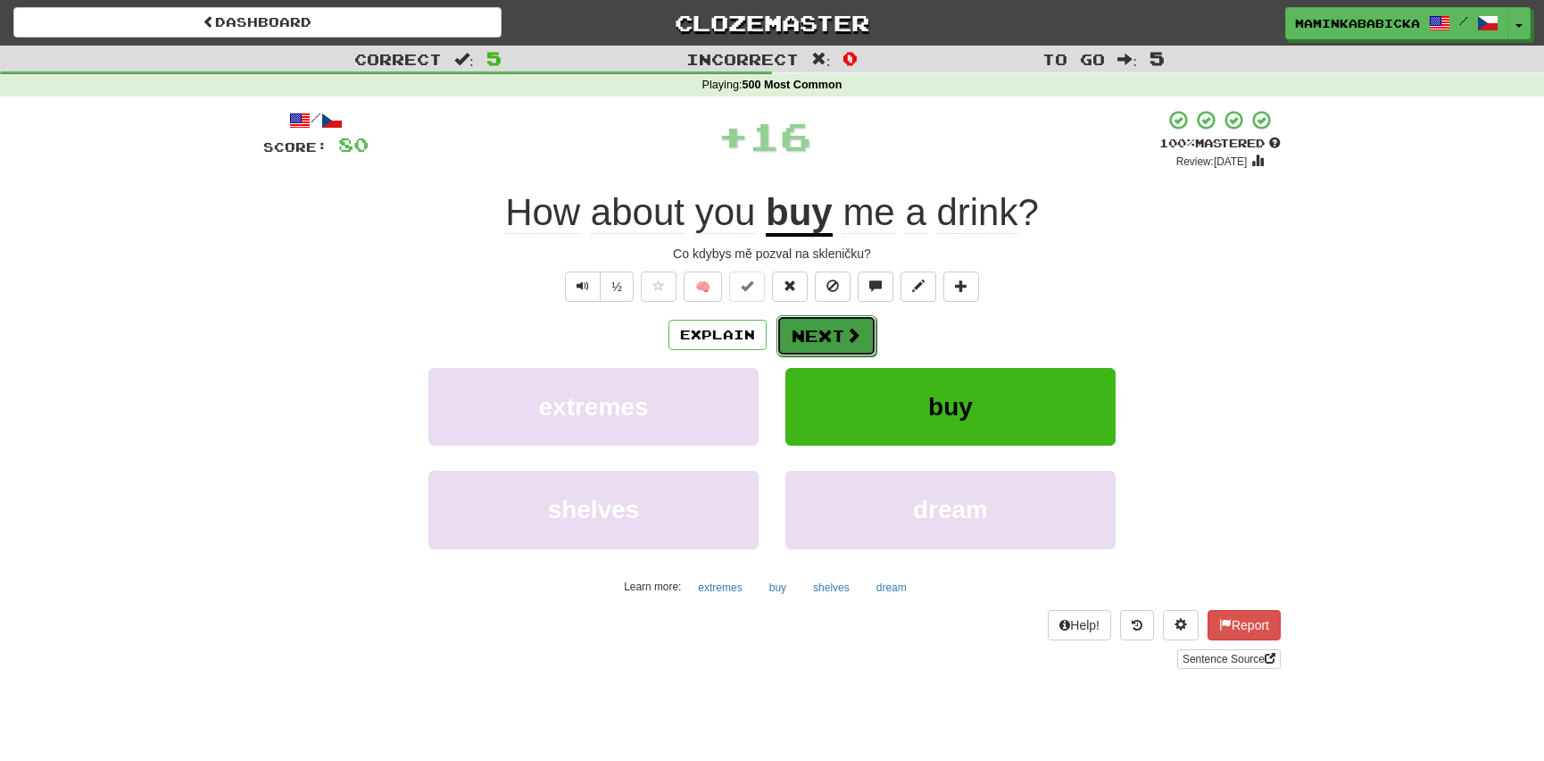
click at [844, 324] on button "Next" at bounding box center [827, 335] width 100 height 41
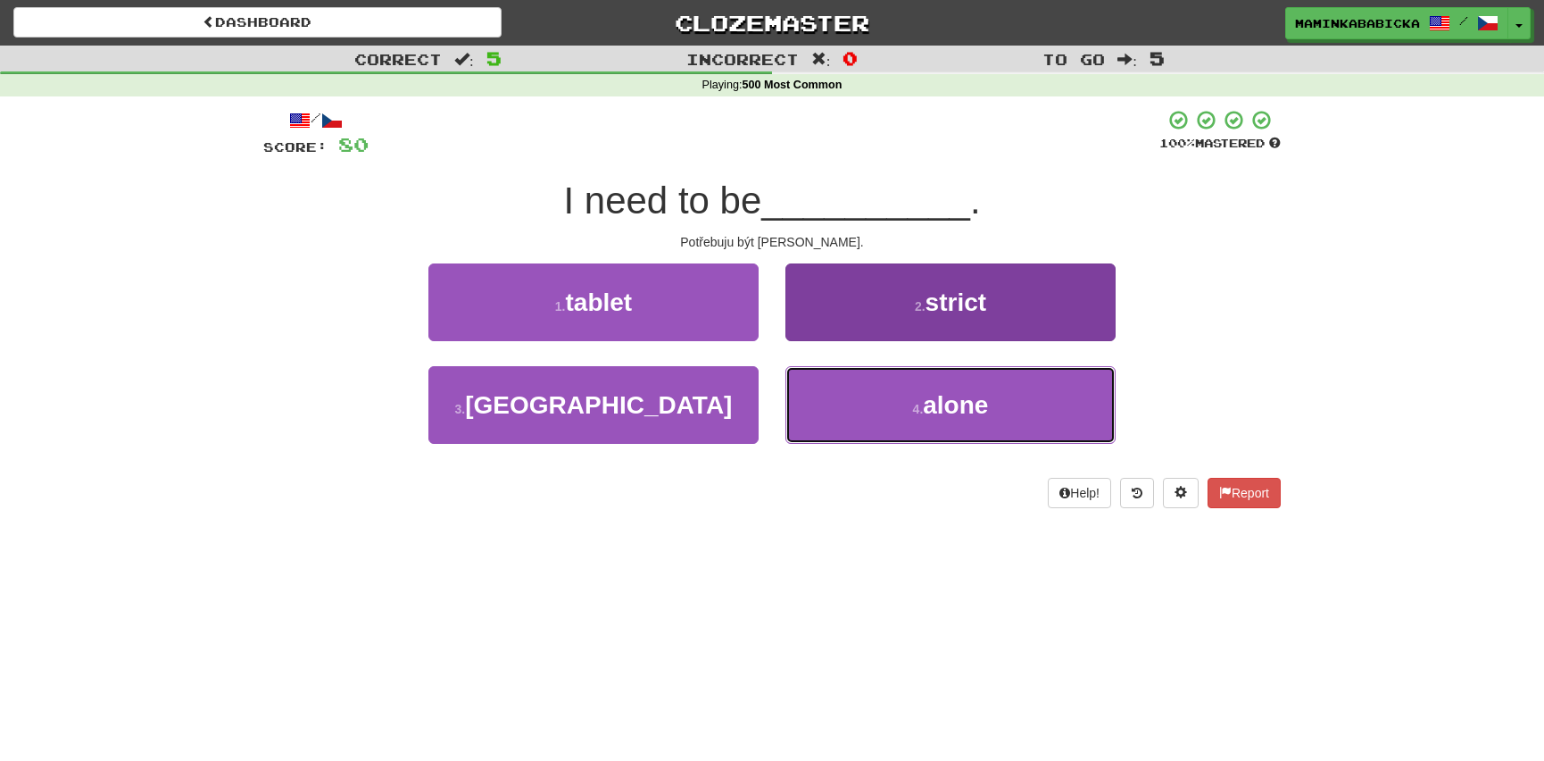
click at [956, 398] on span "alone" at bounding box center [955, 405] width 65 height 28
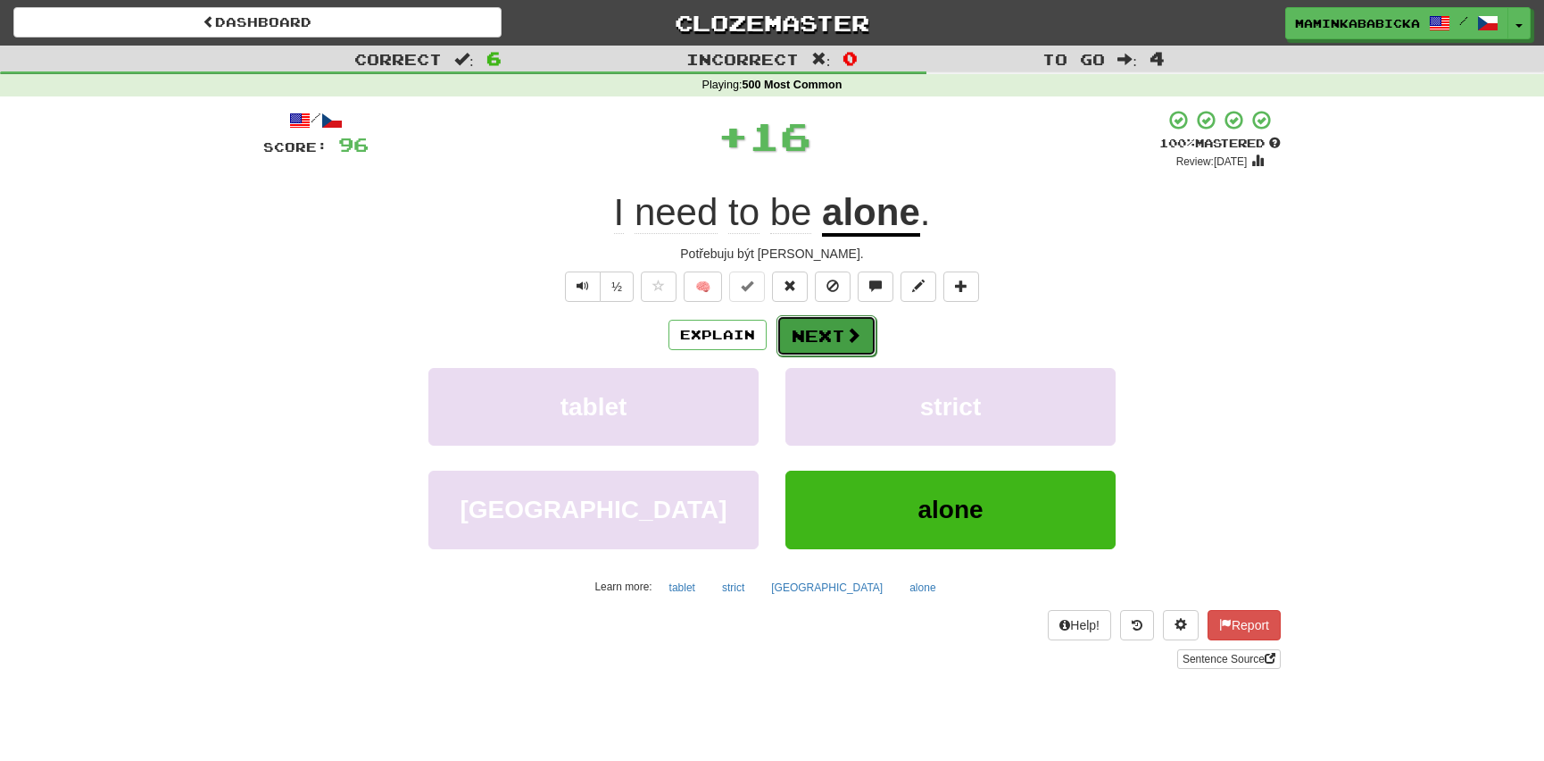
click at [845, 331] on span at bounding box center [853, 335] width 16 height 16
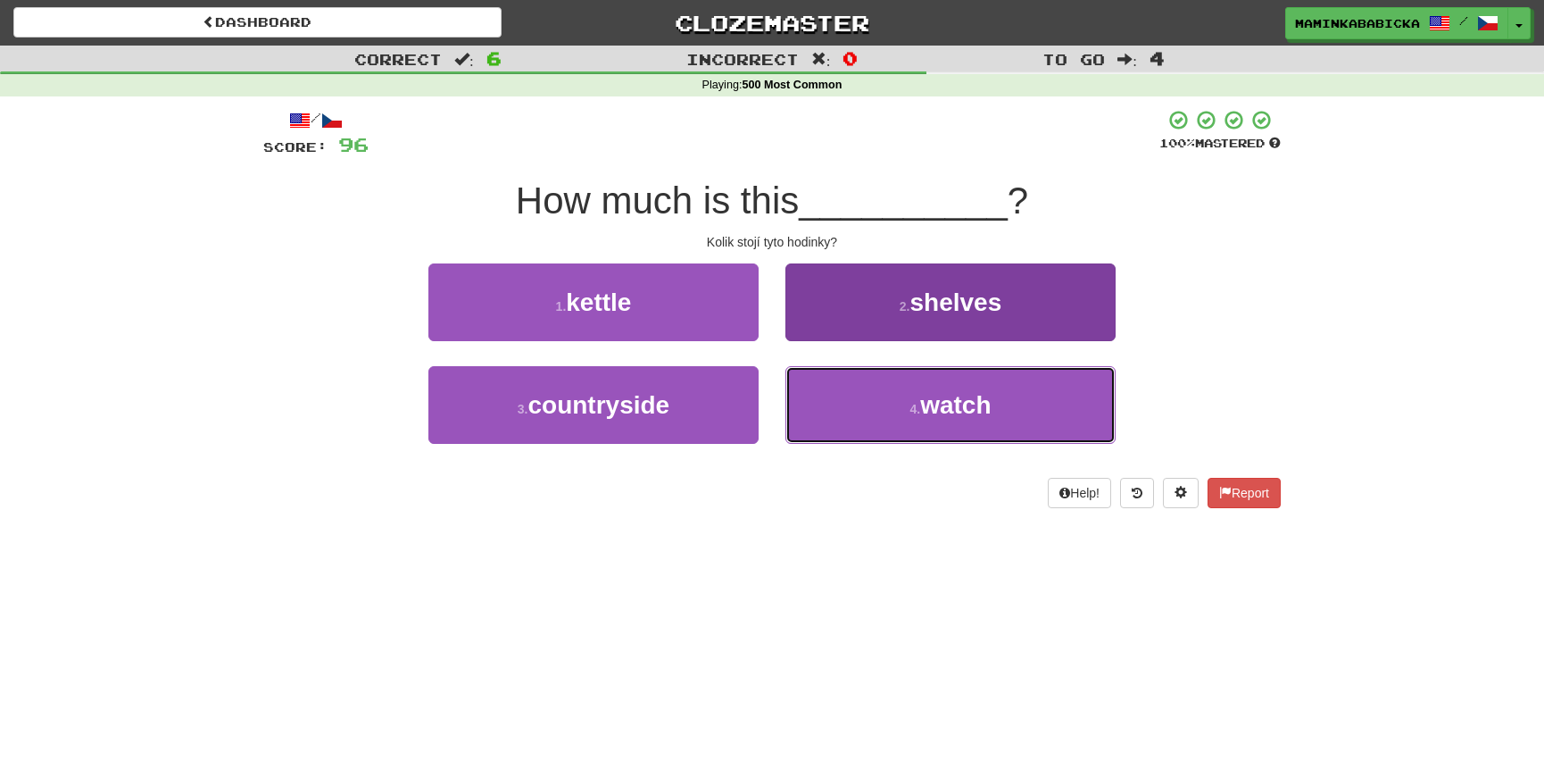
drag, startPoint x: 981, startPoint y: 394, endPoint x: 977, endPoint y: 376, distance: 18.4
click at [982, 392] on span "watch" at bounding box center [955, 405] width 71 height 28
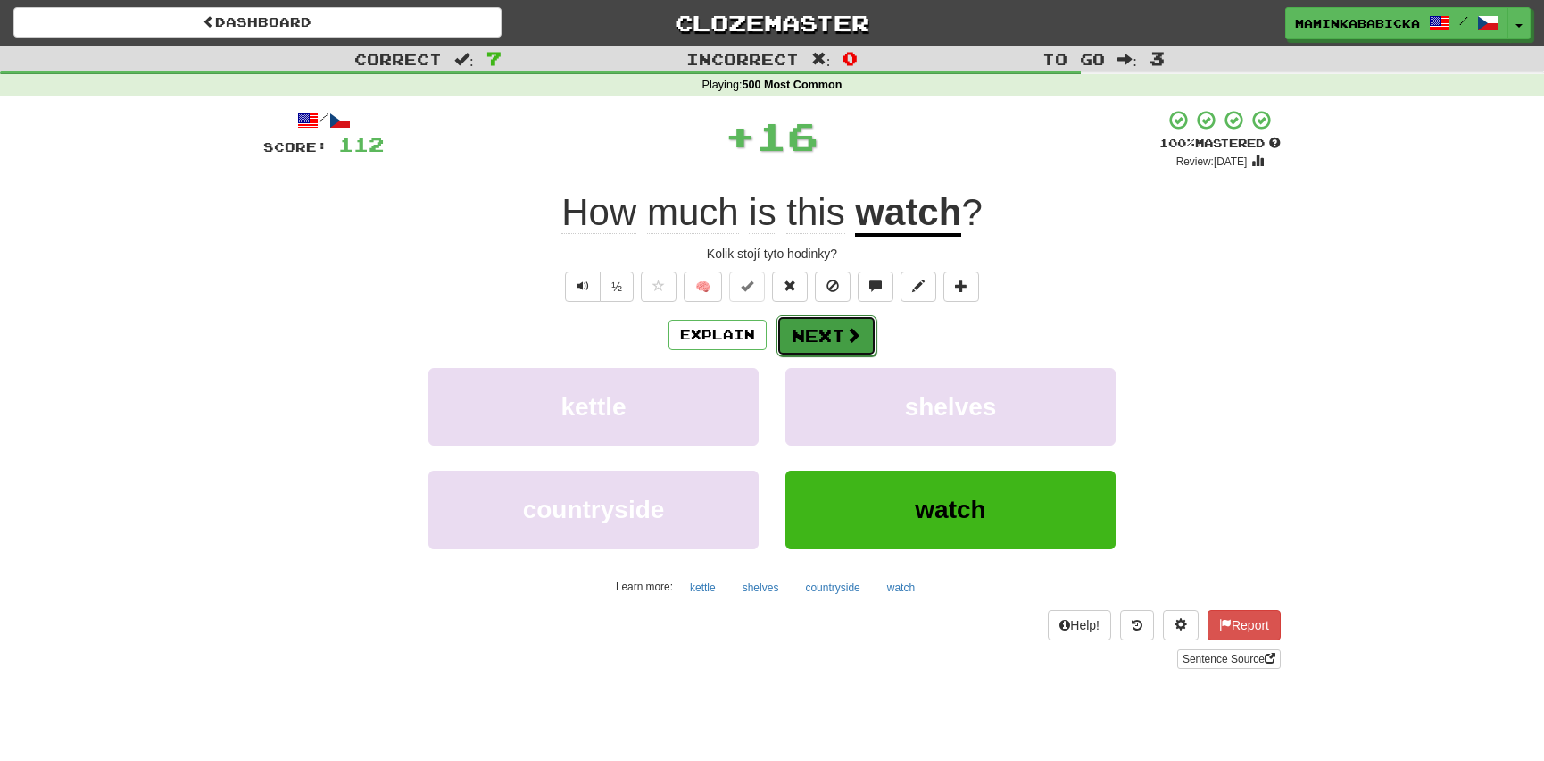
click at [813, 321] on button "Next" at bounding box center [827, 335] width 100 height 41
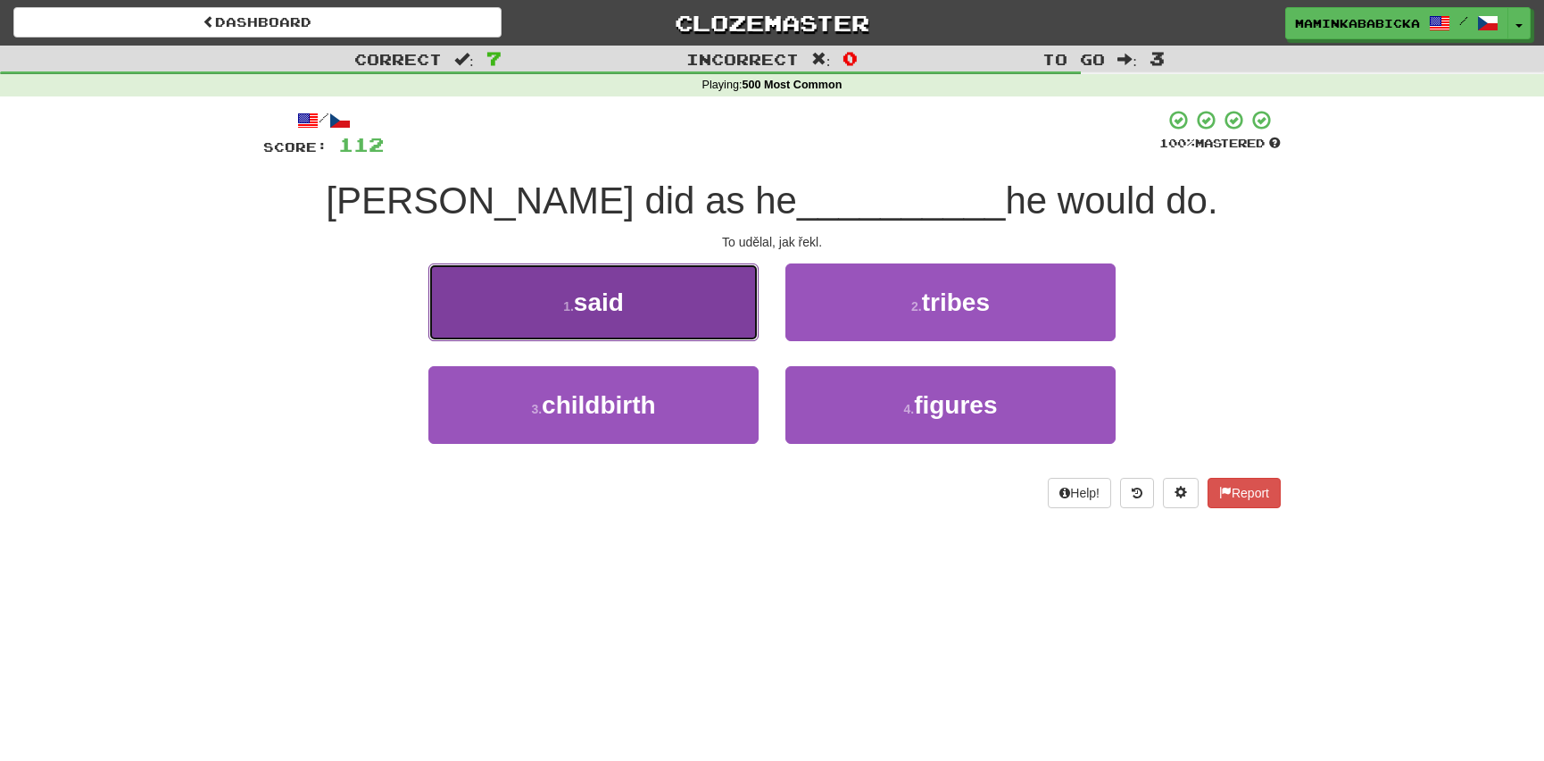
click at [632, 289] on button "1 . said" at bounding box center [593, 302] width 330 height 78
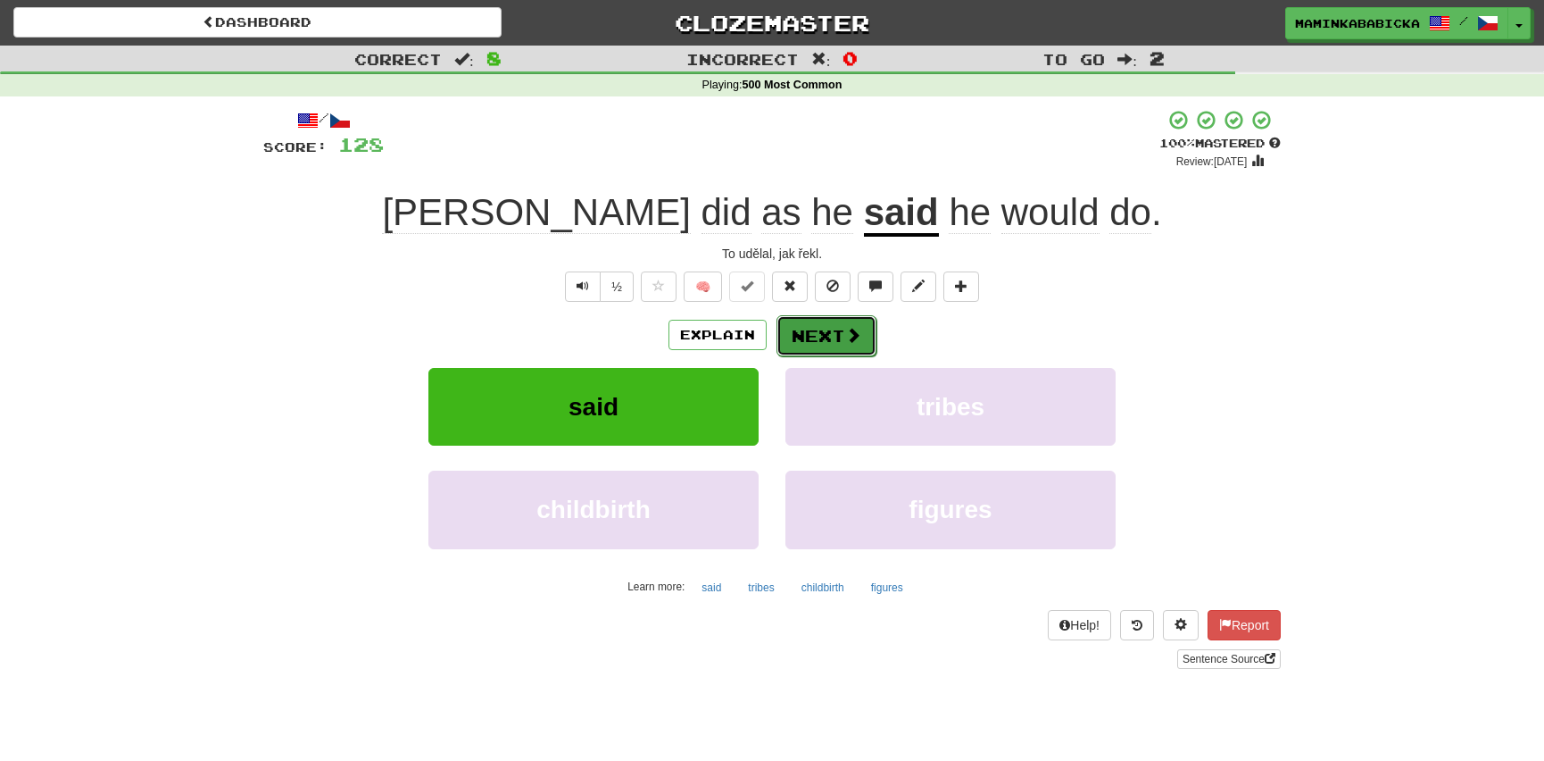
click at [828, 322] on button "Next" at bounding box center [827, 335] width 100 height 41
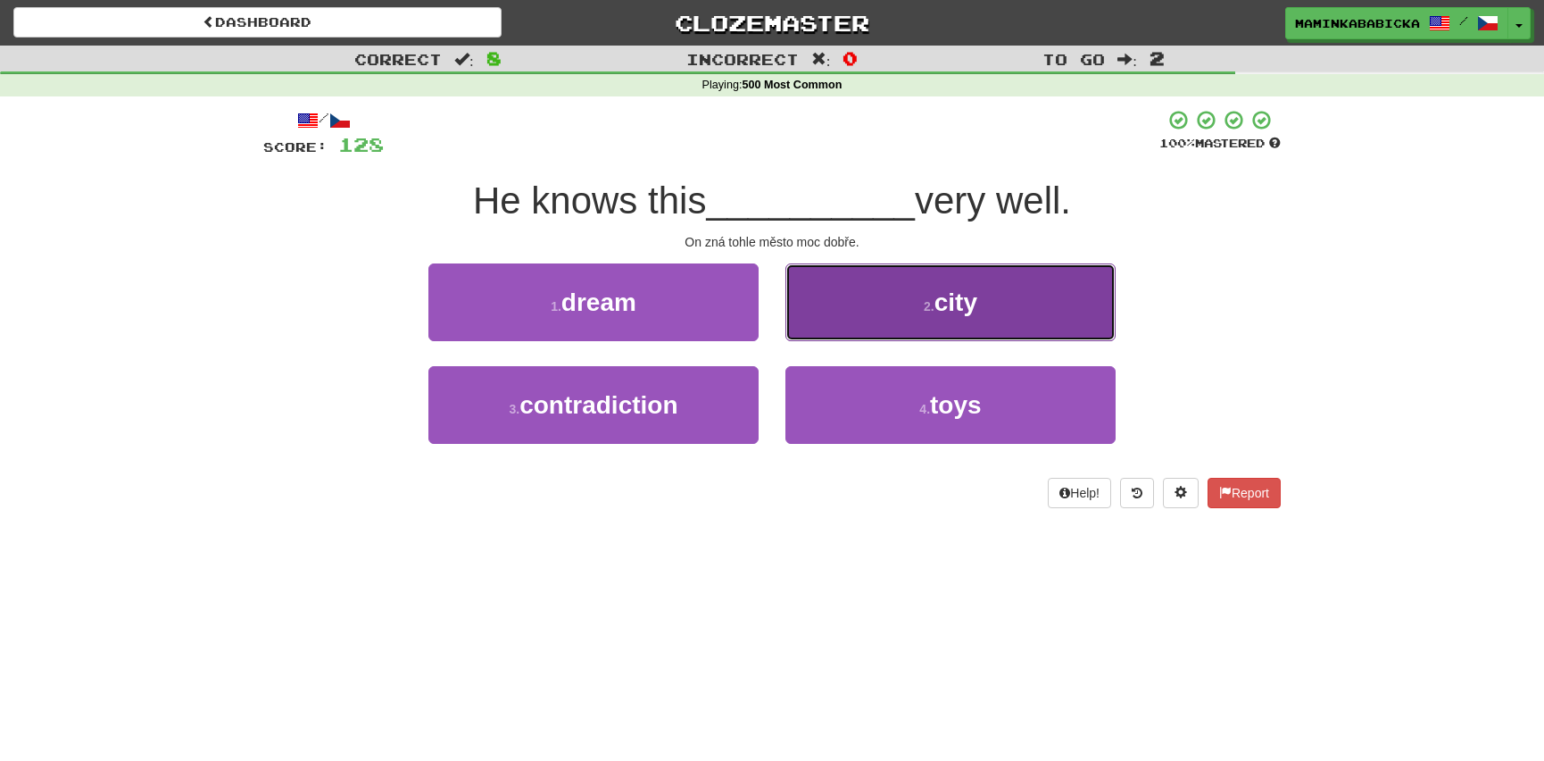
click at [952, 296] on span "city" at bounding box center [956, 302] width 43 height 28
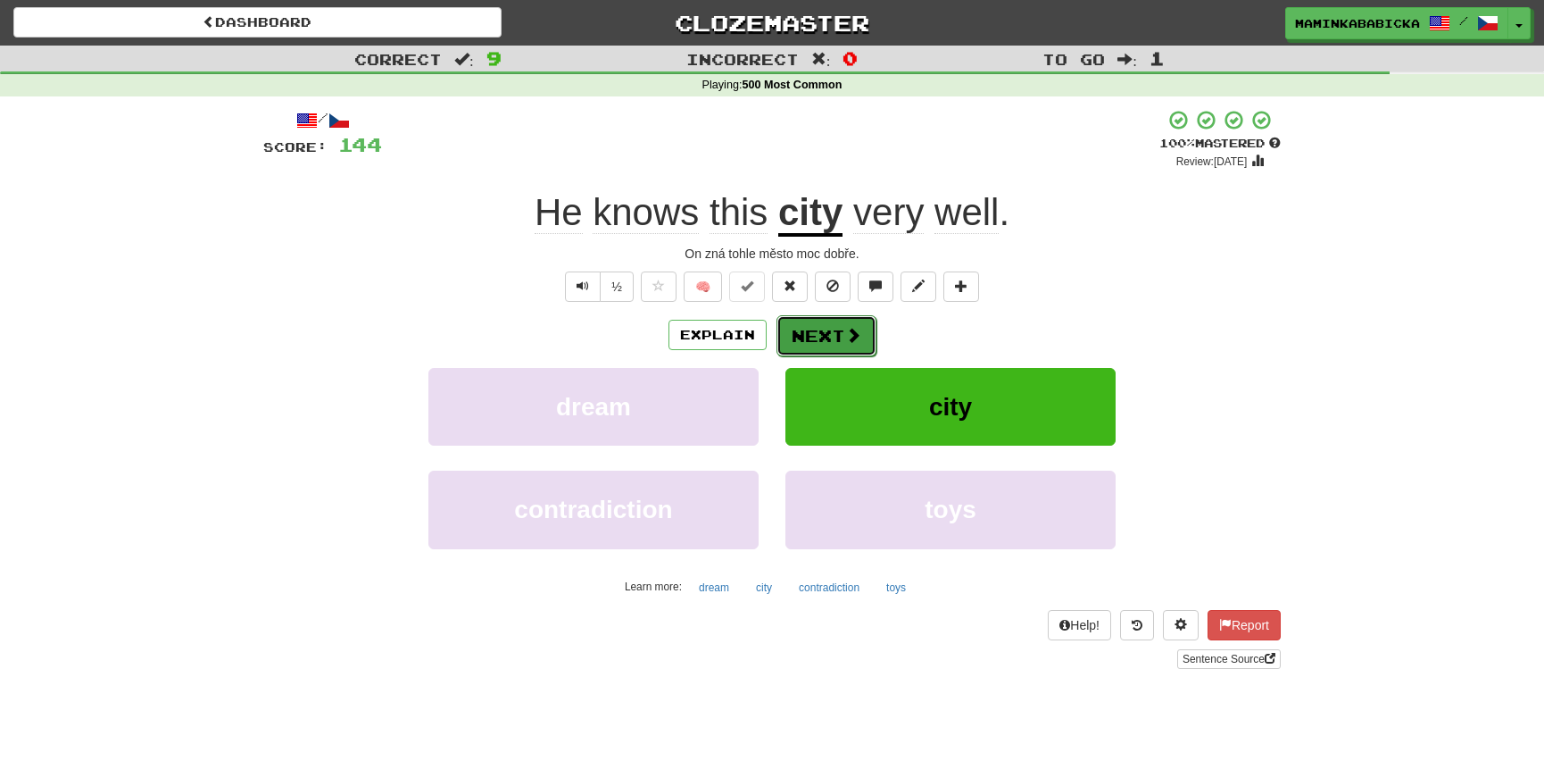
click at [835, 330] on button "Next" at bounding box center [827, 335] width 100 height 41
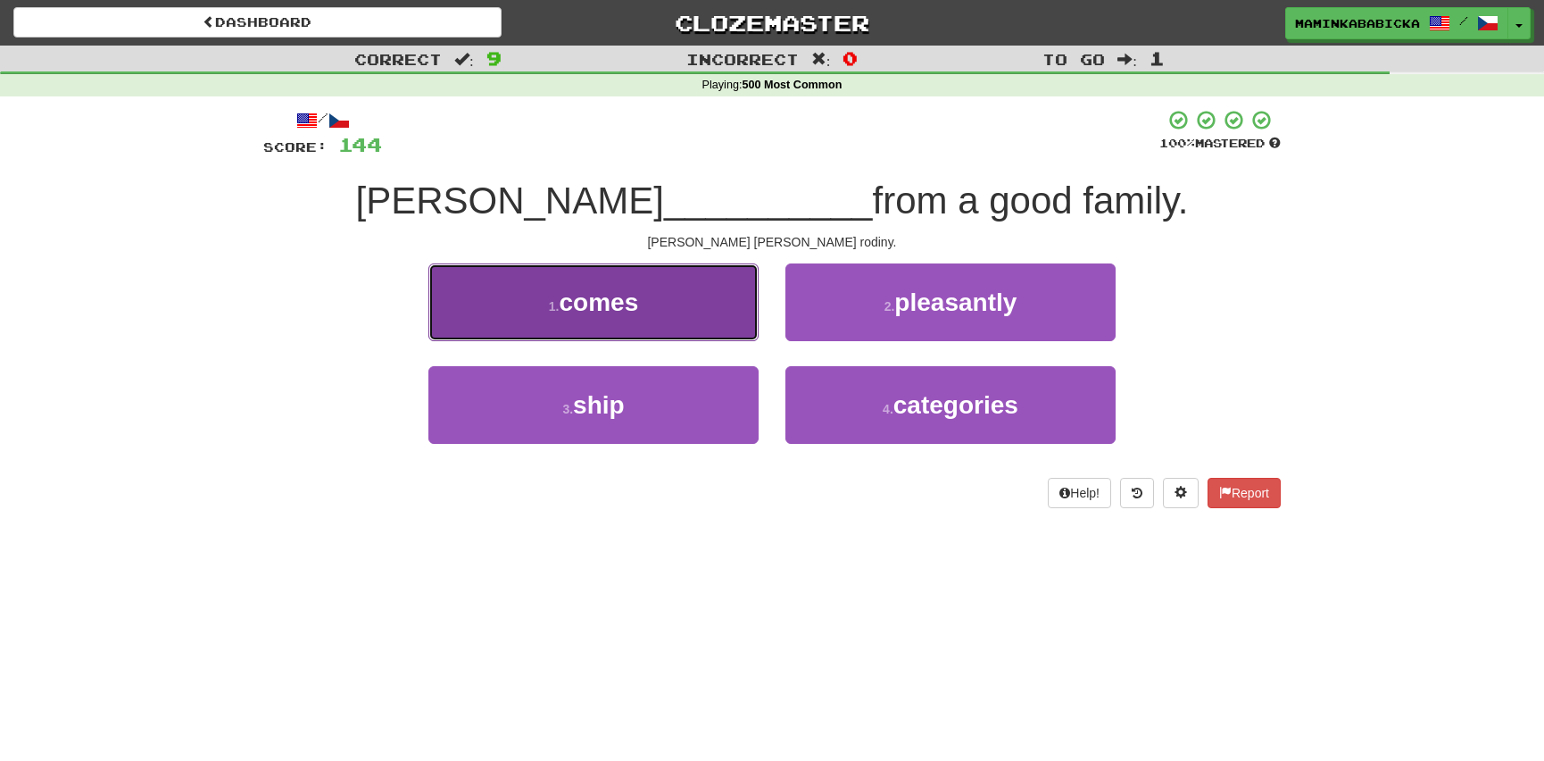
click at [660, 301] on button "1 . comes" at bounding box center [593, 302] width 330 height 78
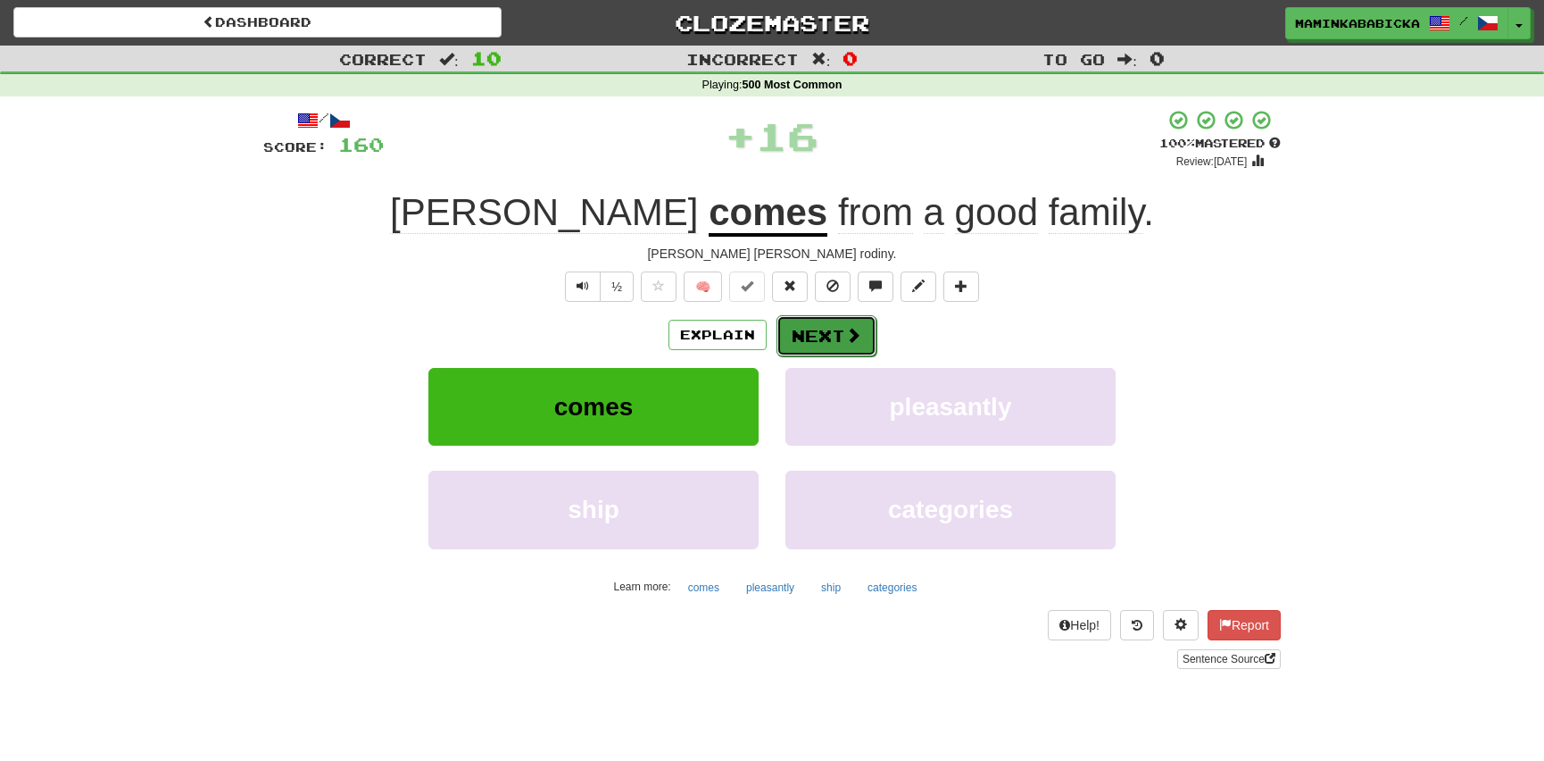
click at [832, 328] on button "Next" at bounding box center [827, 335] width 100 height 41
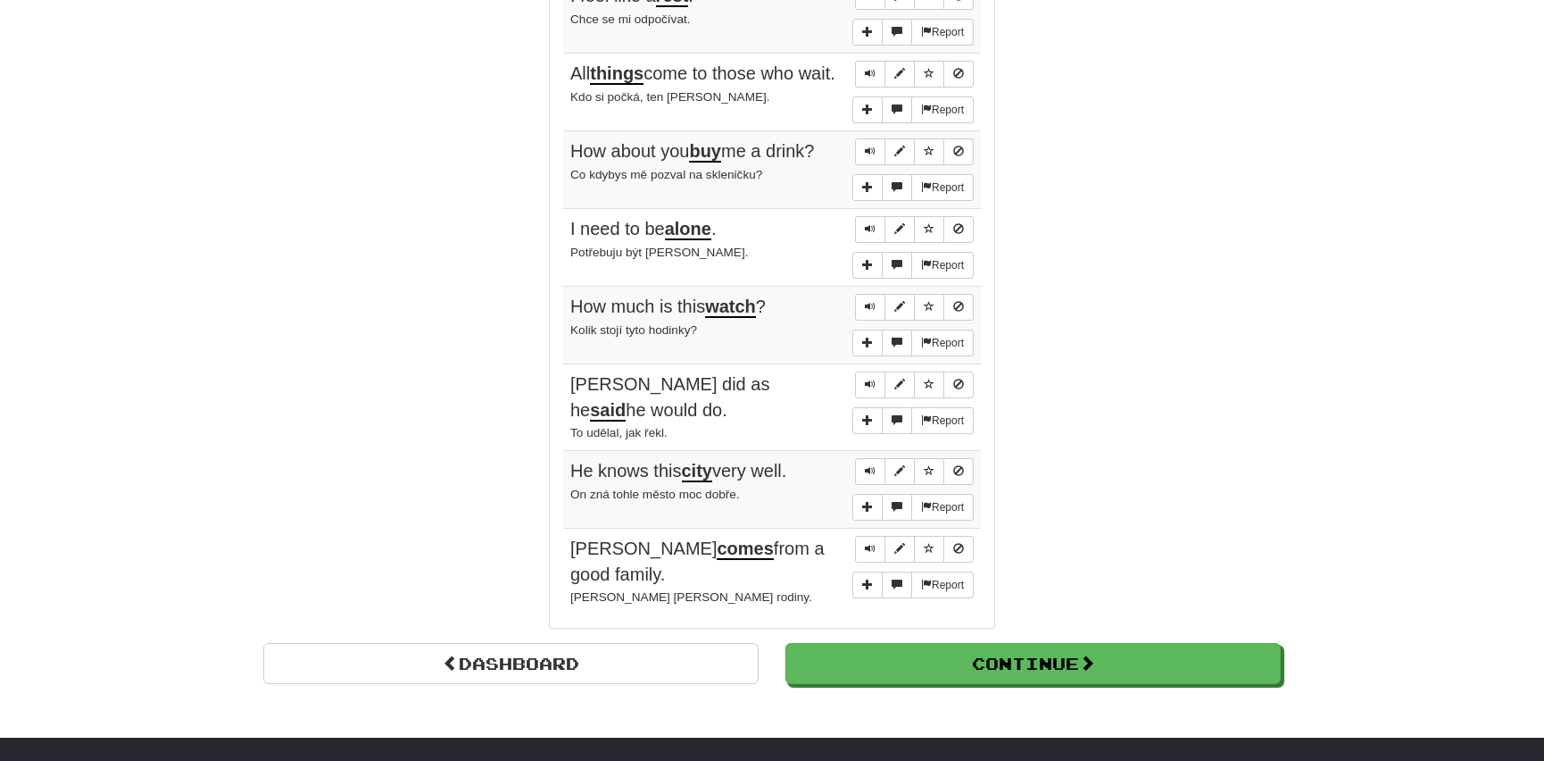
scroll to position [1298, 0]
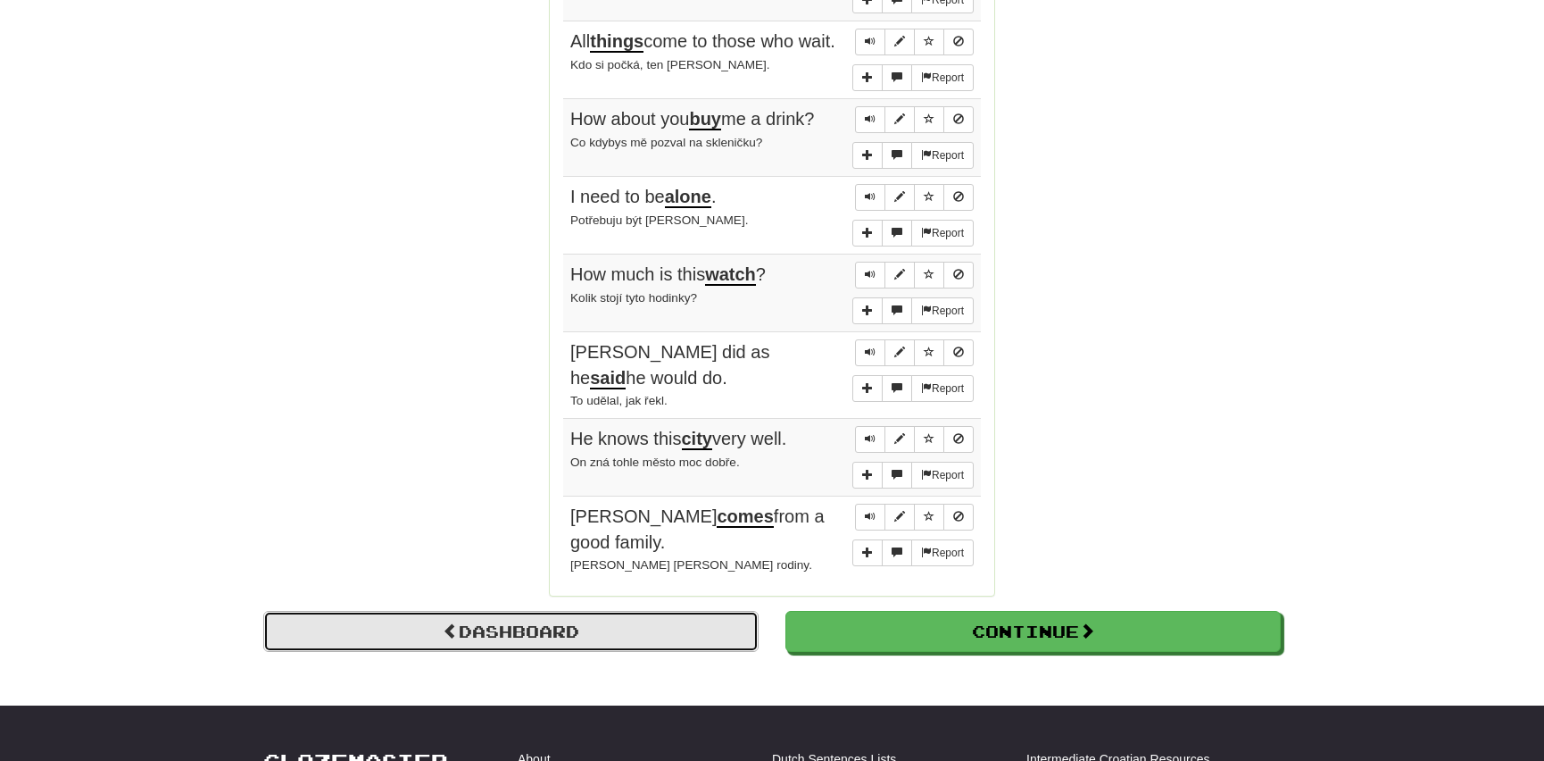
click at [555, 611] on link "Dashboard" at bounding box center [510, 631] width 495 height 41
